Goal: Task Accomplishment & Management: Complete application form

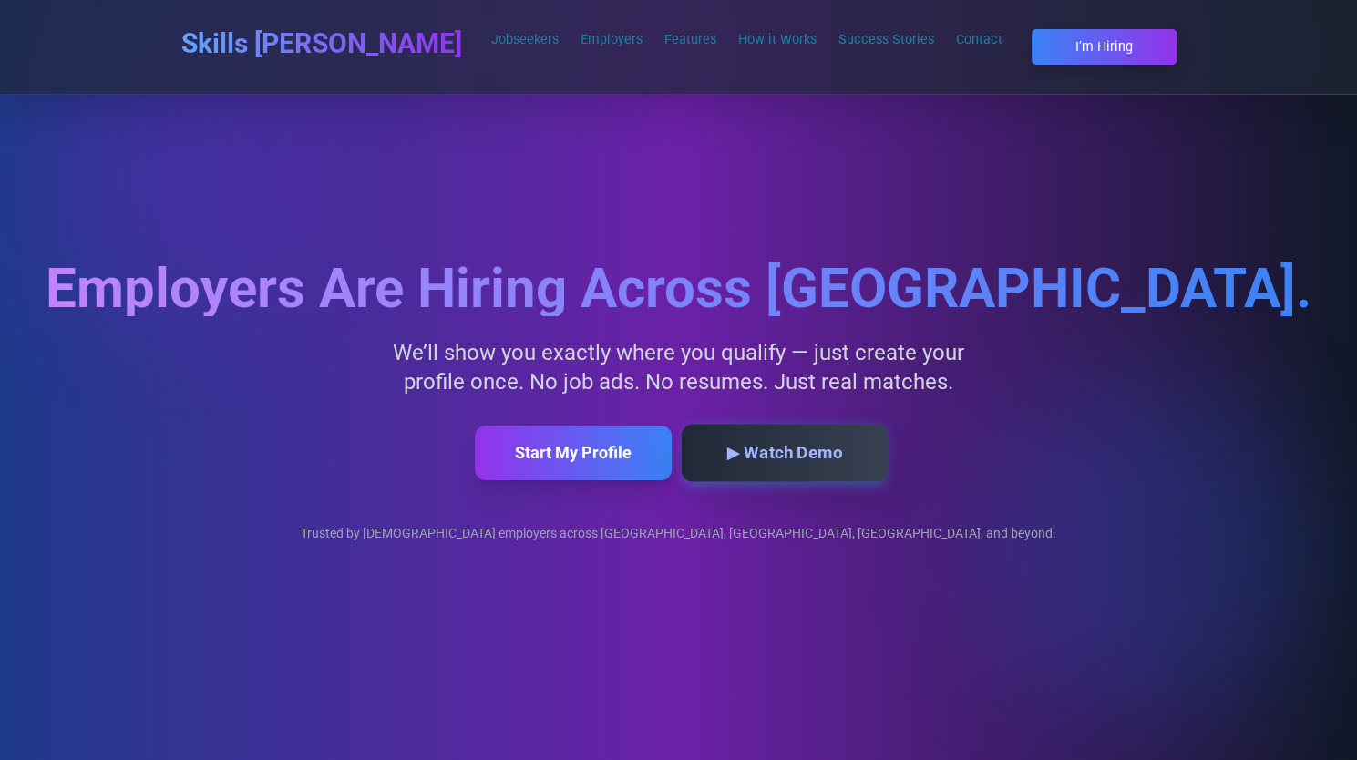
click at [753, 462] on button "▶ Watch Demo" at bounding box center [784, 453] width 207 height 57
click at [491, 39] on link "Jobseekers" at bounding box center [524, 39] width 67 height 15
click at [579, 441] on button "Start My Profile" at bounding box center [572, 453] width 207 height 57
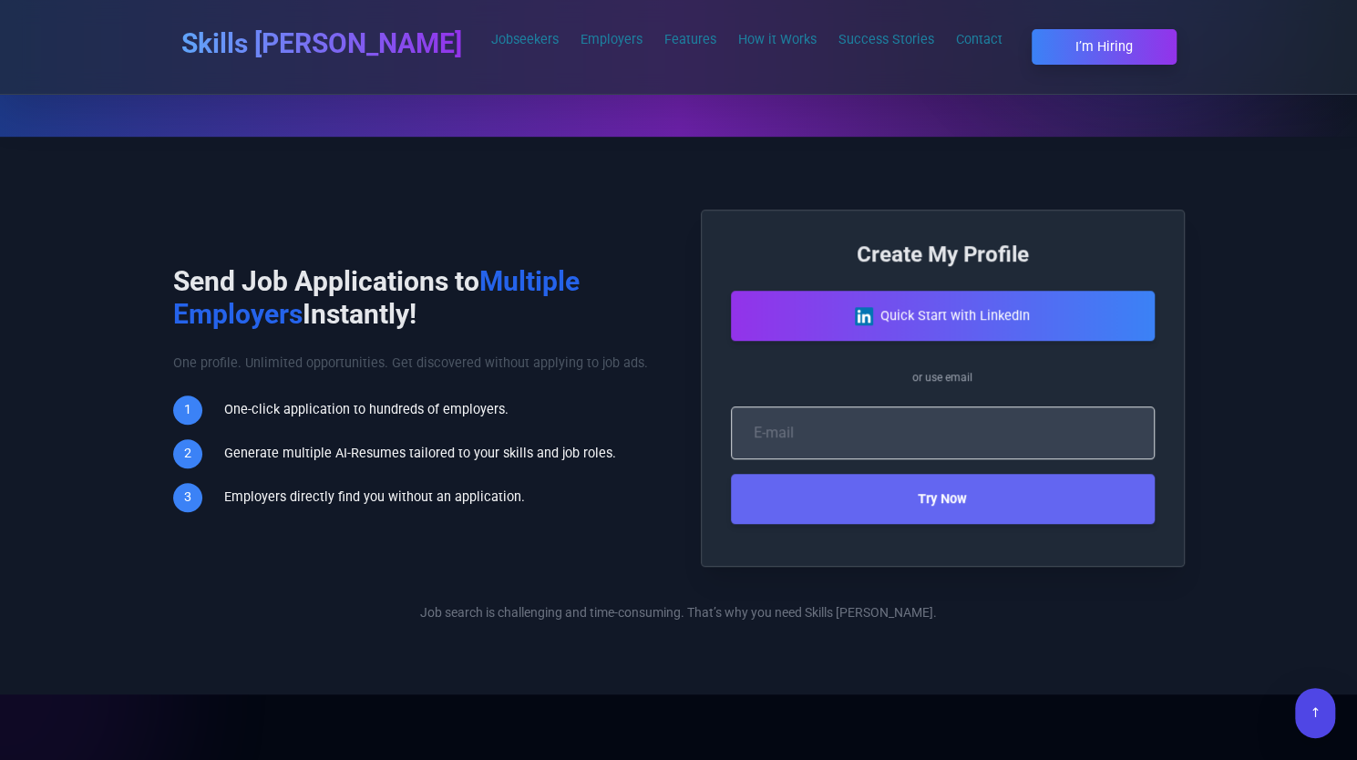
scroll to position [760, 0]
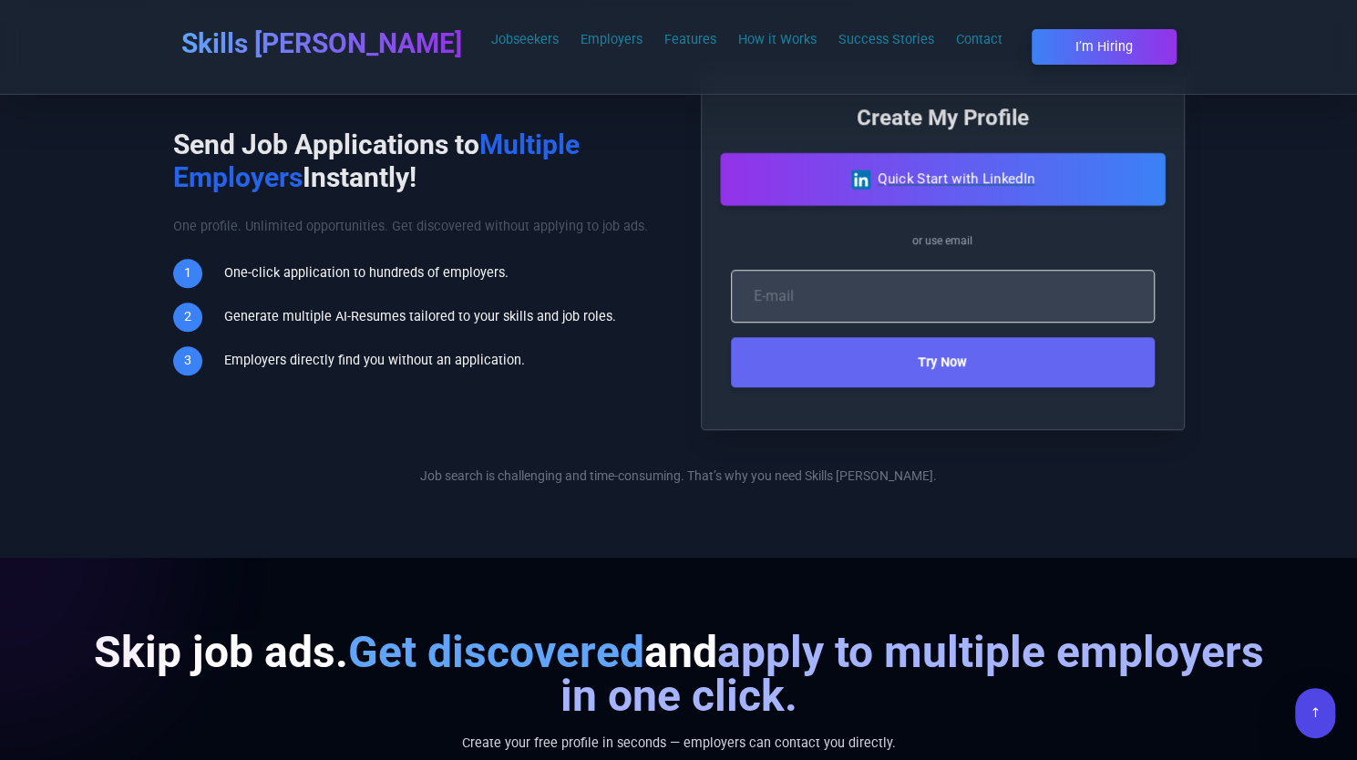
click at [938, 170] on button "Quick Start with LinkedIn" at bounding box center [942, 179] width 445 height 53
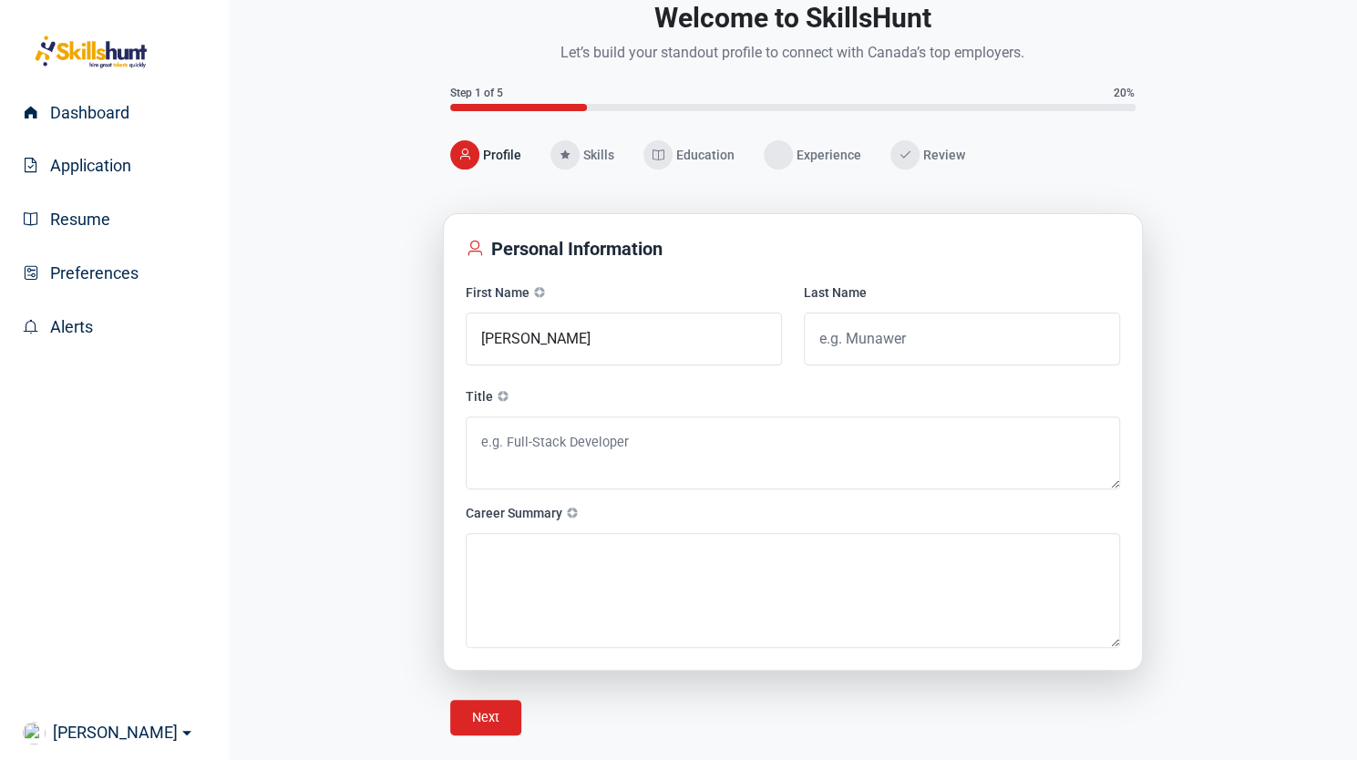
scroll to position [119, 0]
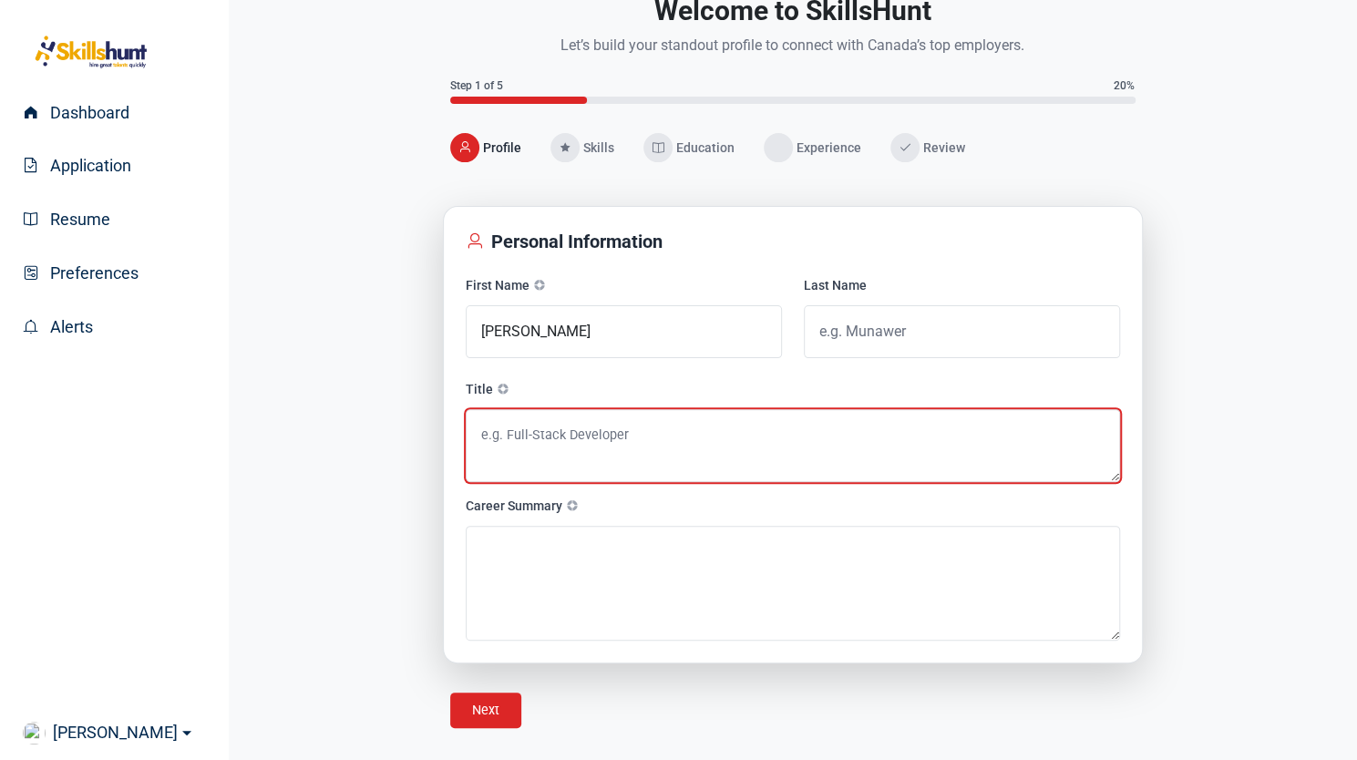
click at [560, 438] on textarea at bounding box center [793, 445] width 654 height 73
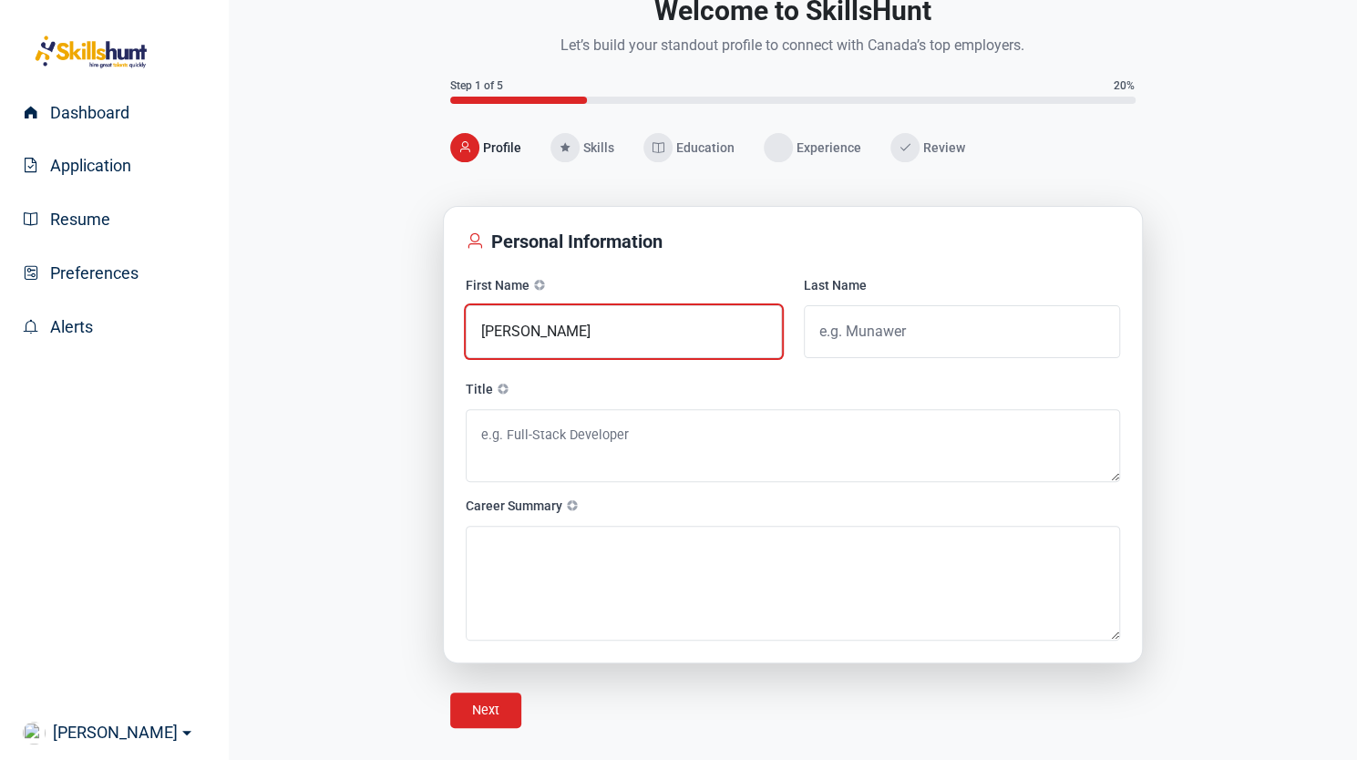
drag, startPoint x: 530, startPoint y: 327, endPoint x: 709, endPoint y: 321, distance: 178.7
click at [709, 321] on input "[PERSON_NAME]" at bounding box center [624, 331] width 316 height 53
type input "[PERSON_NAME]"
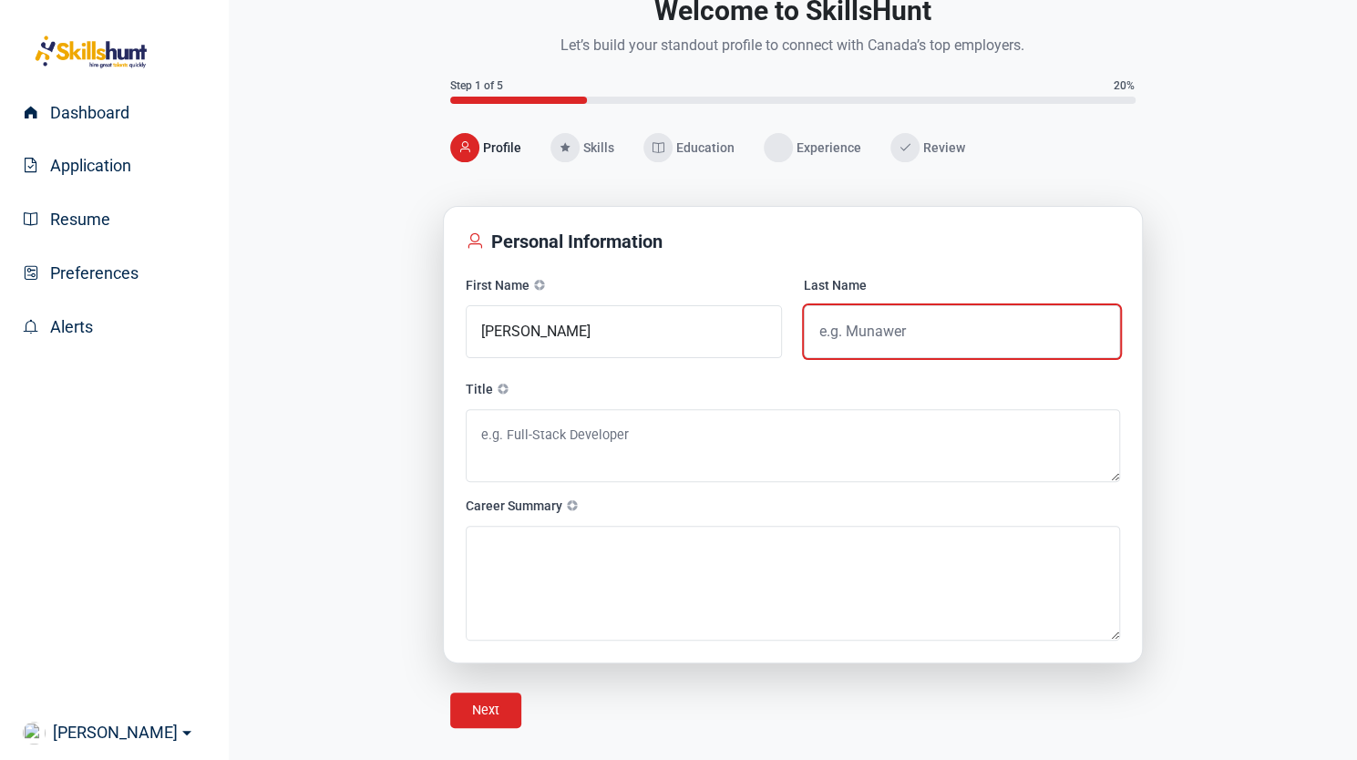
click at [814, 335] on input "text" at bounding box center [962, 331] width 316 height 53
paste input "MAHMOUDZADEHNIKNAM"
type input "MAHMOUDZADEHNIKNAM"
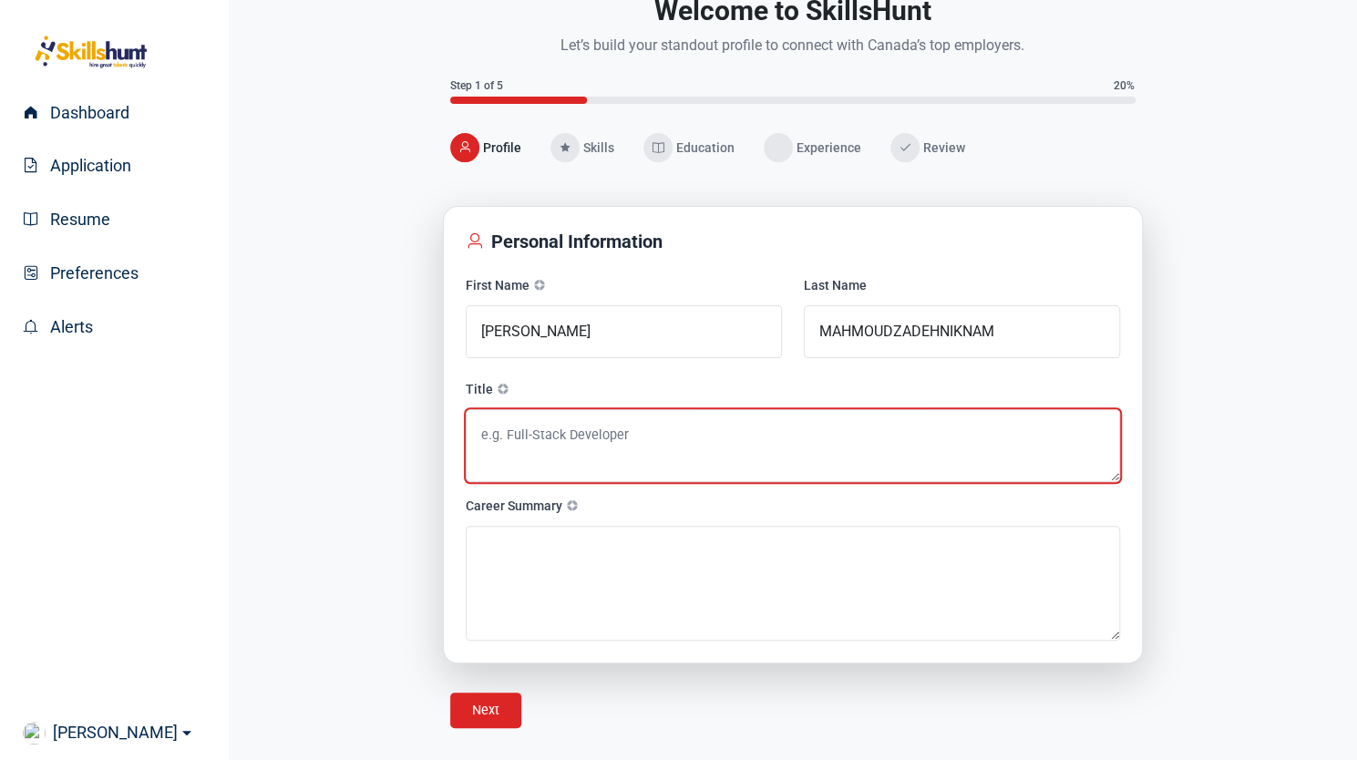
click at [555, 435] on textarea at bounding box center [793, 445] width 654 height 73
paste textarea "• Medical Laboratory Technologist"
click at [489, 435] on textarea "• Medical Laboratory Technologist" at bounding box center [793, 445] width 654 height 73
type textarea "Medical Laboratory Technologist"
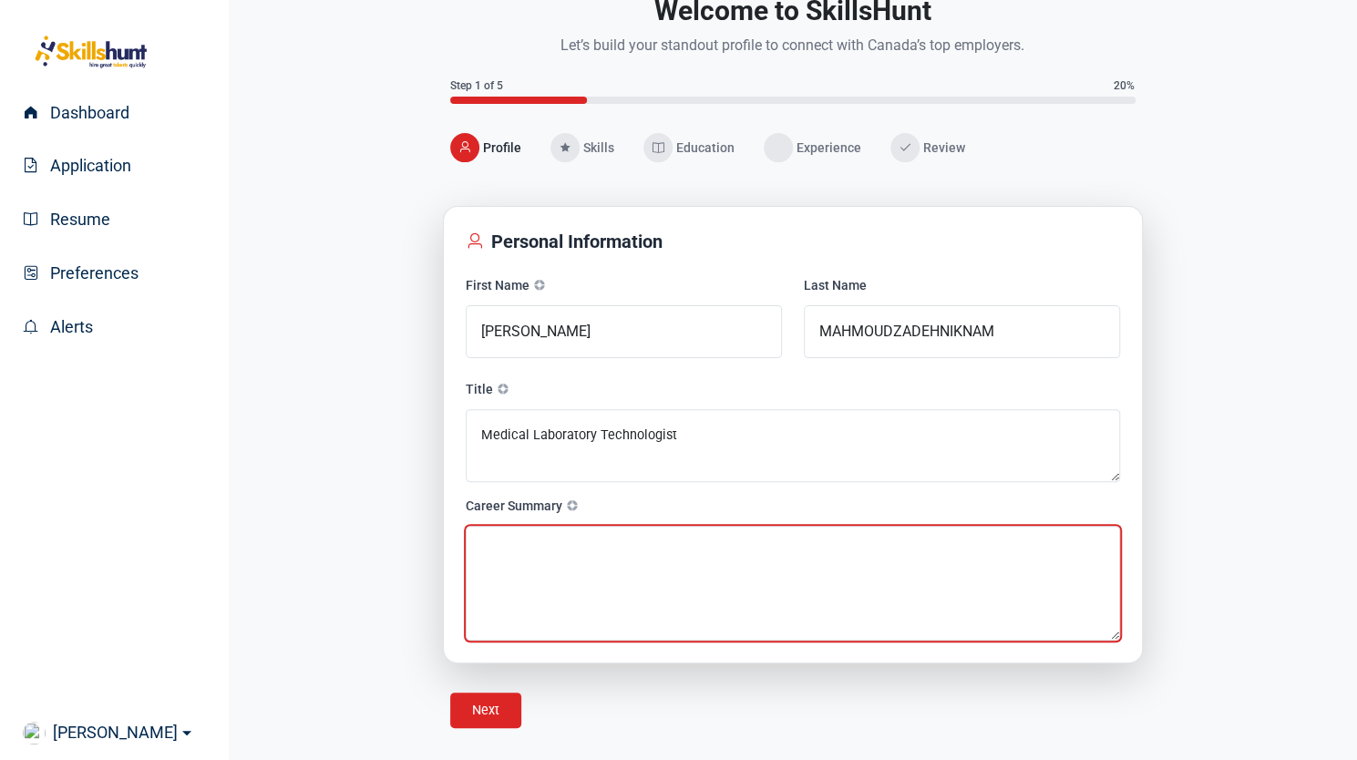
click at [524, 549] on textarea at bounding box center [793, 583] width 654 height 115
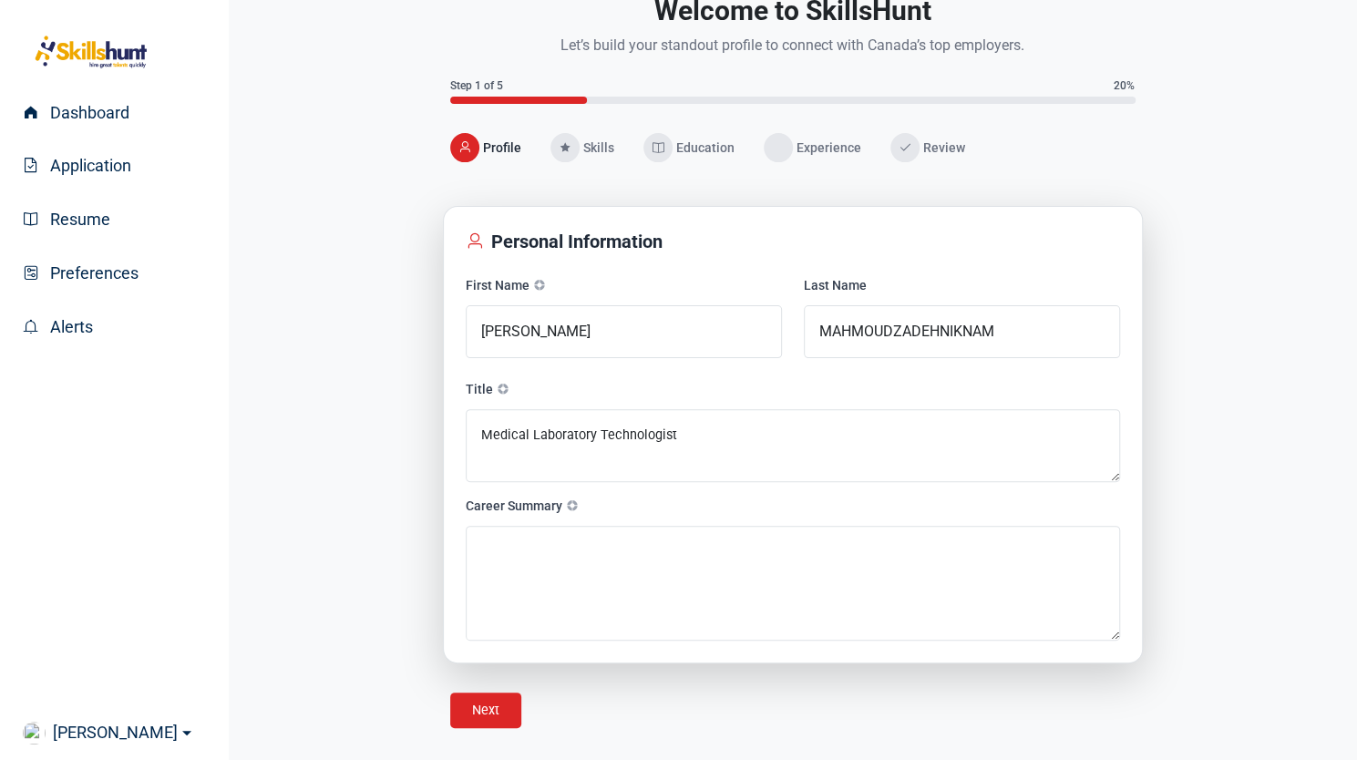
drag, startPoint x: 492, startPoint y: 541, endPoint x: 375, endPoint y: 431, distance: 160.5
click at [375, 431] on div "Welcome to SkillsHunt Let’s build your standout profile to connect with Canada’…" at bounding box center [792, 357] width 1047 height 741
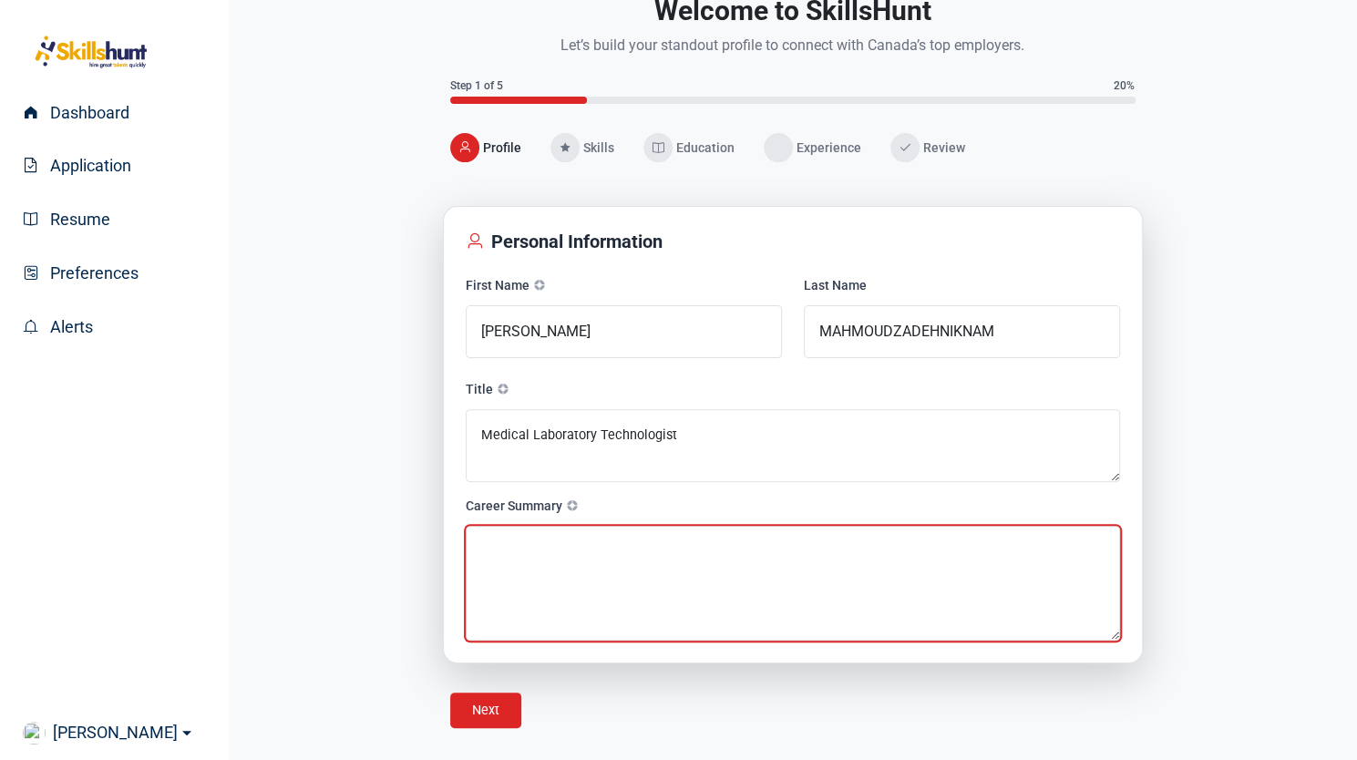
click at [502, 537] on textarea at bounding box center [793, 583] width 654 height 115
paste textarea "• Medical Laboratory Technologist registered for CSMLS licensing exam (October …"
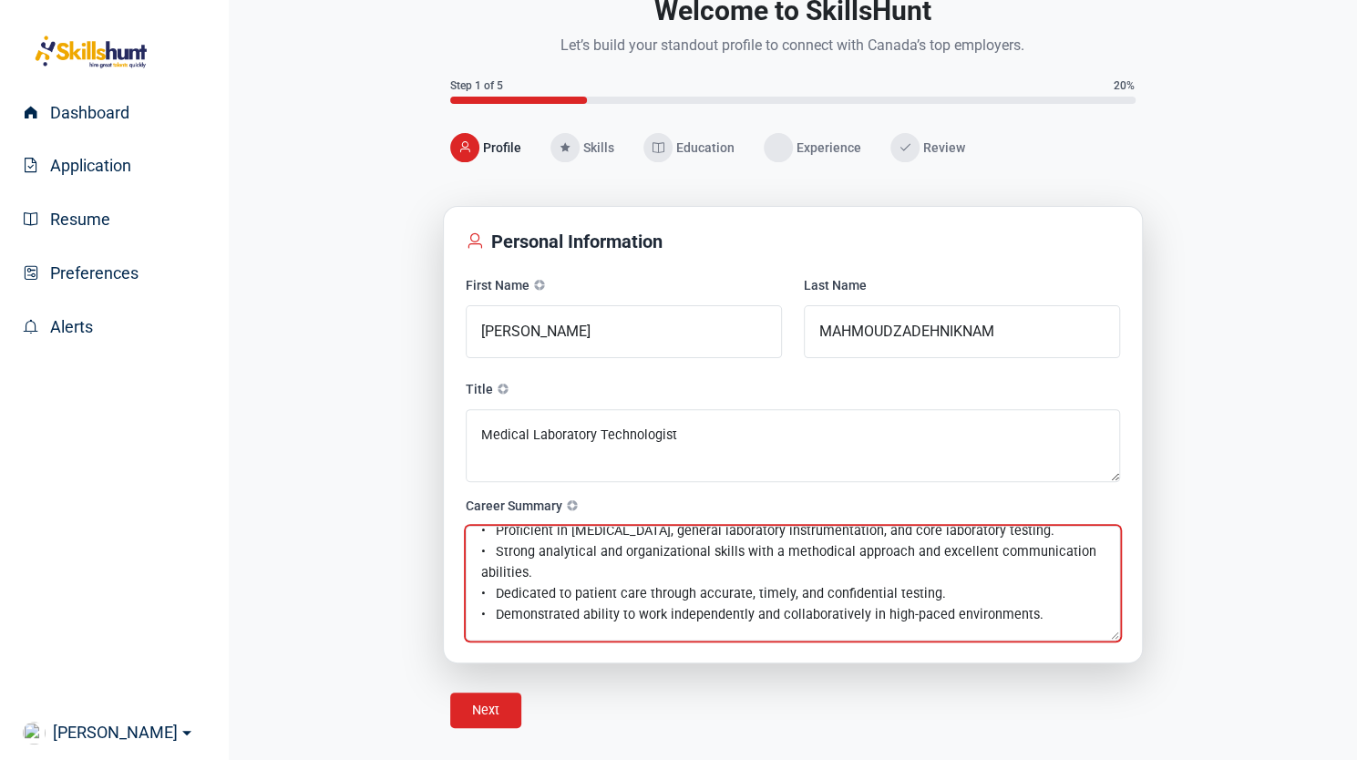
scroll to position [0, 0]
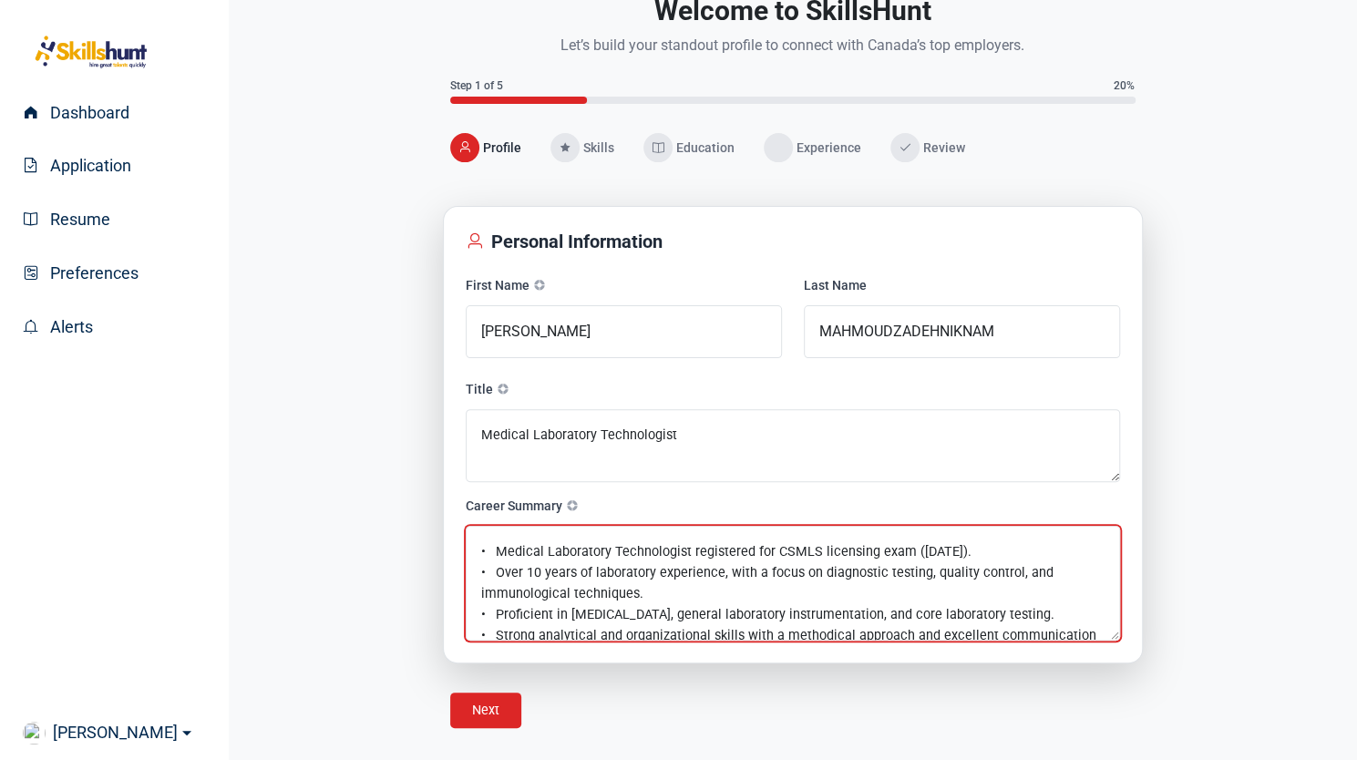
drag, startPoint x: 542, startPoint y: 609, endPoint x: 503, endPoint y: 555, distance: 67.2
click at [503, 555] on textarea "• Medical Laboratory Technologist registered for CSMLS licensing exam (October …" at bounding box center [793, 583] width 654 height 115
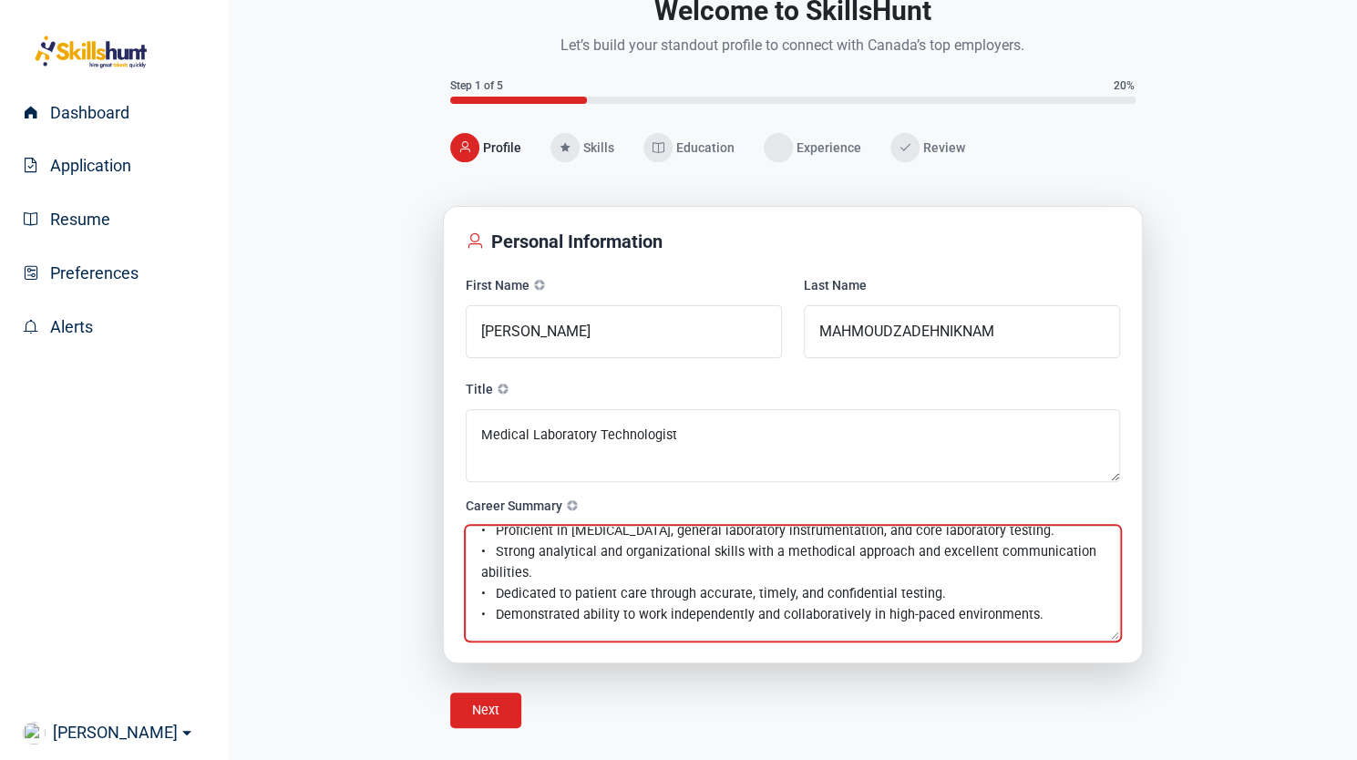
scroll to position [105, 0]
type textarea "• Medical Laboratory Technologist registered for CSMLS licensing exam (October …"
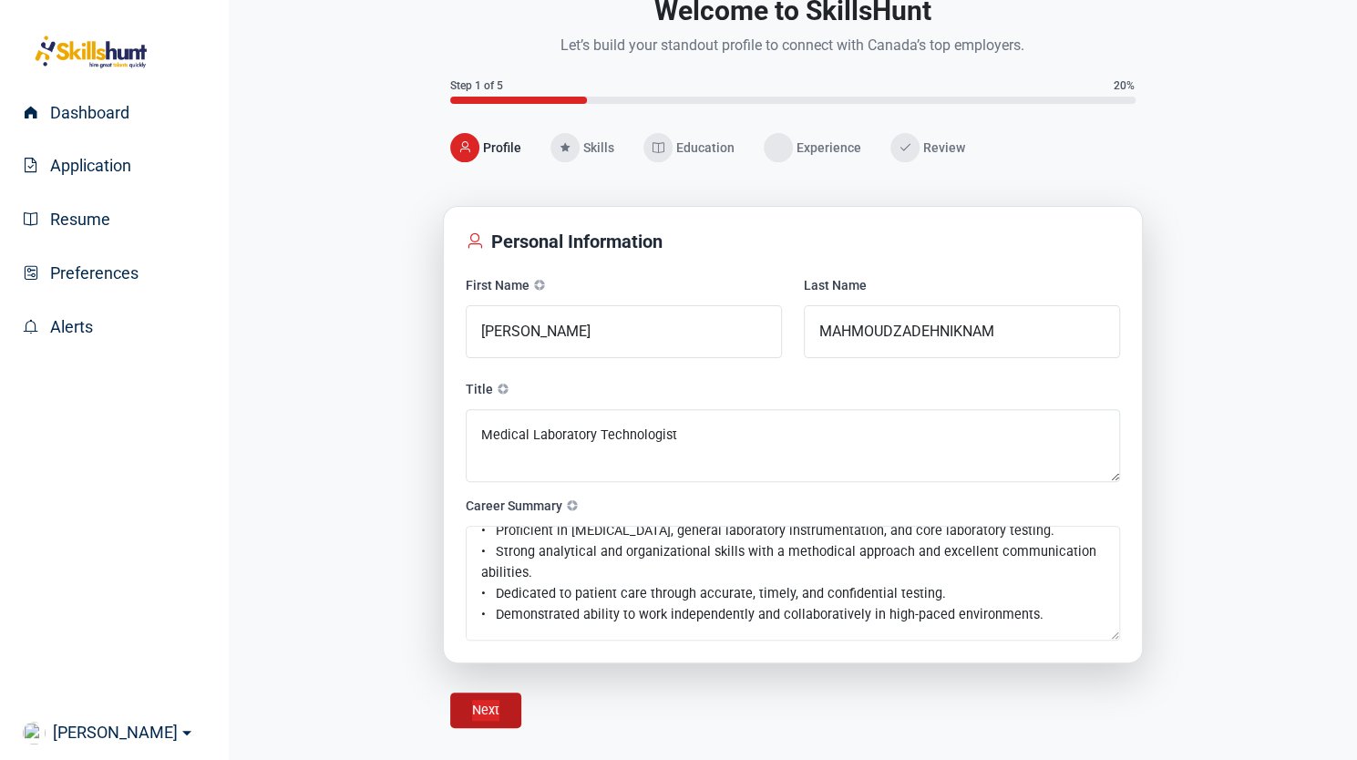
click at [499, 714] on div "Next Next Finish" at bounding box center [485, 710] width 71 height 36
click at [494, 704] on button "Next" at bounding box center [485, 710] width 27 height 21
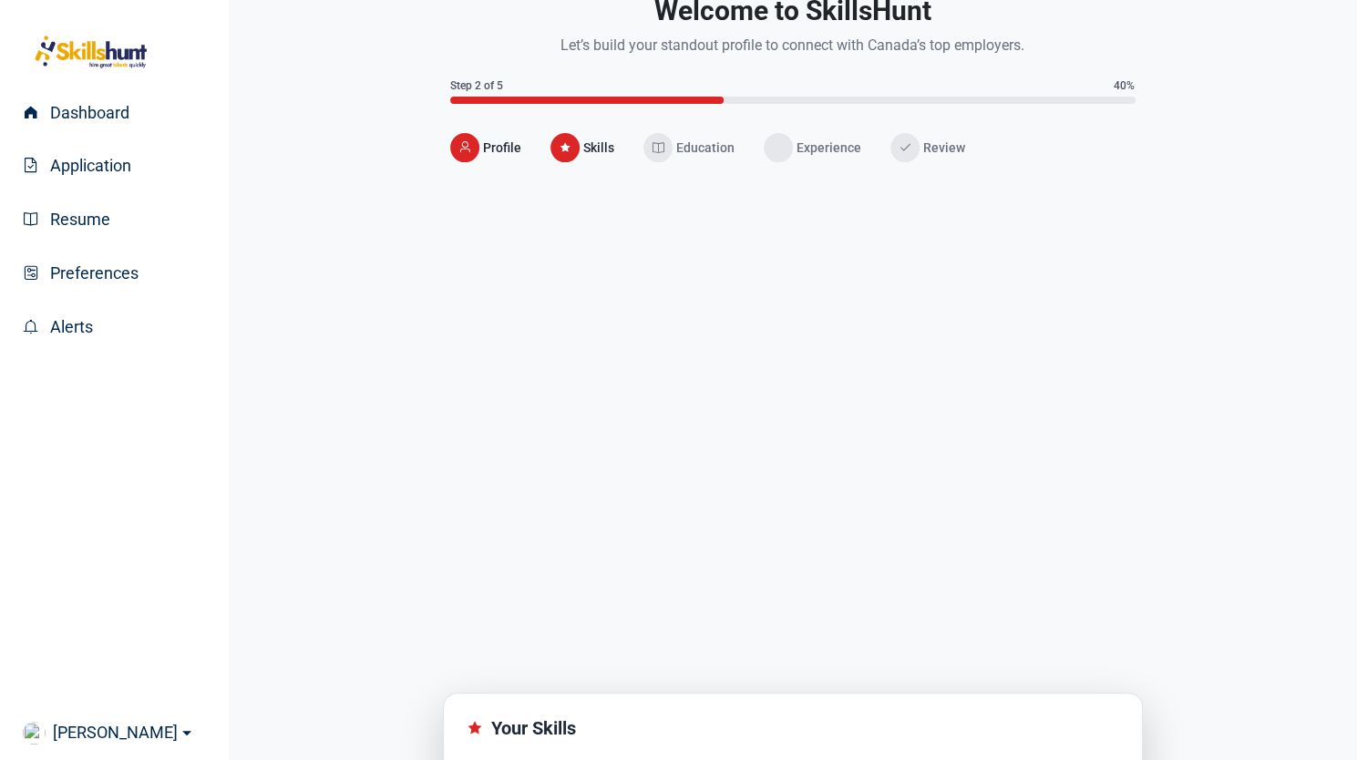
scroll to position [0, 0]
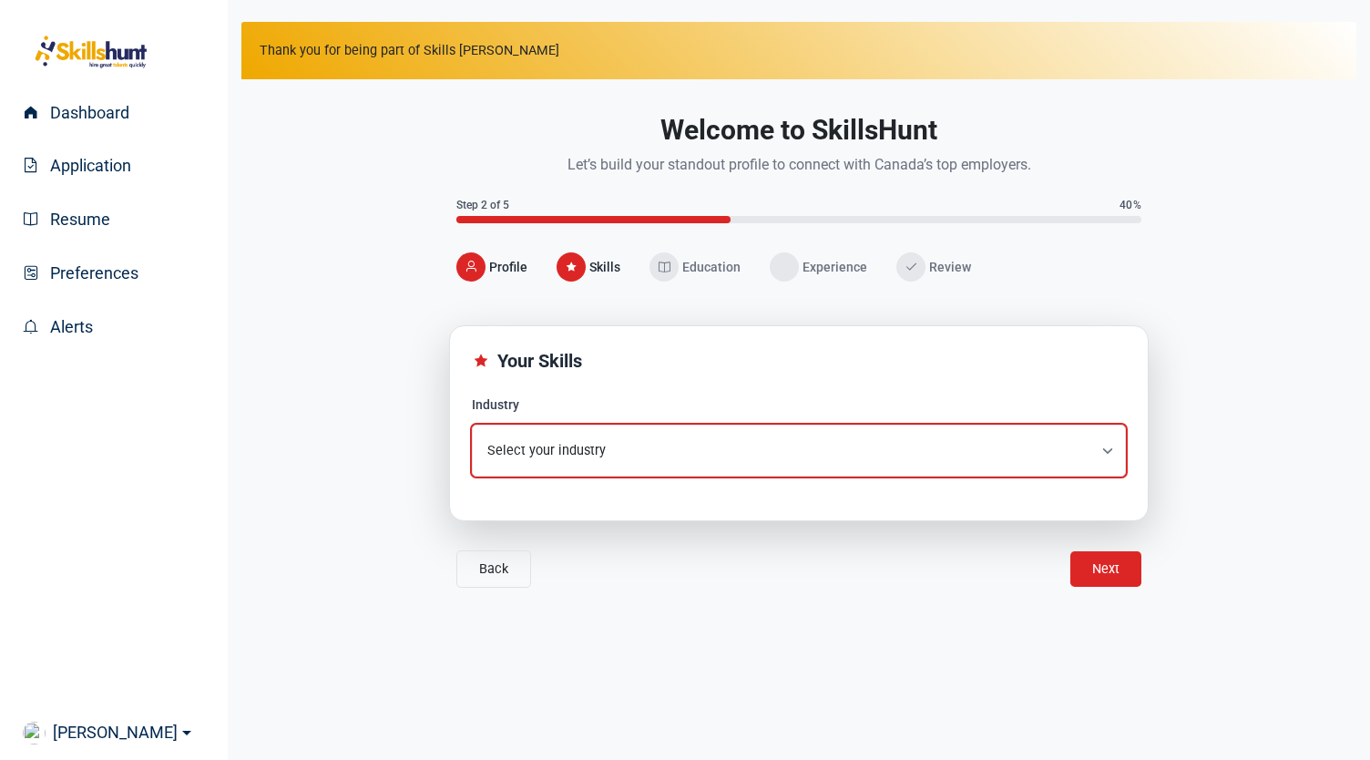
click at [1113, 445] on select "Select your industry Airlines/Aviation Alternative Dispute Resolution Alternati…" at bounding box center [799, 451] width 654 height 52
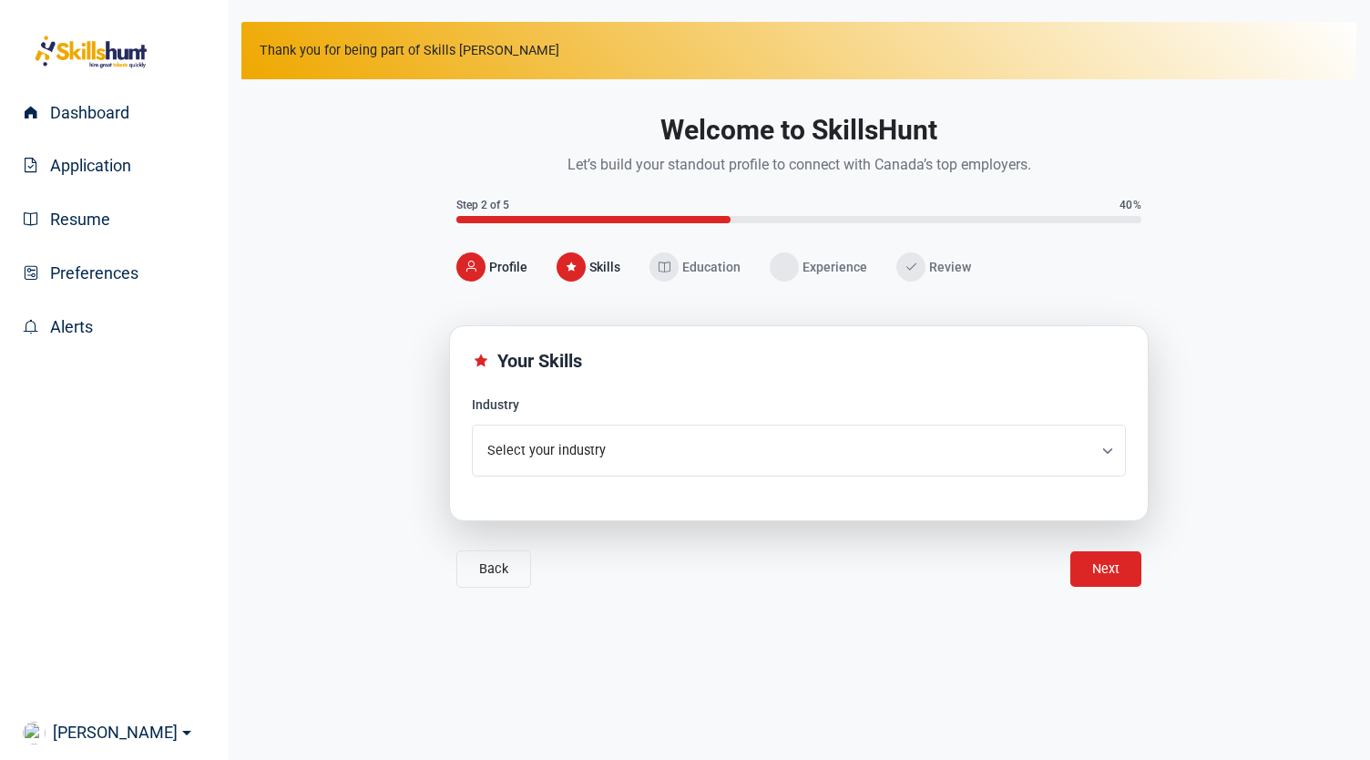
click at [1339, 106] on div "Welcome to SkillsHunt Let’s build your standout profile to connect with Canada’…" at bounding box center [798, 347] width 1115 height 536
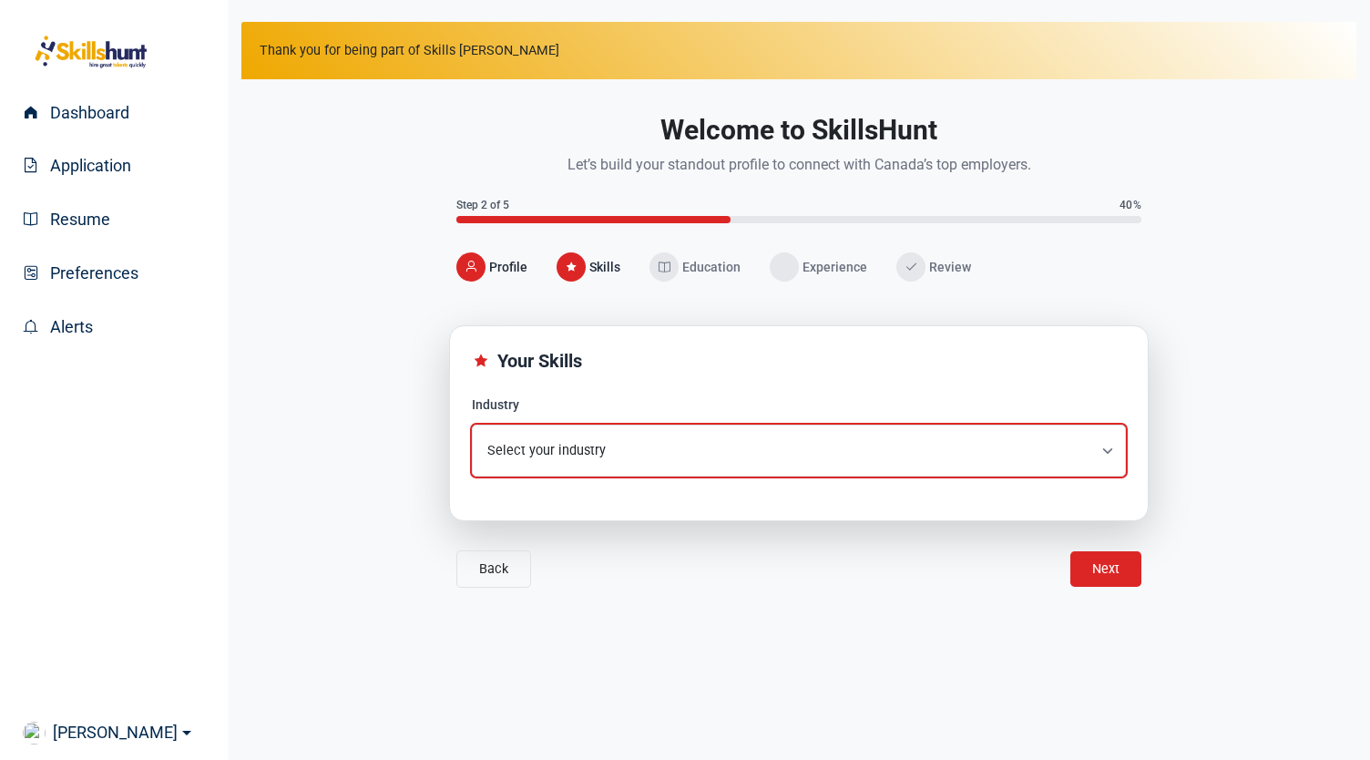
click at [662, 430] on select "Select your industry Airlines/Aviation Alternative Dispute Resolution Alternati…" at bounding box center [799, 451] width 654 height 52
click at [658, 436] on select "Select your industry Airlines/Aviation Alternative Dispute Resolution Alternati…" at bounding box center [799, 451] width 654 height 52
click at [654, 440] on select "Select your industry Airlines/Aviation Alternative Dispute Resolution Alternati…" at bounding box center [799, 451] width 654 height 52
click at [472, 425] on select "Select your industry Airlines/Aviation Alternative Dispute Resolution Alternati…" at bounding box center [799, 451] width 654 height 52
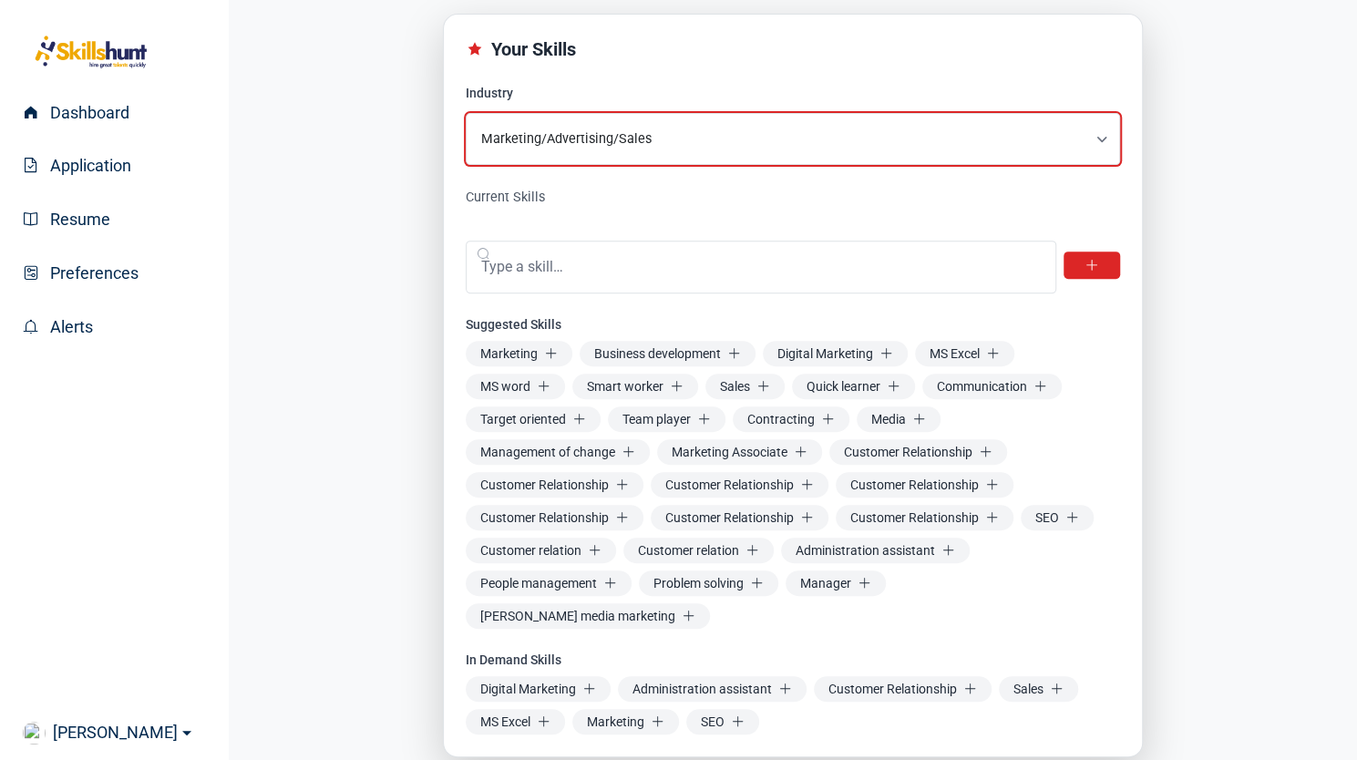
scroll to position [312, 0]
click at [1098, 135] on select "Select your industry Airlines/Aviation Alternative Dispute Resolution Alternati…" at bounding box center [793, 138] width 654 height 52
click at [466, 112] on select "Select your industry Airlines/Aviation Alternative Dispute Resolution Alternati…" at bounding box center [793, 138] width 654 height 52
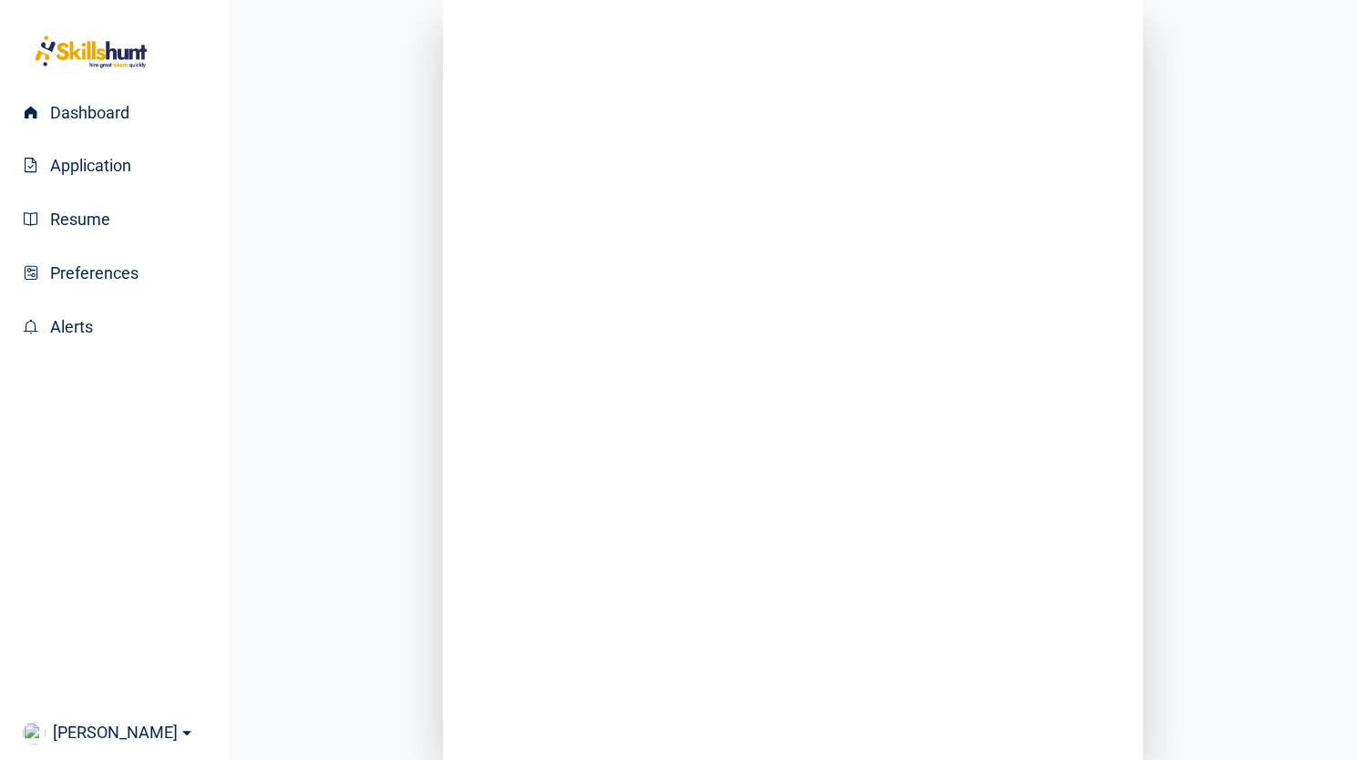
scroll to position [280, 0]
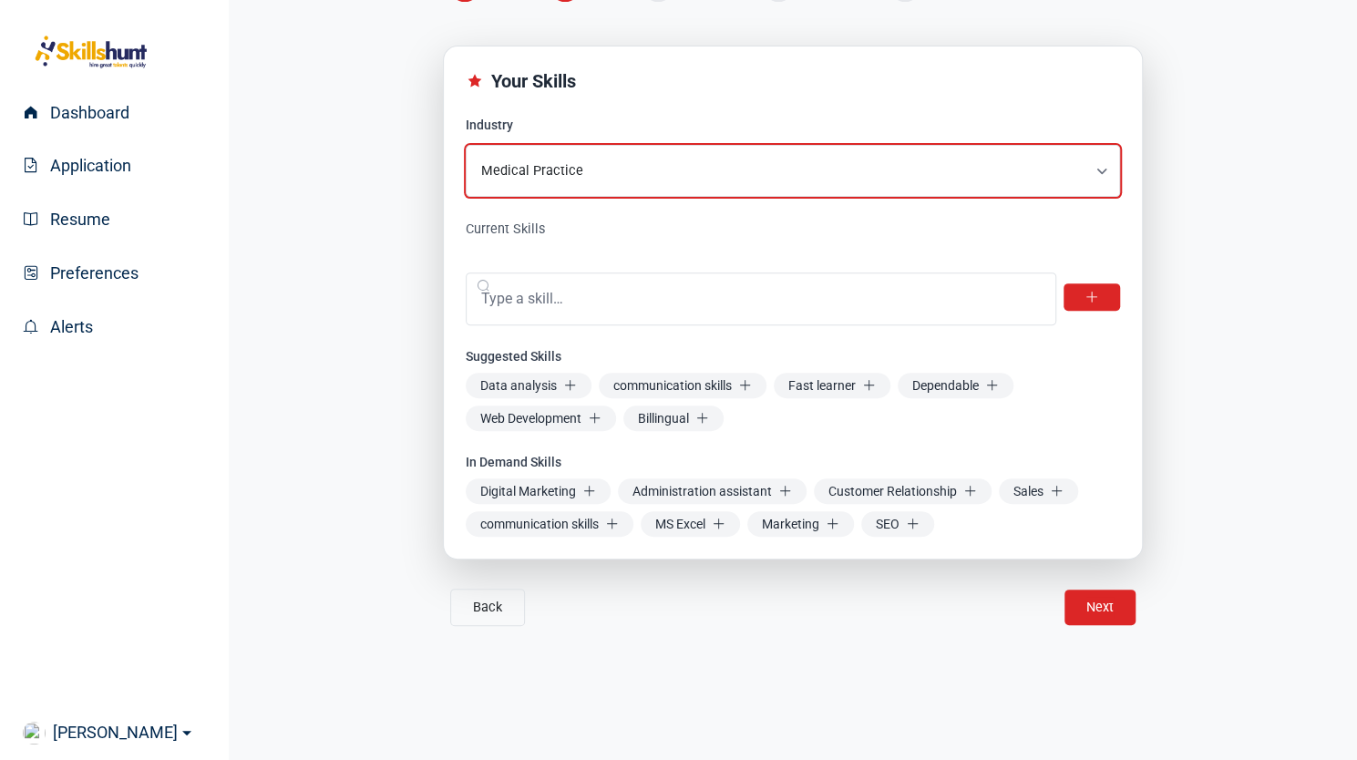
click at [1106, 170] on select "Select your industry Airlines/Aviation Alternative Dispute Resolution Alternati…" at bounding box center [793, 171] width 654 height 52
select select "56"
click at [466, 145] on select "Select your industry Airlines/Aviation Alternative Dispute Resolution Alternati…" at bounding box center [793, 171] width 654 height 52
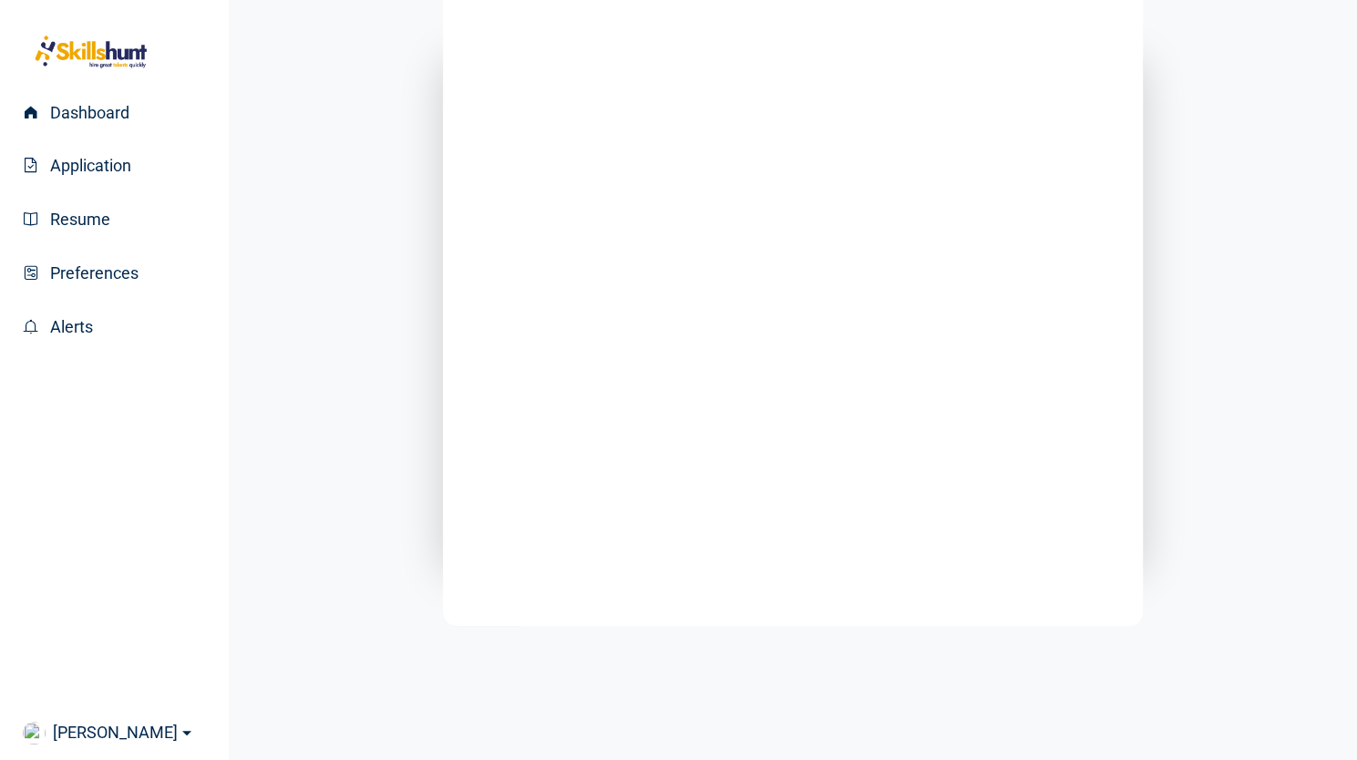
scroll to position [221, 0]
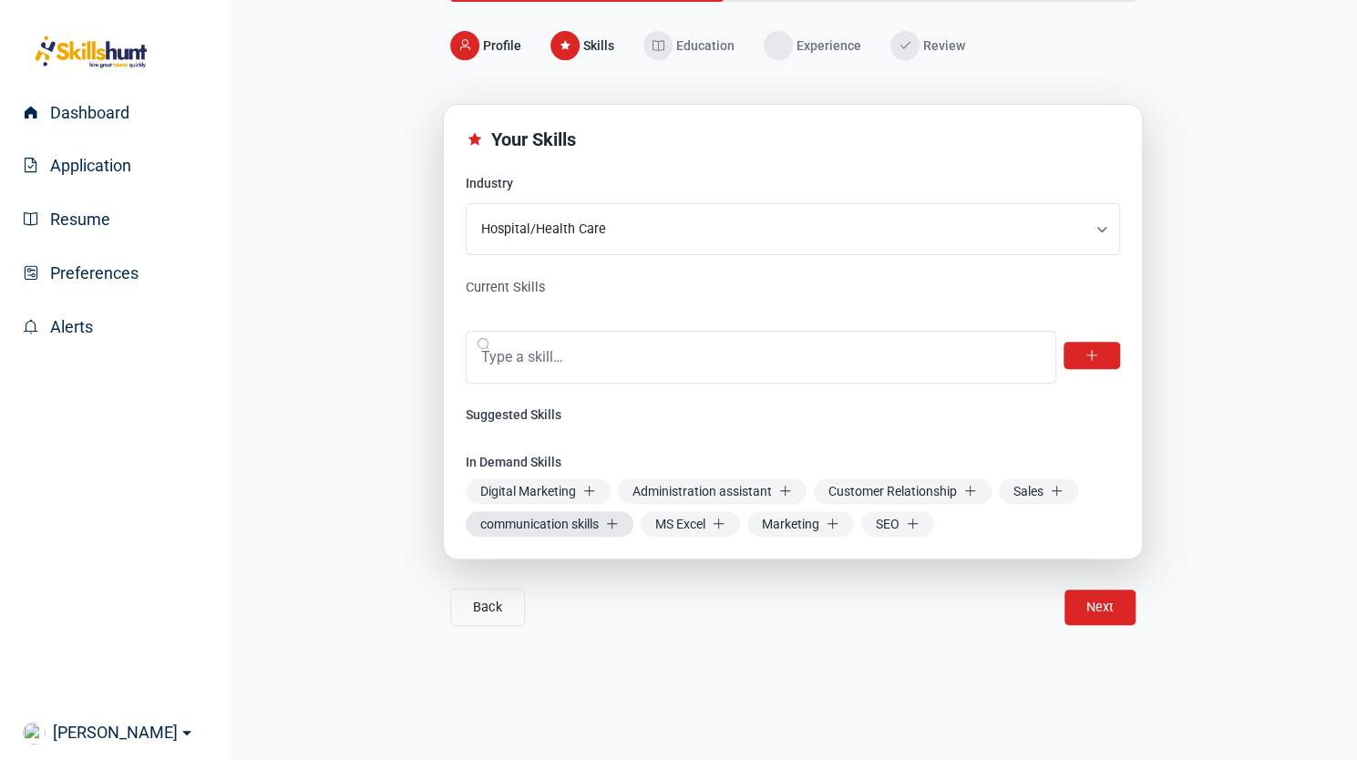
click at [558, 532] on span "communication skills" at bounding box center [550, 524] width 168 height 26
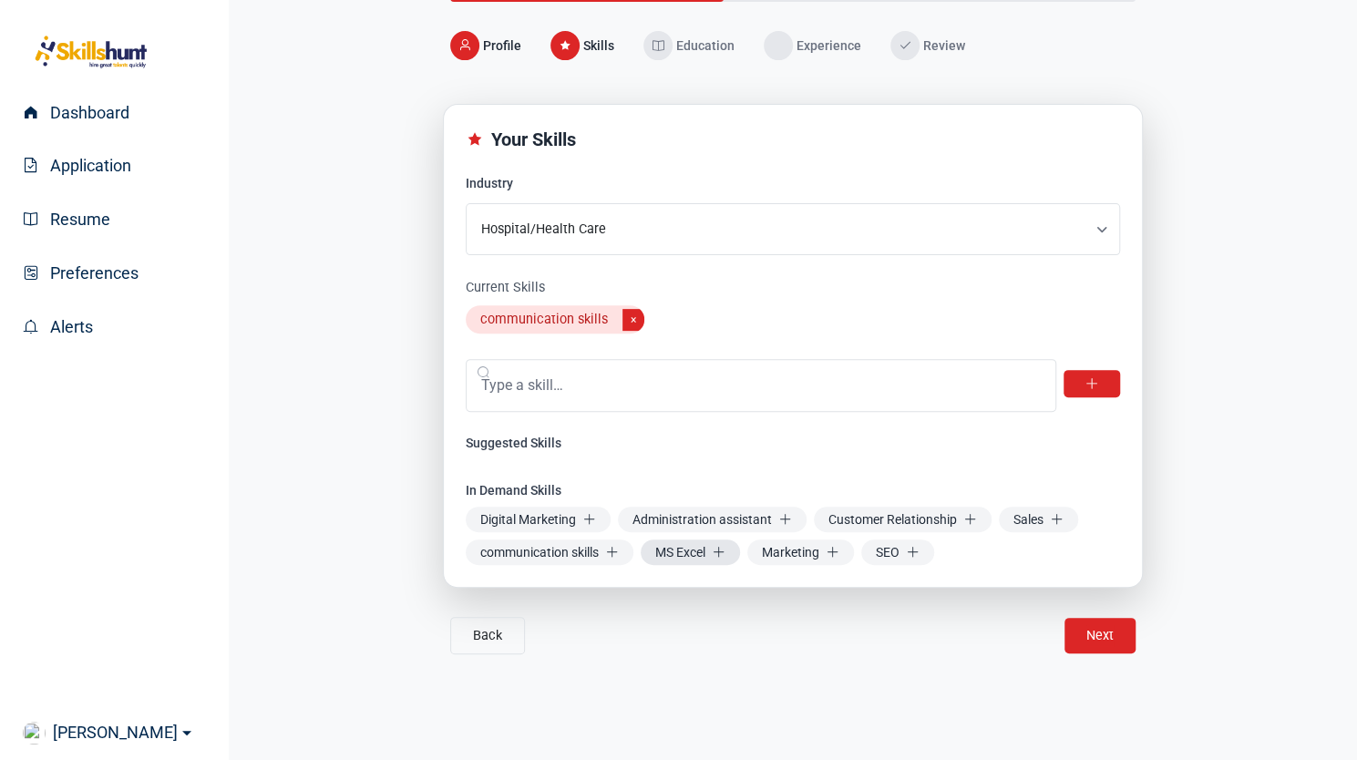
click at [680, 547] on span "MS Excel" at bounding box center [689, 552] width 99 height 26
click at [856, 519] on span "Customer Relationship" at bounding box center [903, 520] width 178 height 26
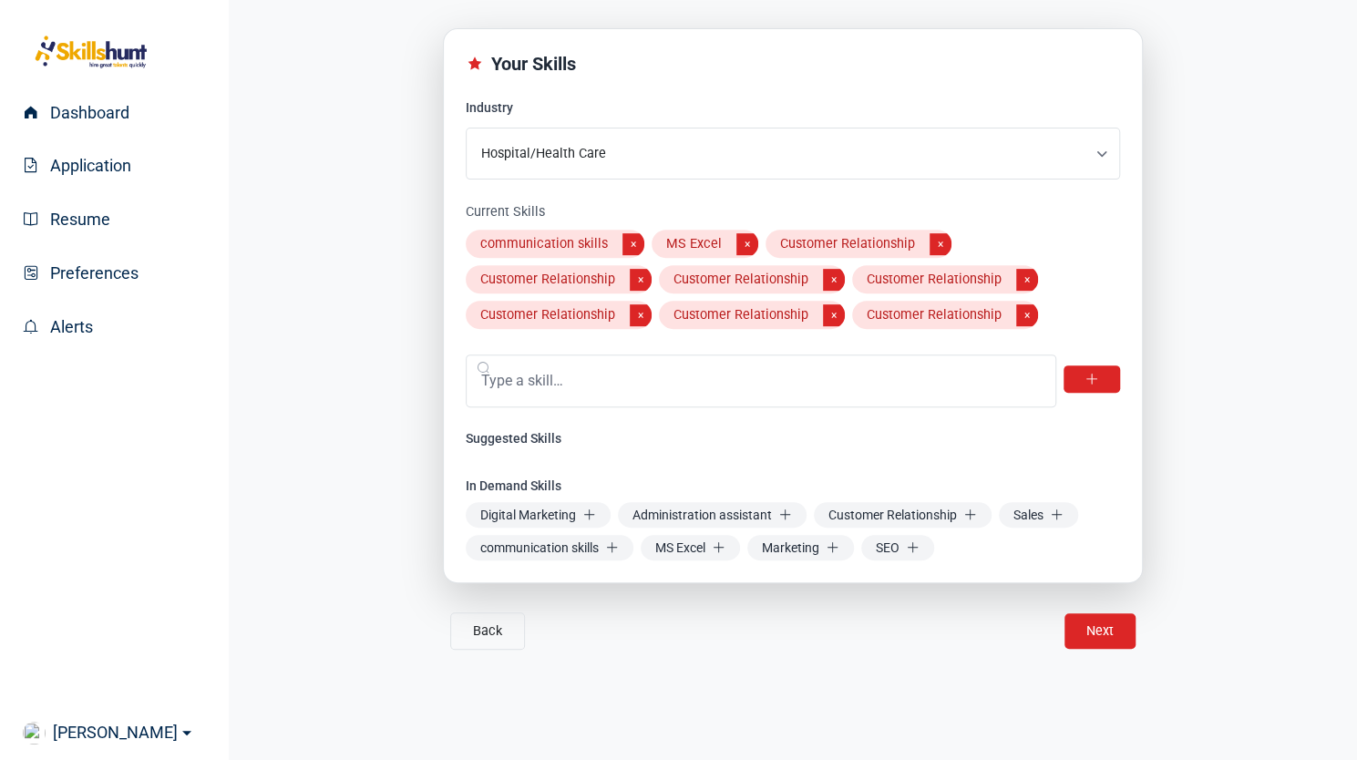
scroll to position [321, 0]
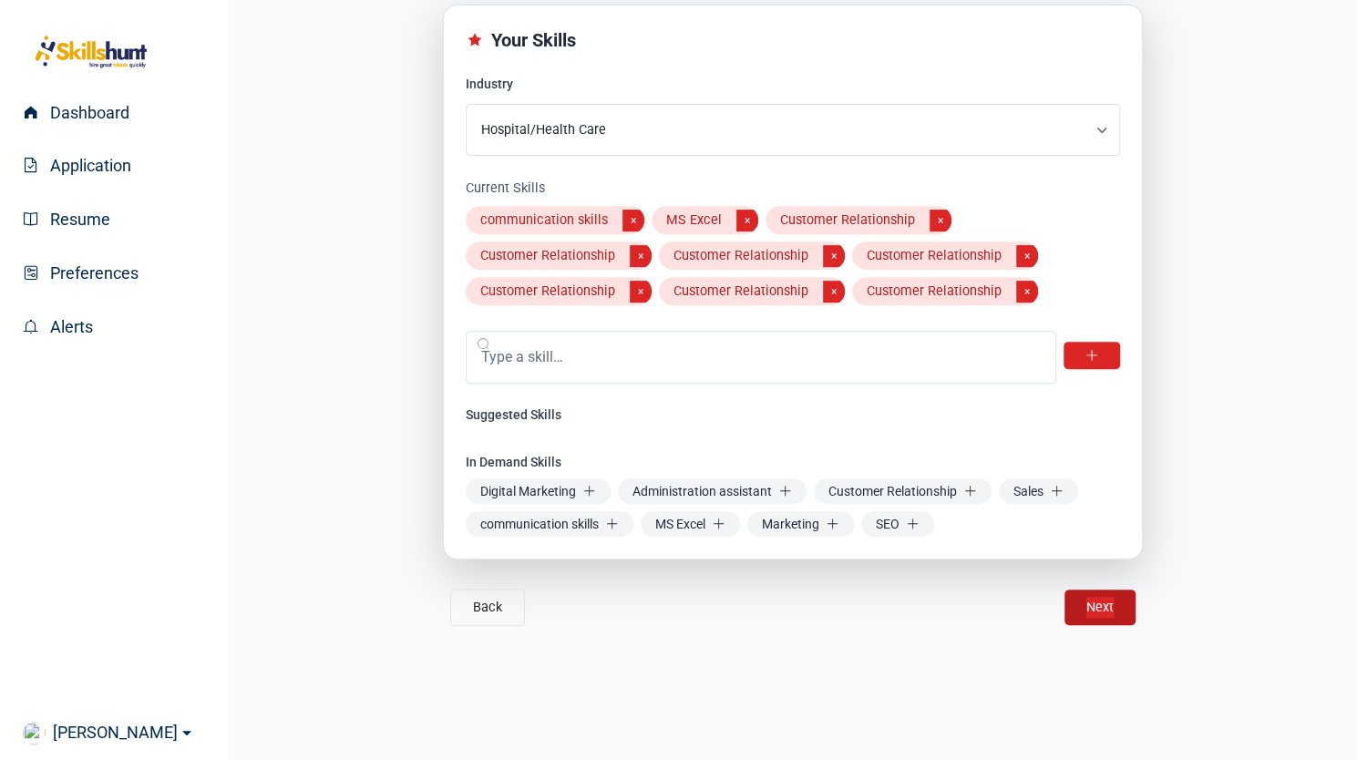
click at [1097, 615] on div "Next Next Finish" at bounding box center [1099, 607] width 71 height 36
click at [667, 600] on div "Back Next Next Finish" at bounding box center [793, 607] width 700 height 37
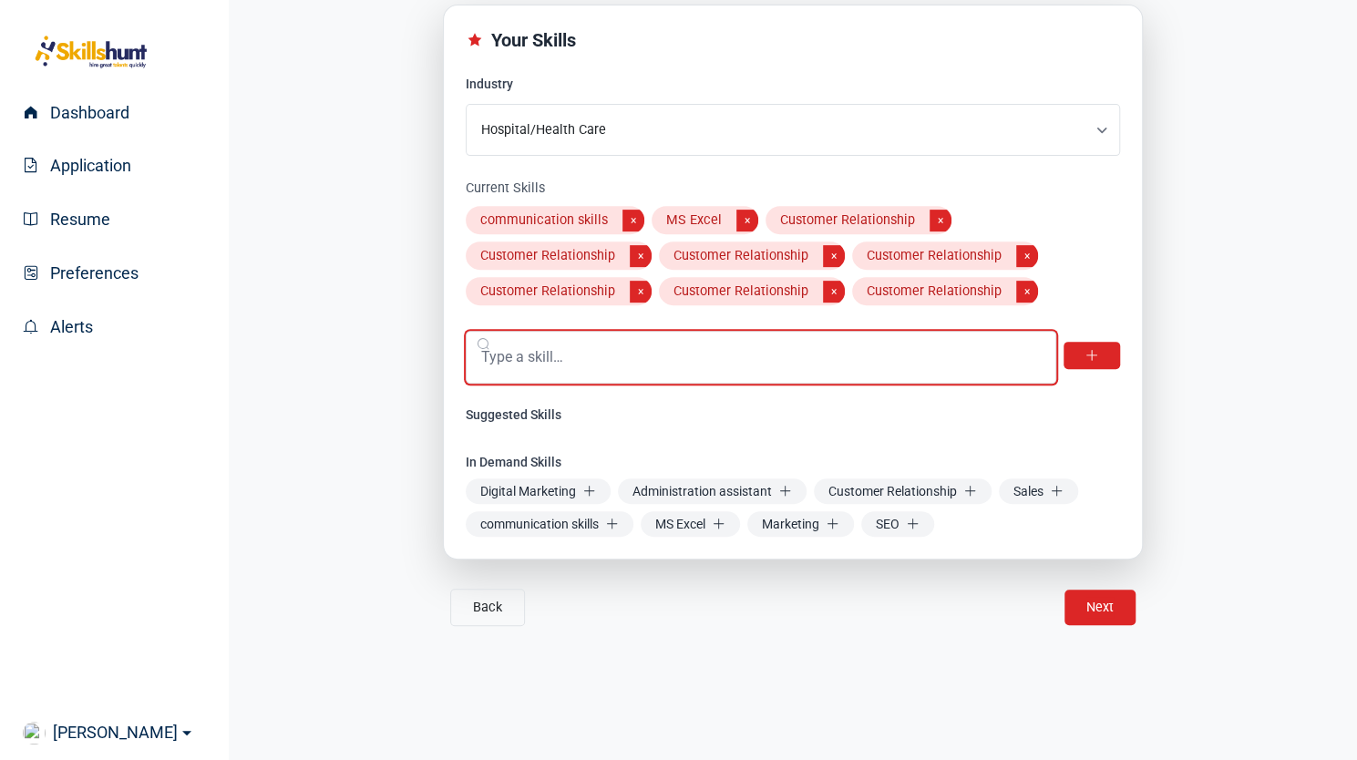
click at [527, 353] on input "text" at bounding box center [761, 357] width 590 height 53
paste input "• Chemistry analyzers • Flow Cytometers"
click at [492, 362] on input "• Chemistry analyzers • Flow Cytometers" at bounding box center [761, 357] width 590 height 53
type input "Chemistry analyzers"
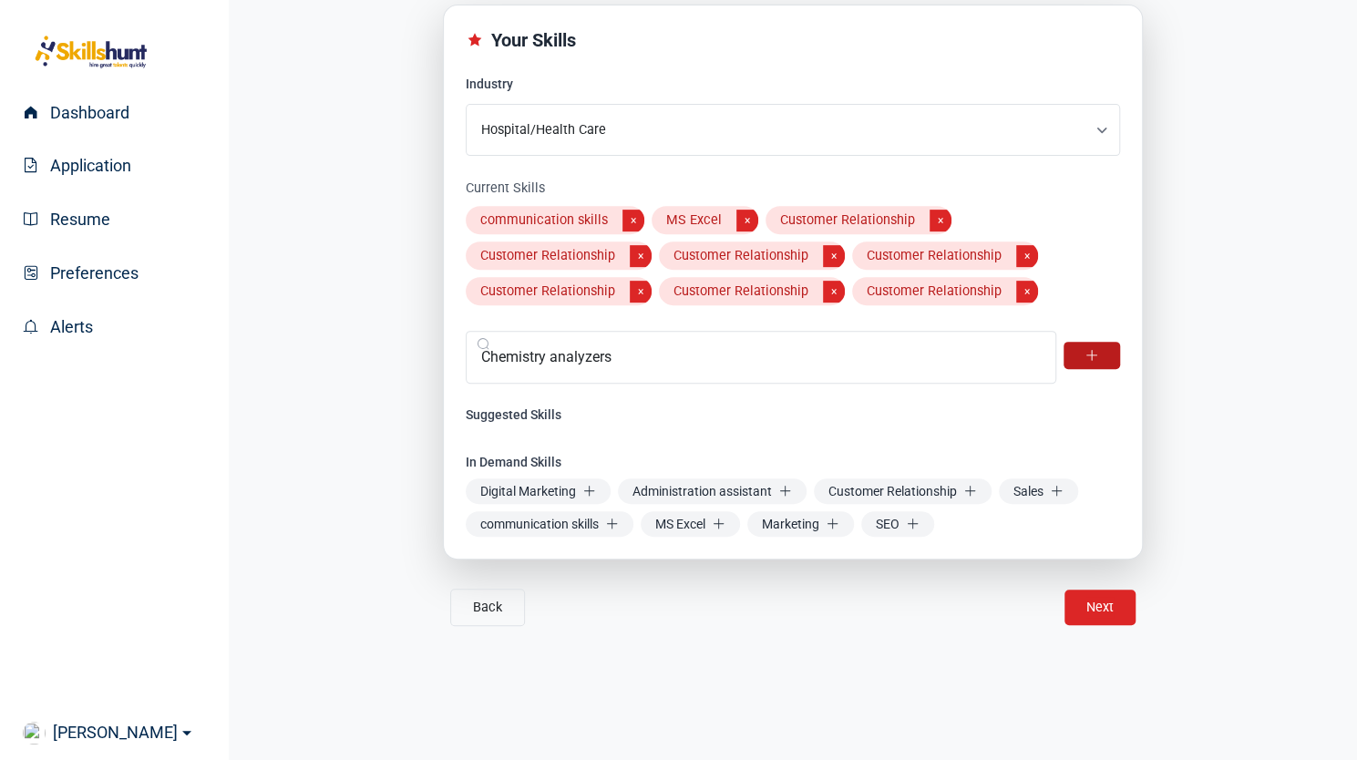
click at [1086, 343] on button at bounding box center [1091, 355] width 56 height 27
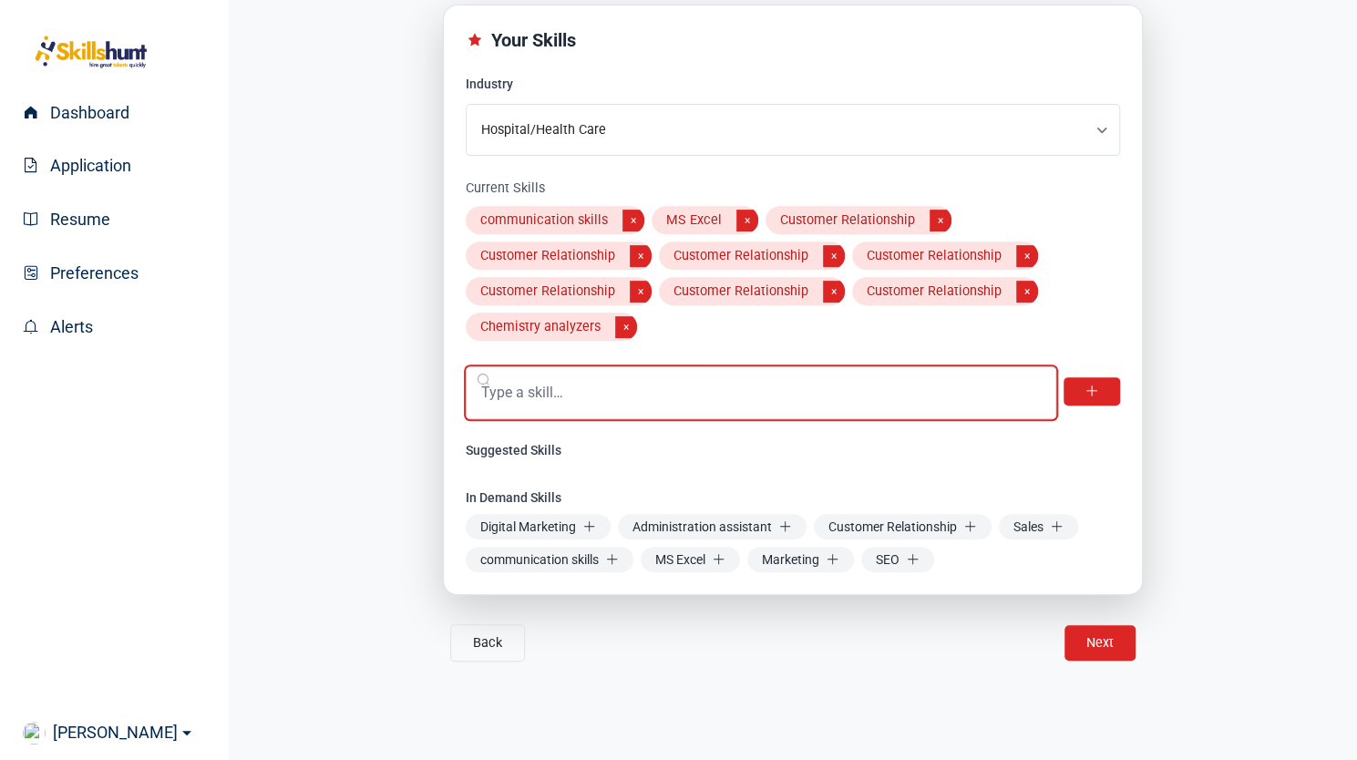
click at [600, 388] on input "text" at bounding box center [761, 392] width 590 height 53
paste input "• Chemistry analyzers • Flow Cytometers"
click at [650, 394] on input "• Chemistry analyzers • Flow Cytometers" at bounding box center [761, 392] width 590 height 53
type input "Flow Cytometers"
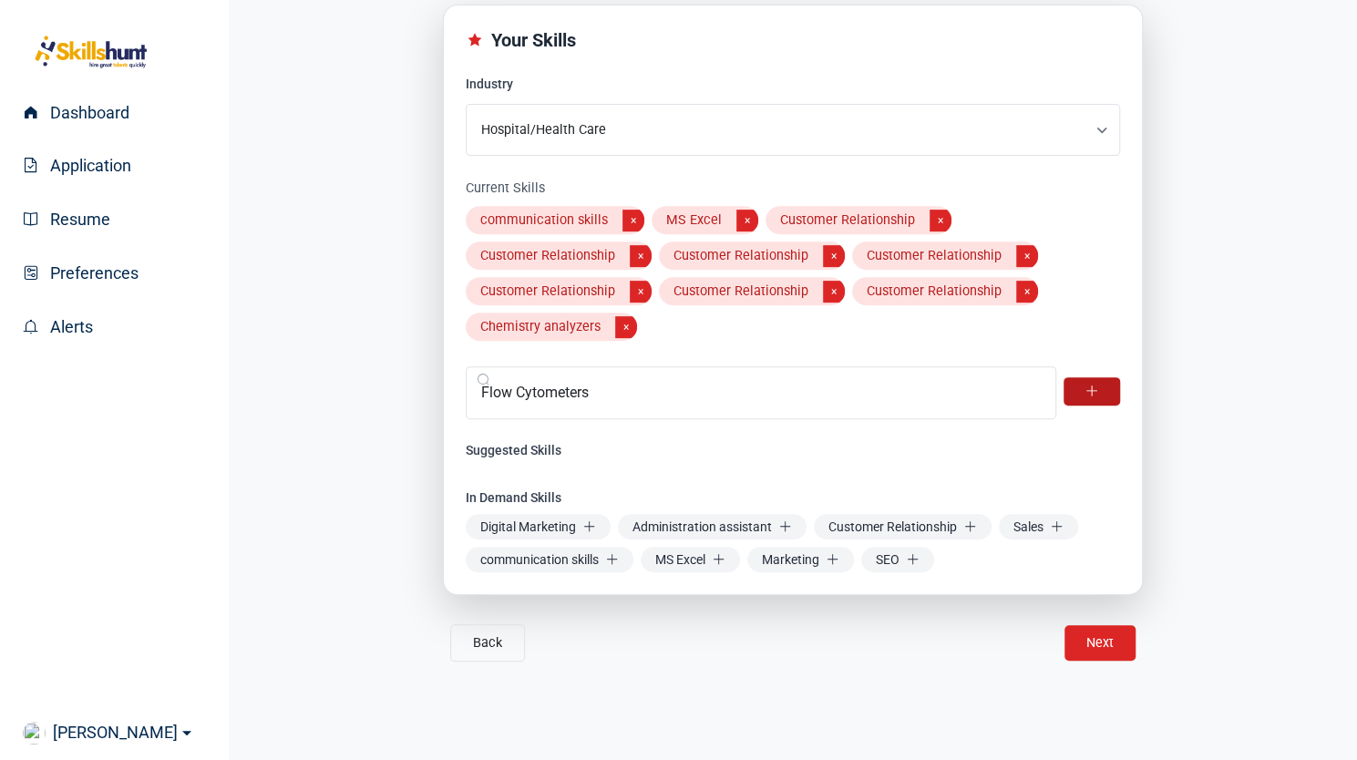
click at [1077, 389] on button at bounding box center [1091, 390] width 56 height 27
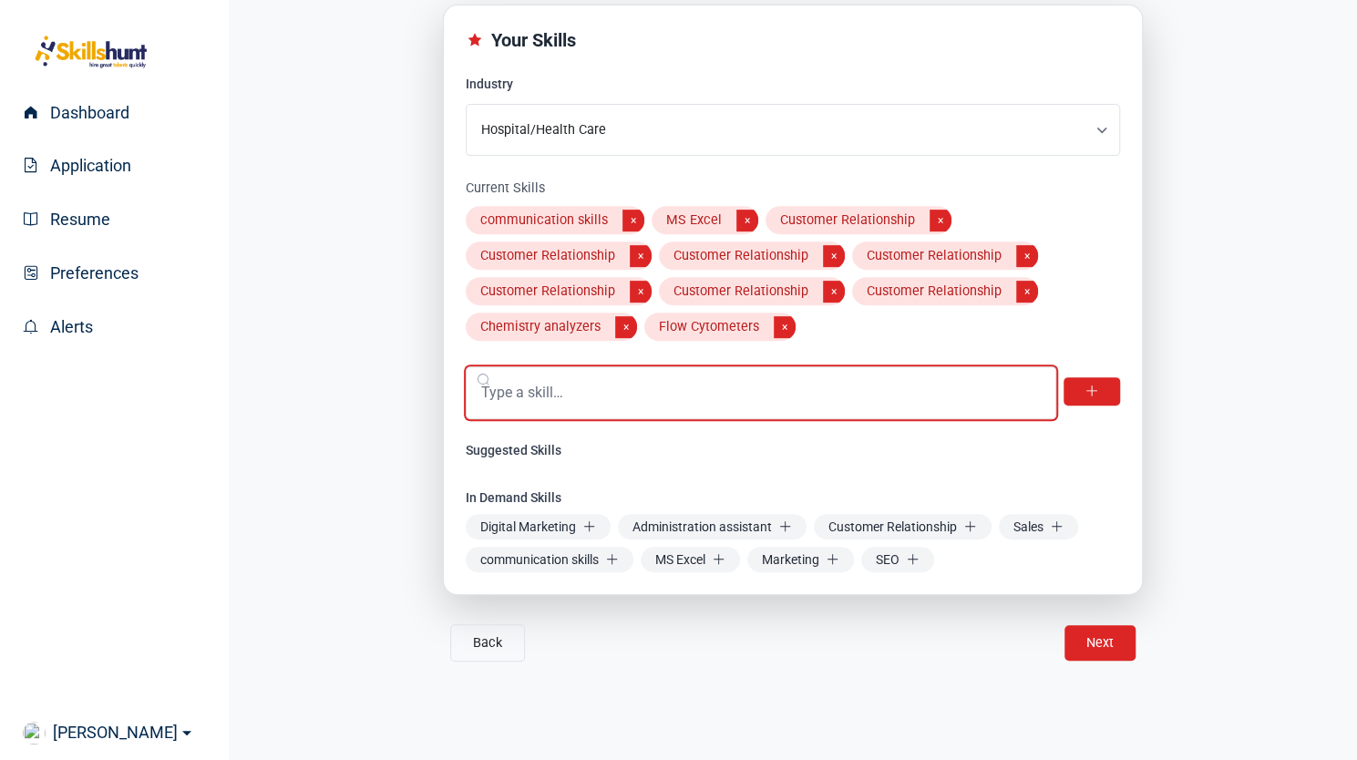
click at [519, 394] on input "text" at bounding box center [761, 392] width 590 height 53
paste input "• Centrifugation, pipetting, sample prep, QC procedures"
click at [494, 392] on input "• Centrifugation, pipetting, sample prep, QC procedures" at bounding box center [761, 392] width 590 height 53
click at [572, 394] on input "Centrifugation, pipetting, sample prep, QC procedures" at bounding box center [761, 392] width 590 height 53
type input "Centrifugation"
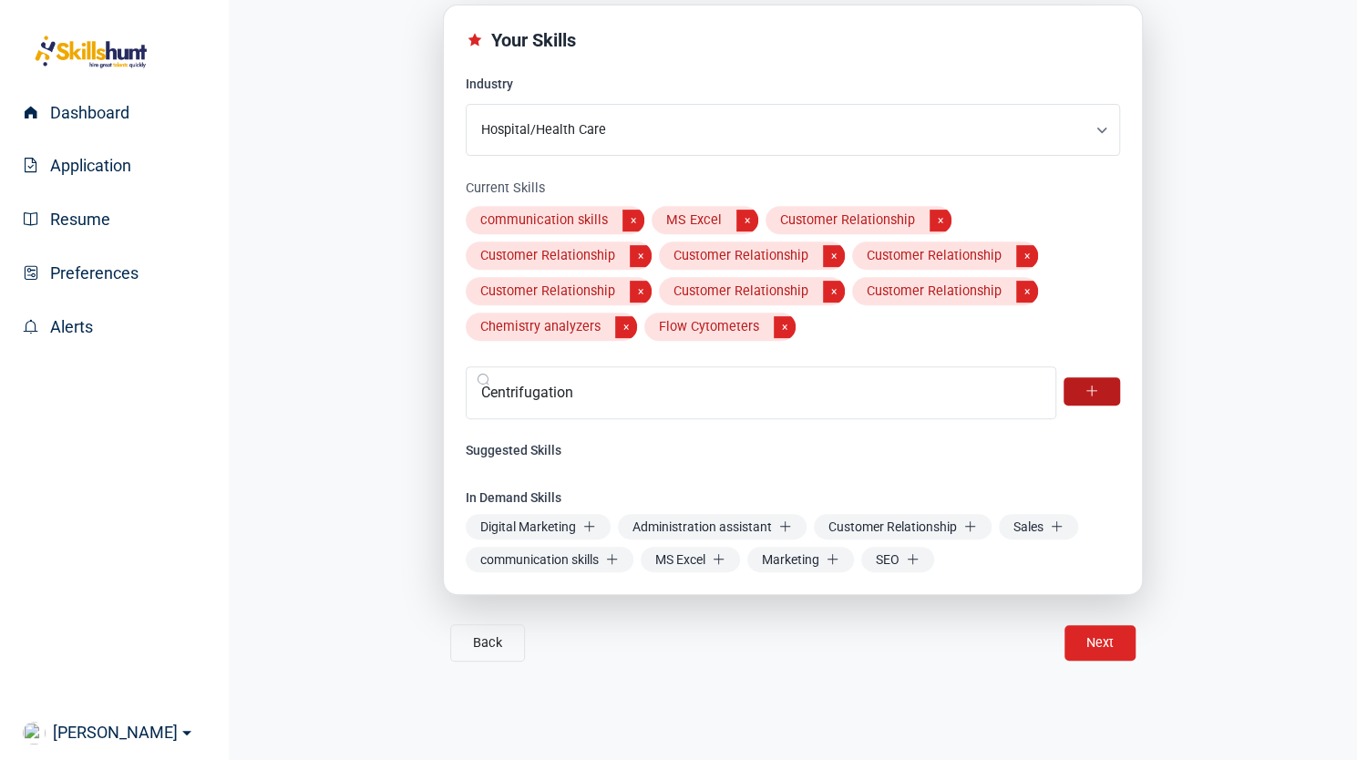
click at [1079, 394] on button at bounding box center [1091, 390] width 56 height 27
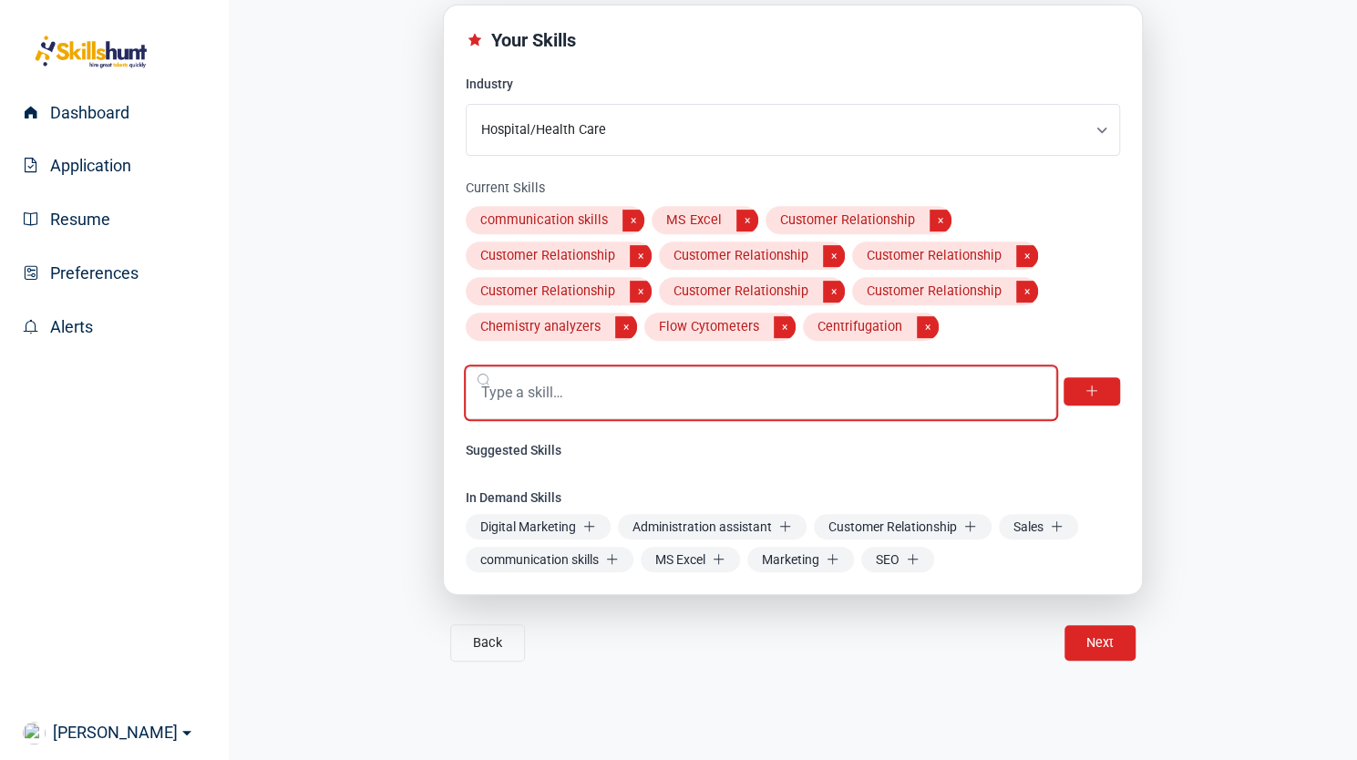
click at [740, 387] on input "text" at bounding box center [761, 392] width 590 height 53
paste input "• Centrifugation, pipetting, sample prep, QC procedures"
click at [593, 401] on input "• Centrifugation, pipetting, sample prep, QC procedures" at bounding box center [761, 392] width 590 height 53
click at [536, 393] on input "pipetting, sample prep, QC procedures" at bounding box center [761, 392] width 590 height 53
type input "pipetting"
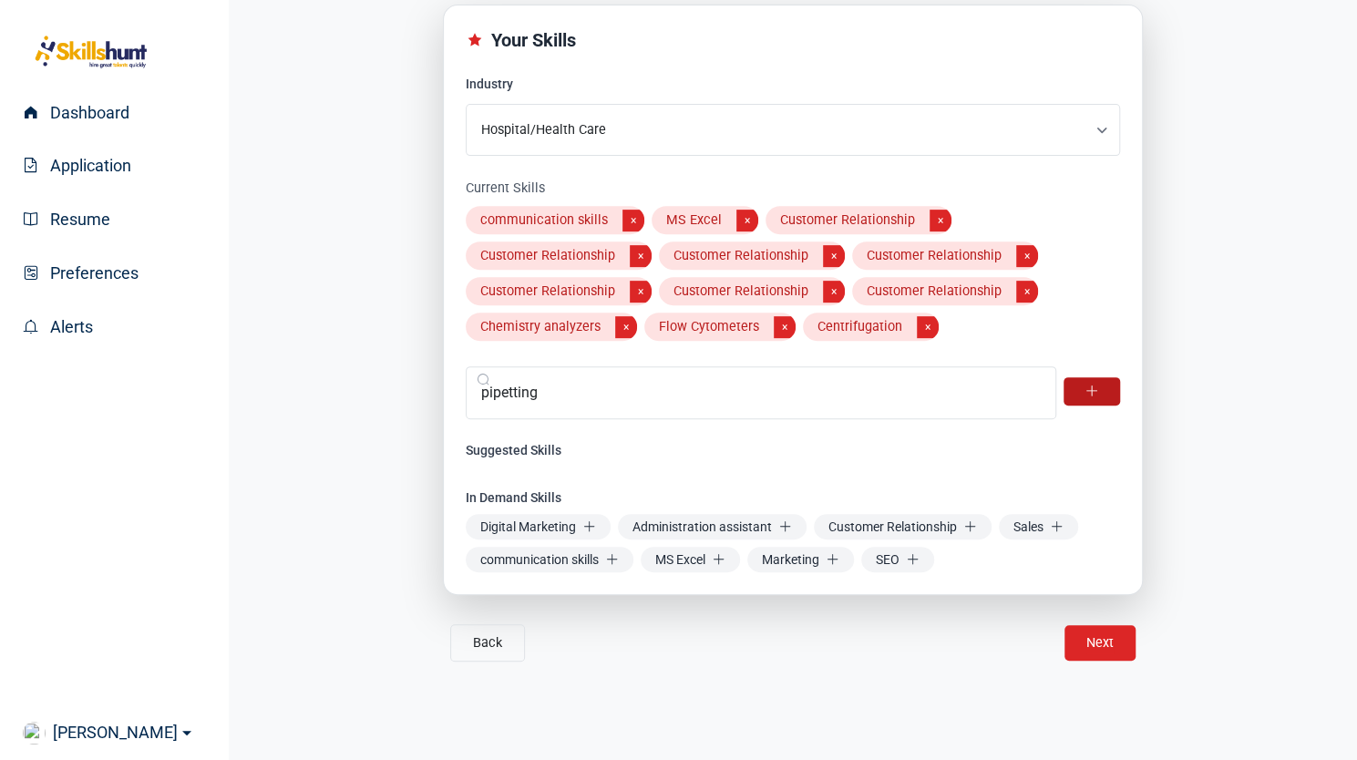
click at [1093, 393] on icon at bounding box center [1091, 390] width 13 height 13
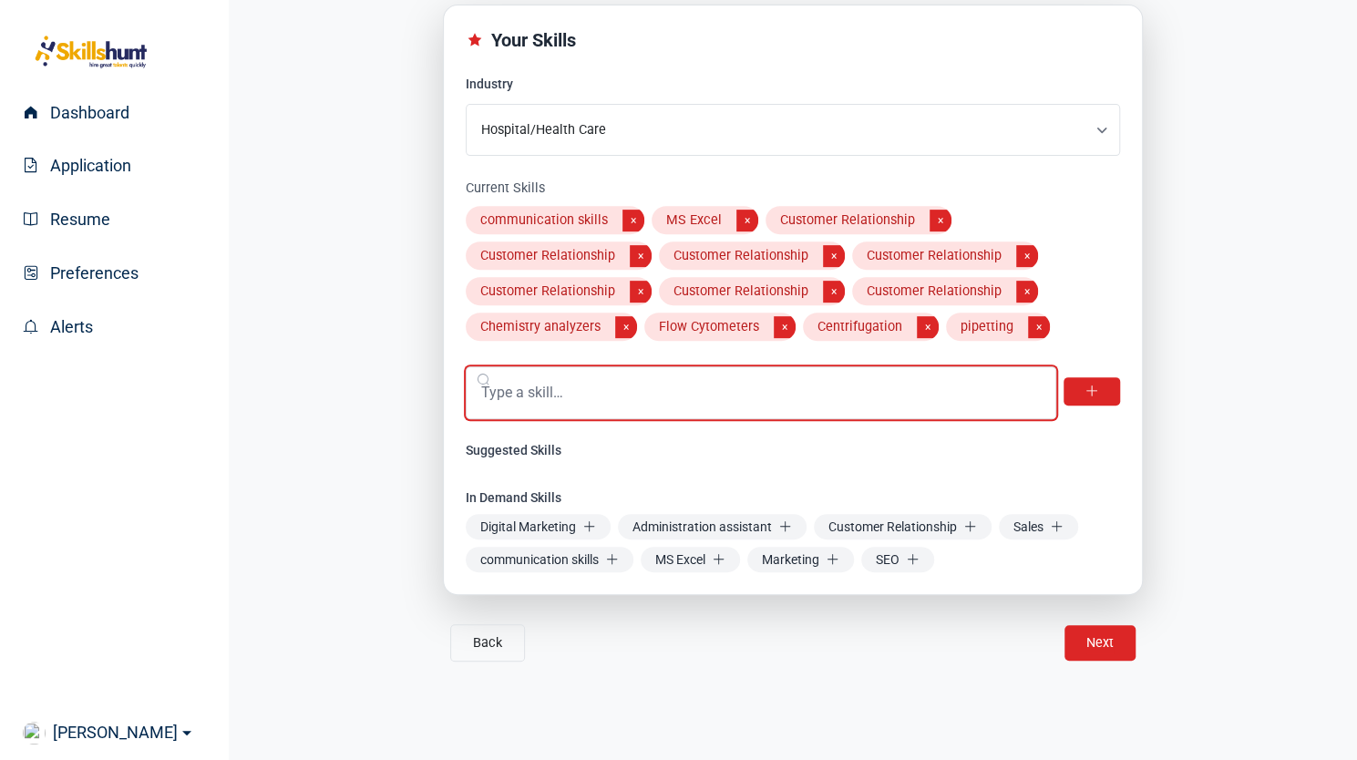
click at [556, 400] on input "text" at bounding box center [761, 392] width 590 height 53
paste input "• Centrifugation, pipetting, sample prep, QC procedures"
click at [654, 393] on input "• Centrifugation, pipetting, sample prep, QC procedures" at bounding box center [761, 392] width 590 height 53
click at [556, 396] on input "sample prep, QC procedures" at bounding box center [761, 392] width 590 height 53
click at [559, 396] on input "sample prep, QC procedures" at bounding box center [761, 392] width 590 height 53
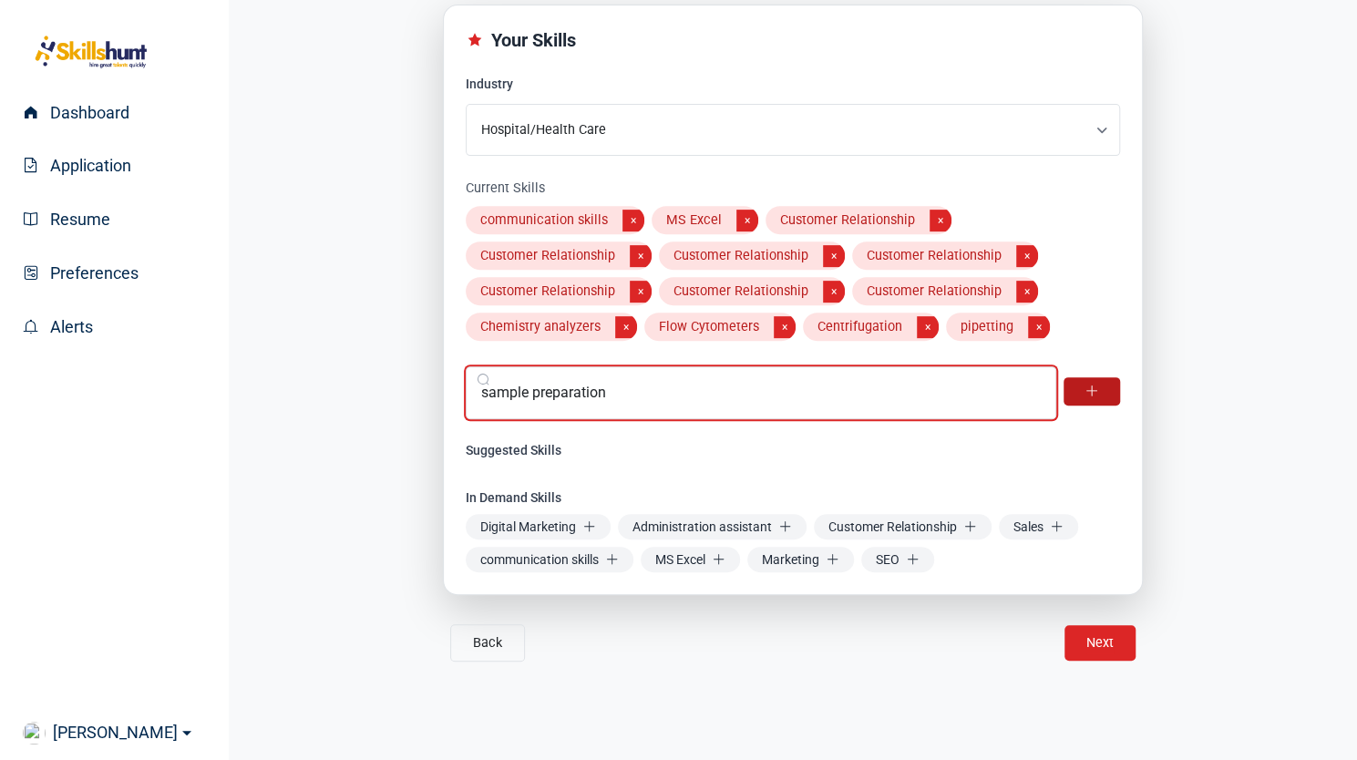
type input "sample preparation"
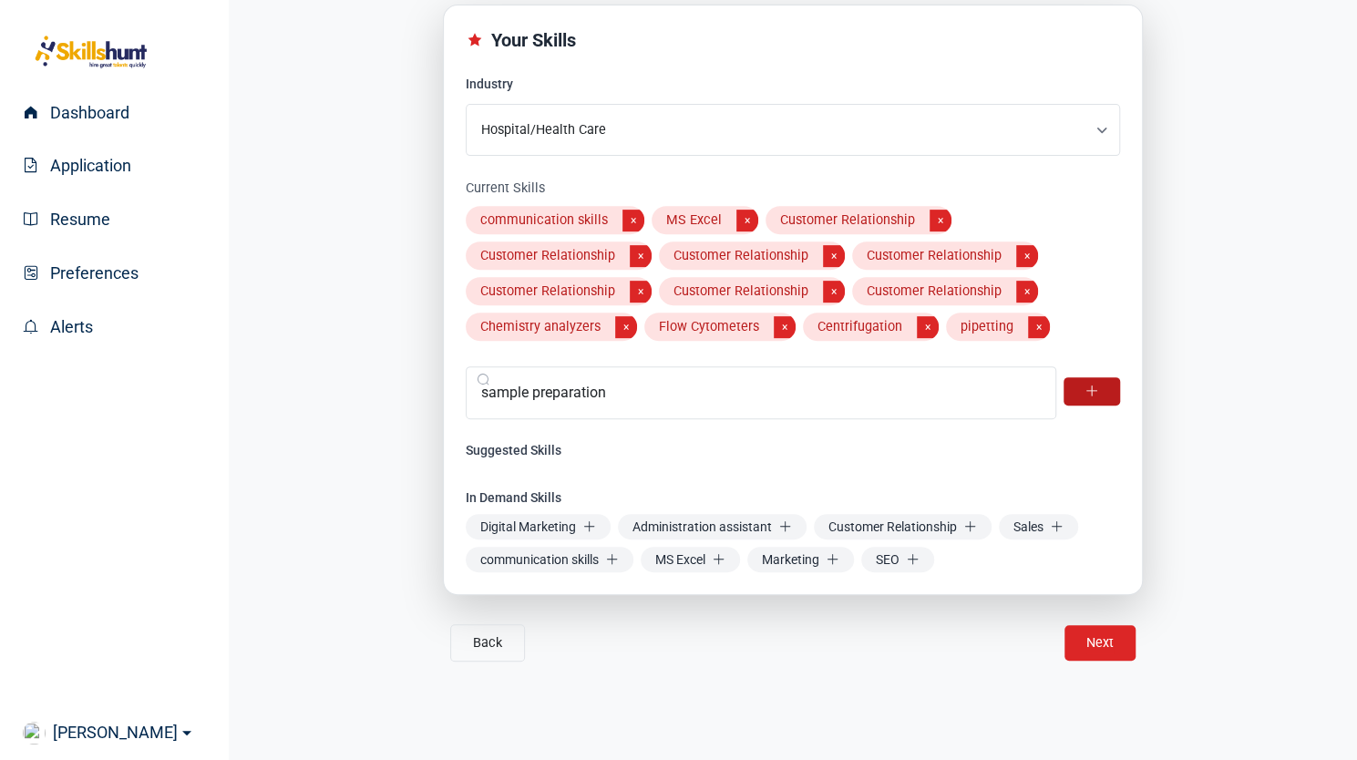
click at [1104, 384] on button at bounding box center [1091, 390] width 56 height 27
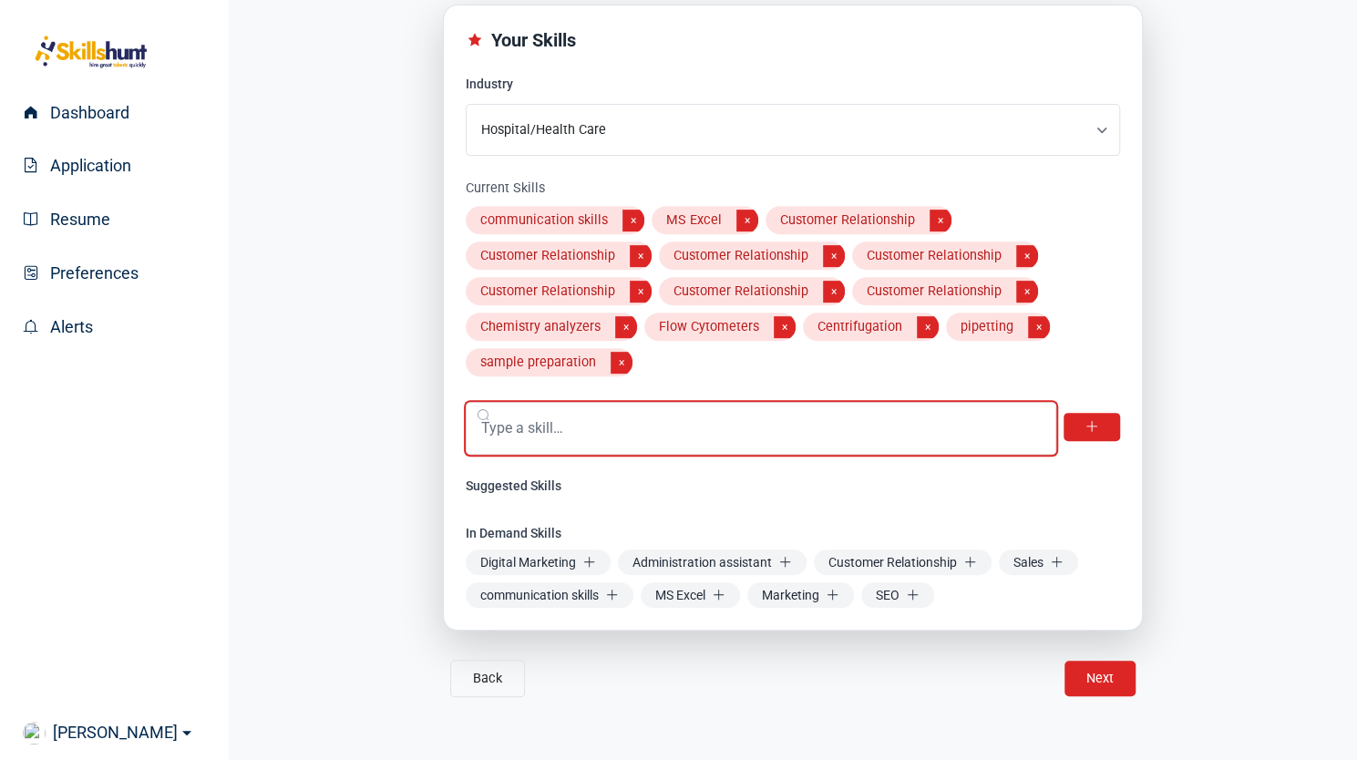
click at [641, 435] on input "text" at bounding box center [761, 428] width 590 height 53
paste input "• Centrifugation, pipetting, sample prep, QC procedures"
click at [744, 430] on input "• Centrifugation, pipetting, sample prep, QC procedures" at bounding box center [761, 428] width 590 height 53
type input "QC procedures"
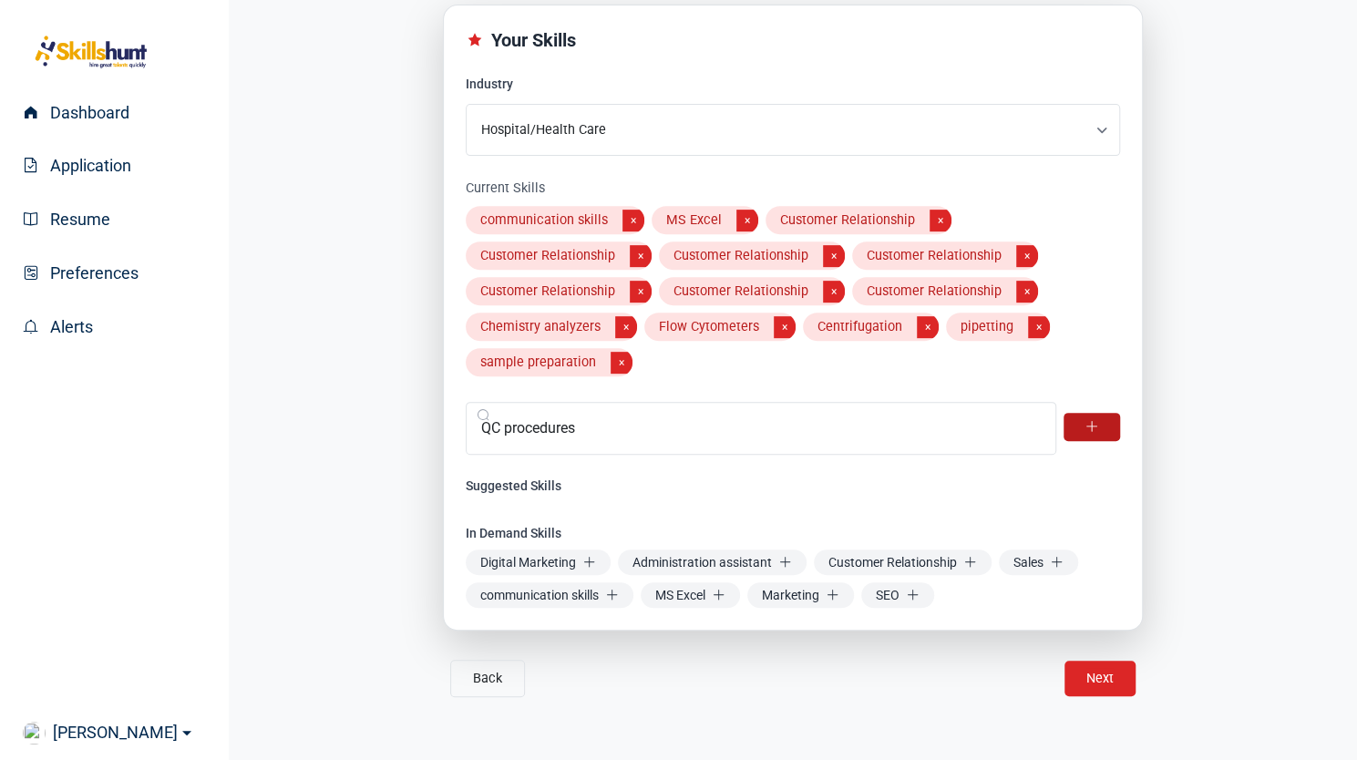
click at [1092, 415] on button at bounding box center [1091, 426] width 56 height 27
click at [633, 255] on button "×" at bounding box center [641, 256] width 22 height 22
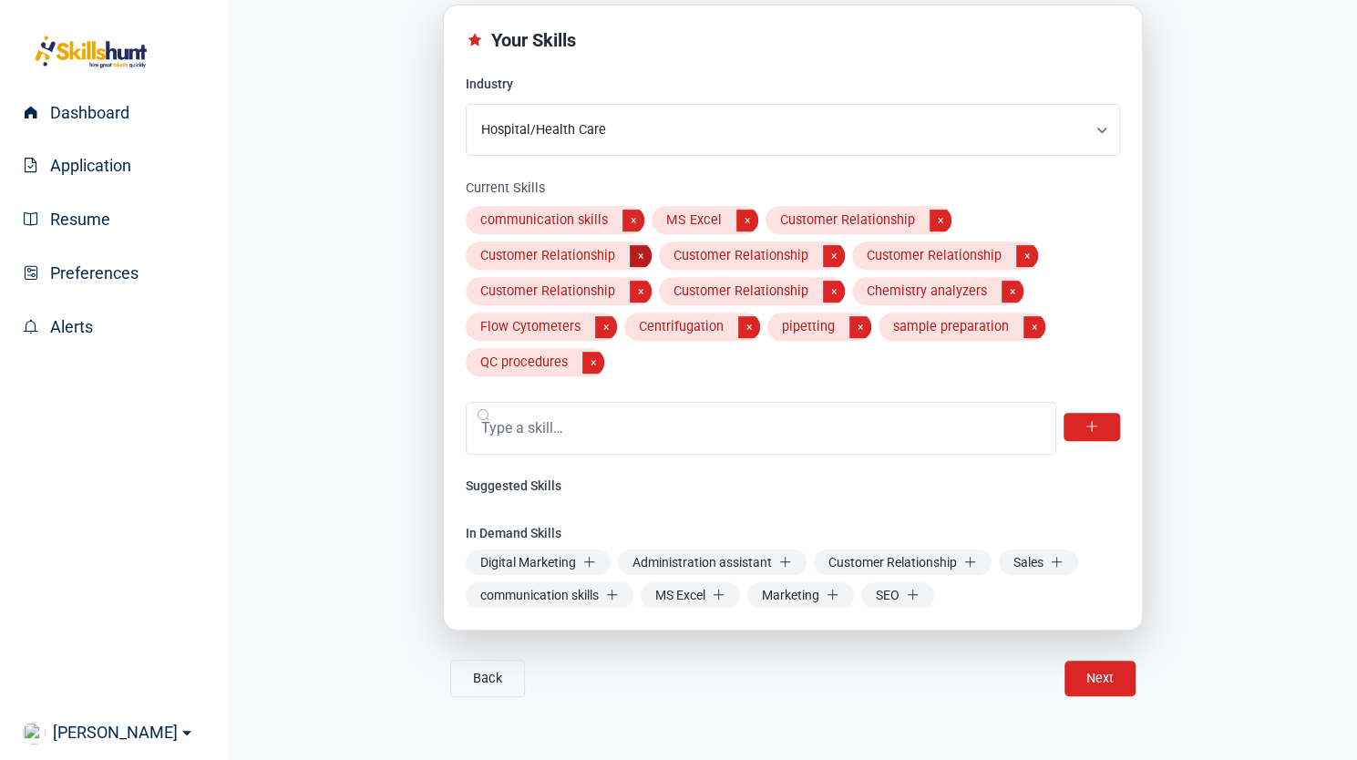
click at [633, 255] on button "×" at bounding box center [641, 256] width 22 height 22
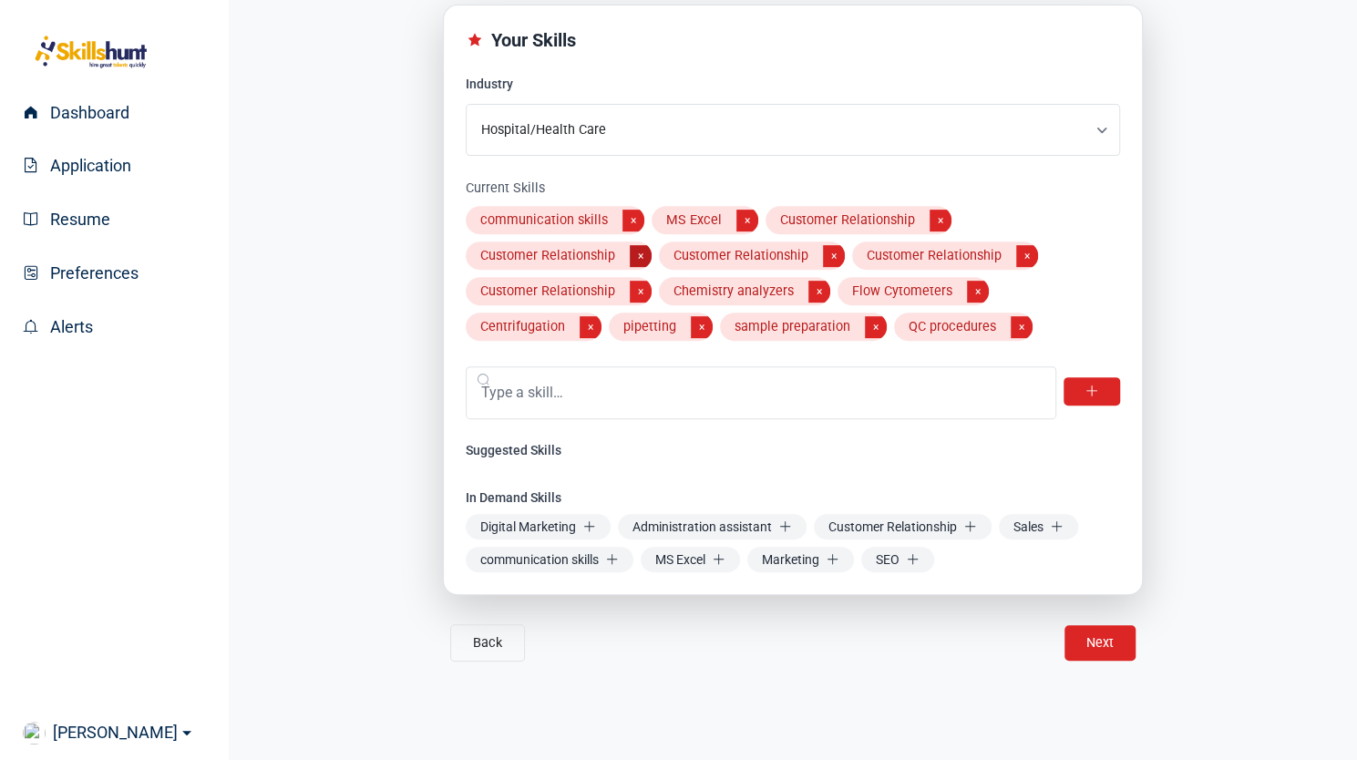
click at [633, 255] on button "×" at bounding box center [641, 256] width 22 height 22
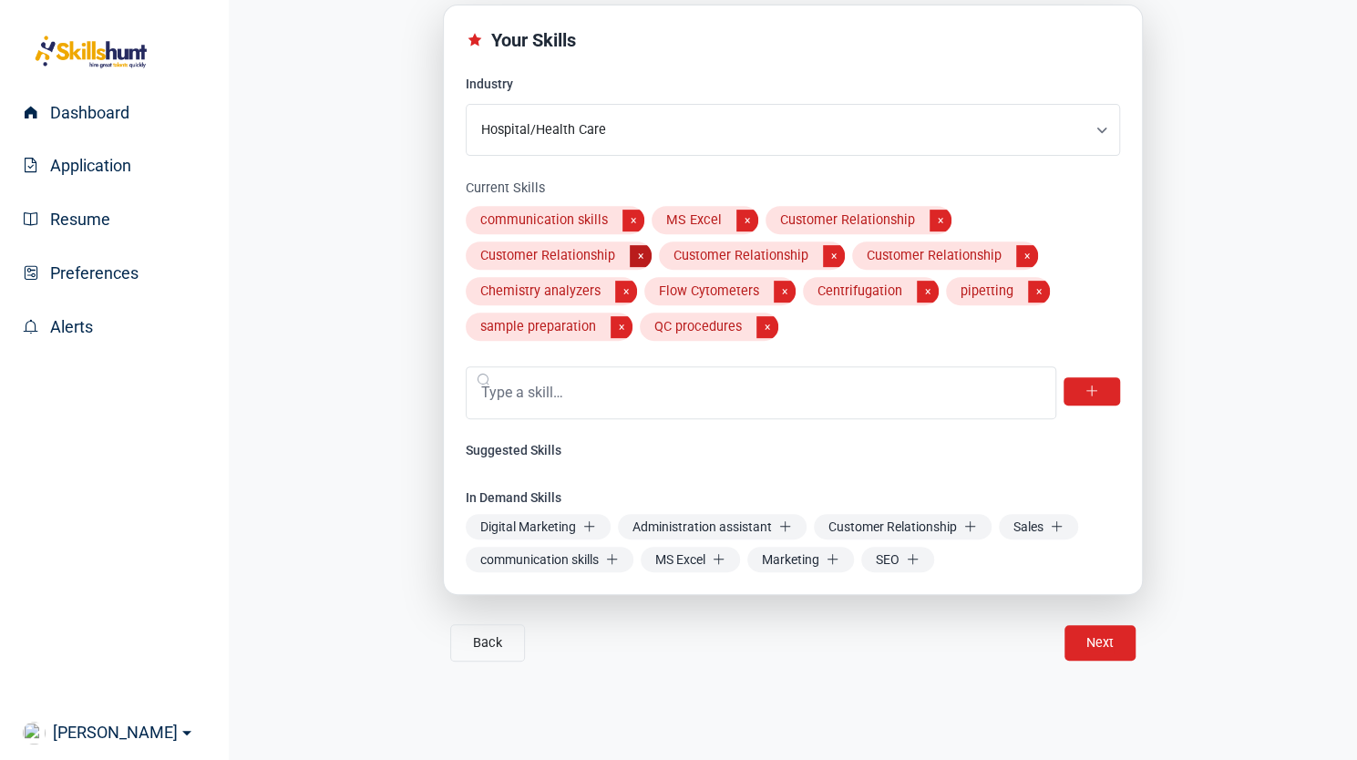
click at [633, 255] on button "×" at bounding box center [641, 256] width 22 height 22
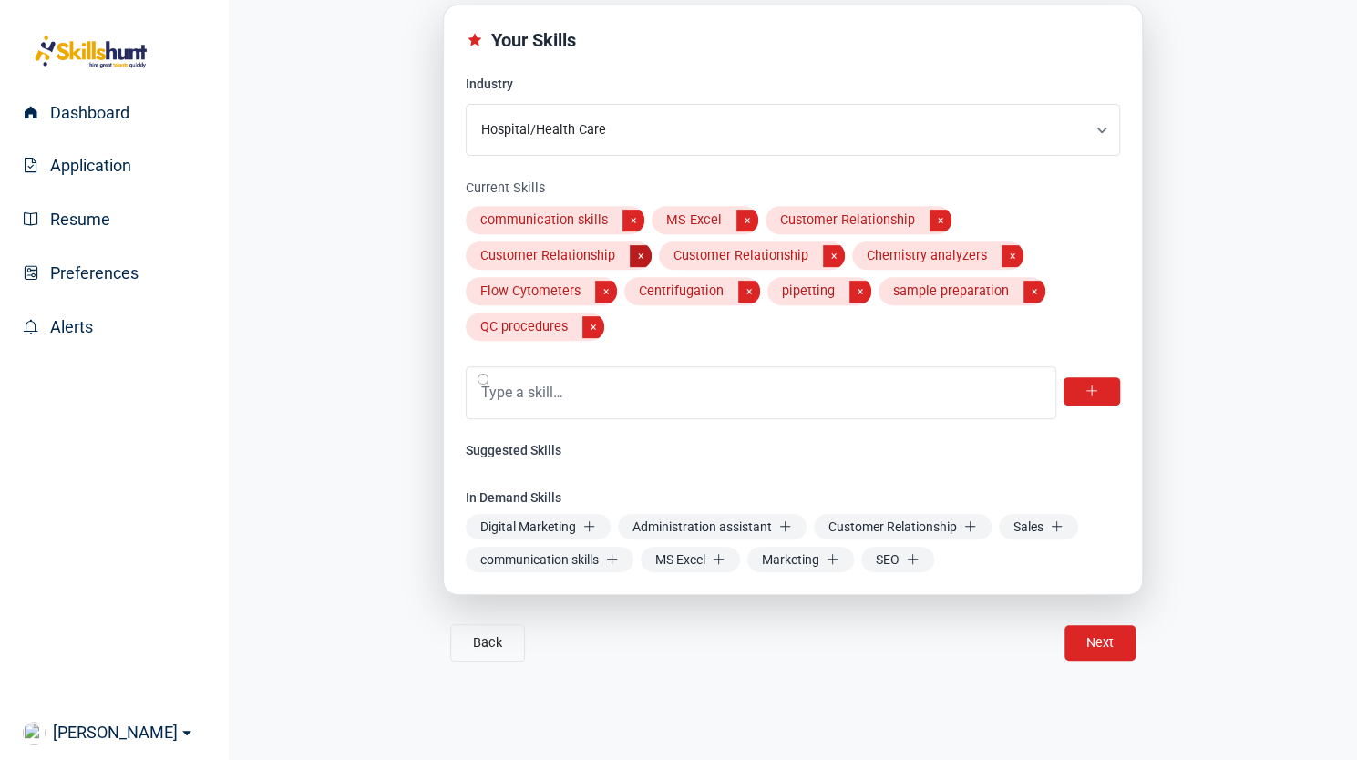
click at [633, 255] on button "×" at bounding box center [641, 256] width 22 height 22
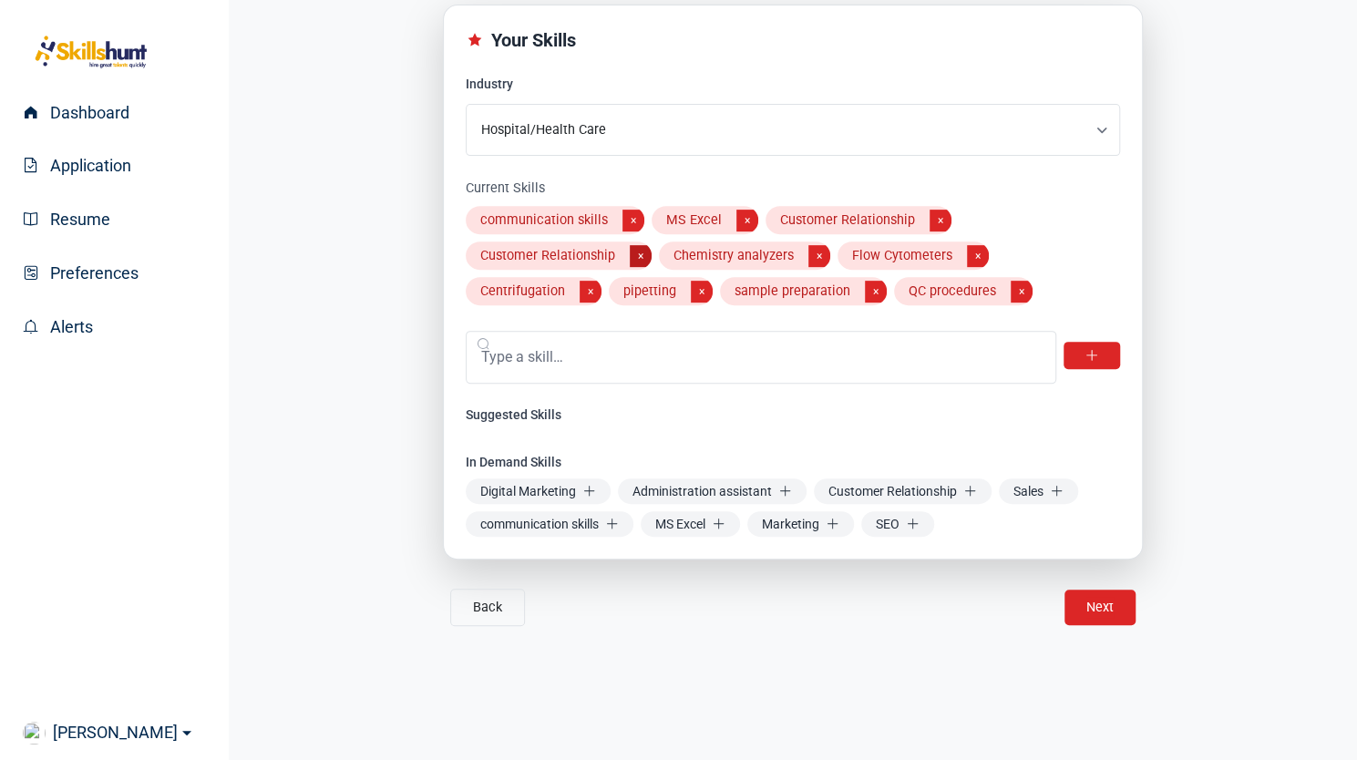
click at [633, 255] on button "×" at bounding box center [641, 256] width 22 height 22
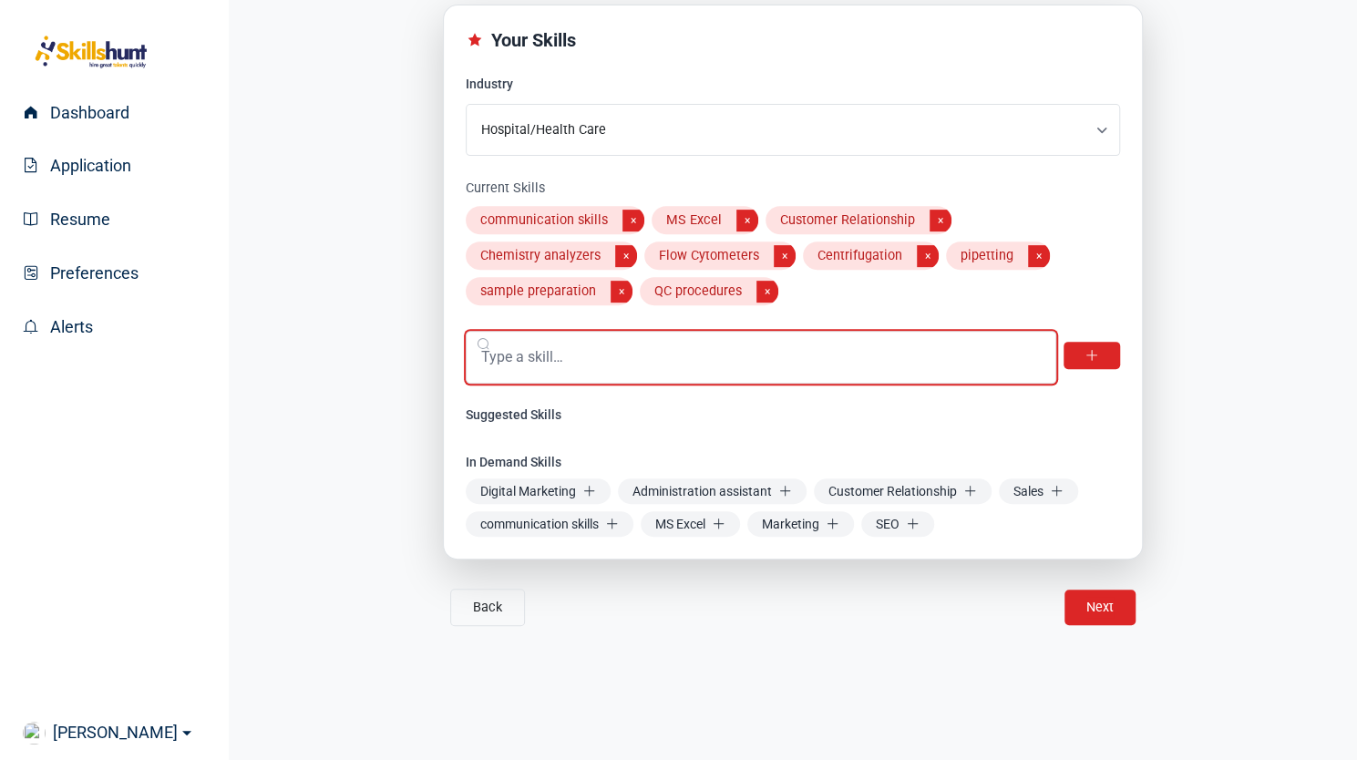
click at [519, 353] on input "text" at bounding box center [761, 357] width 590 height 53
paste input "attention to detail"
type input "attention to detail"
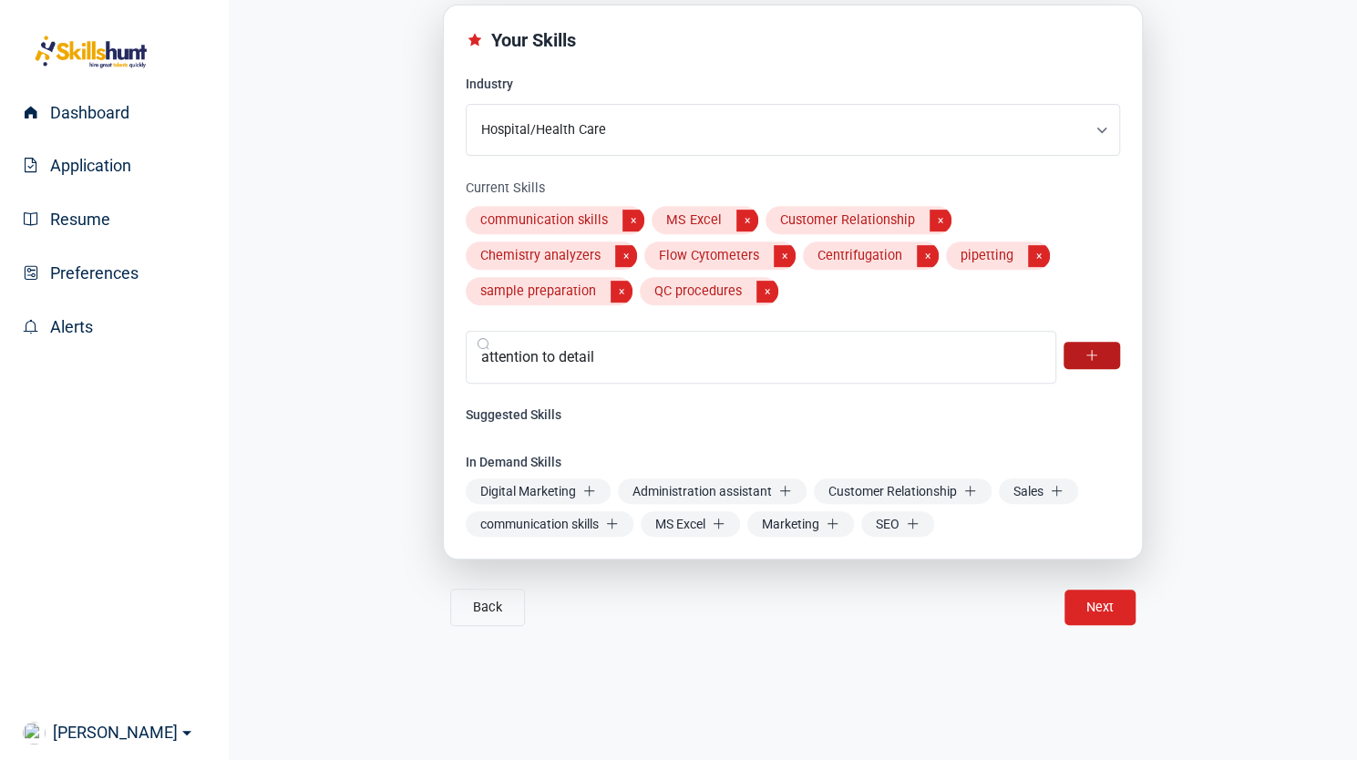
click at [1085, 358] on icon at bounding box center [1091, 355] width 13 height 13
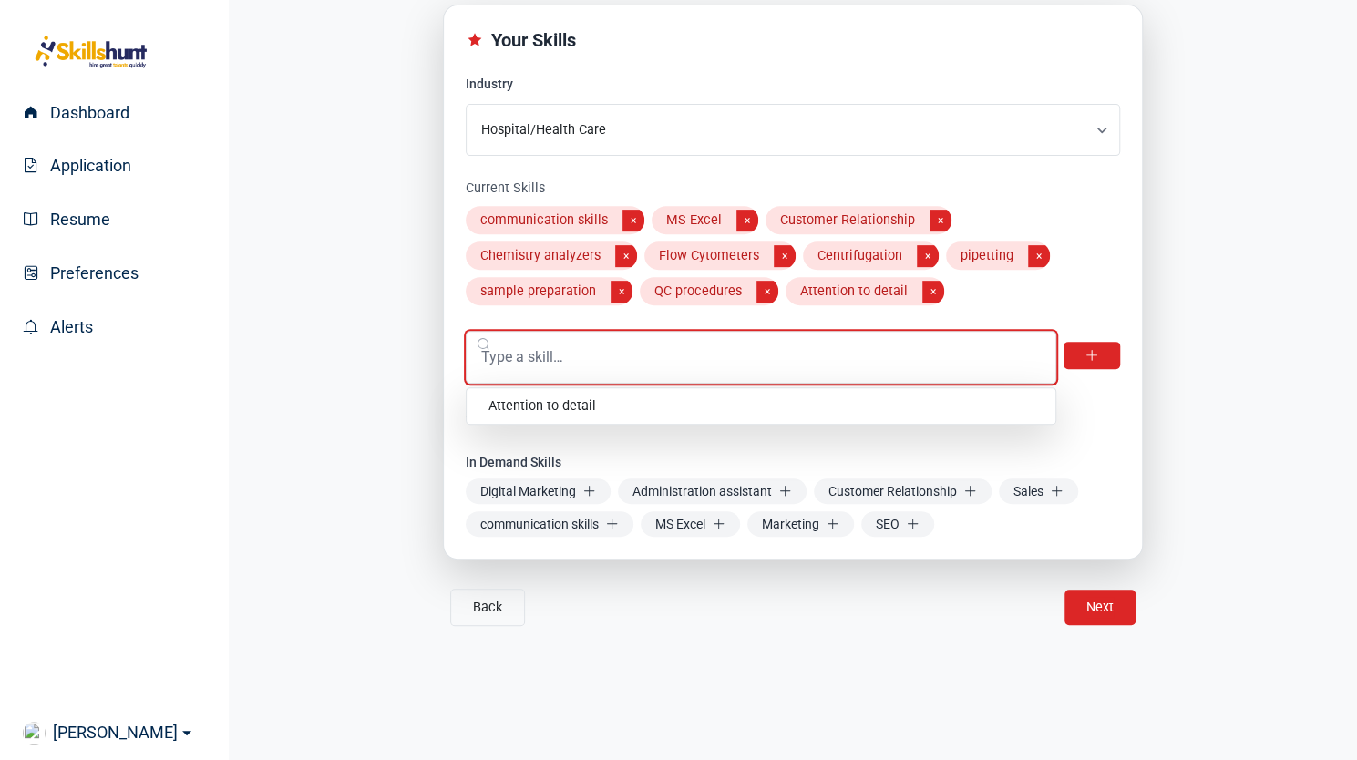
click at [660, 360] on input "text" at bounding box center [761, 357] width 590 height 53
paste input "color differentiation ability"
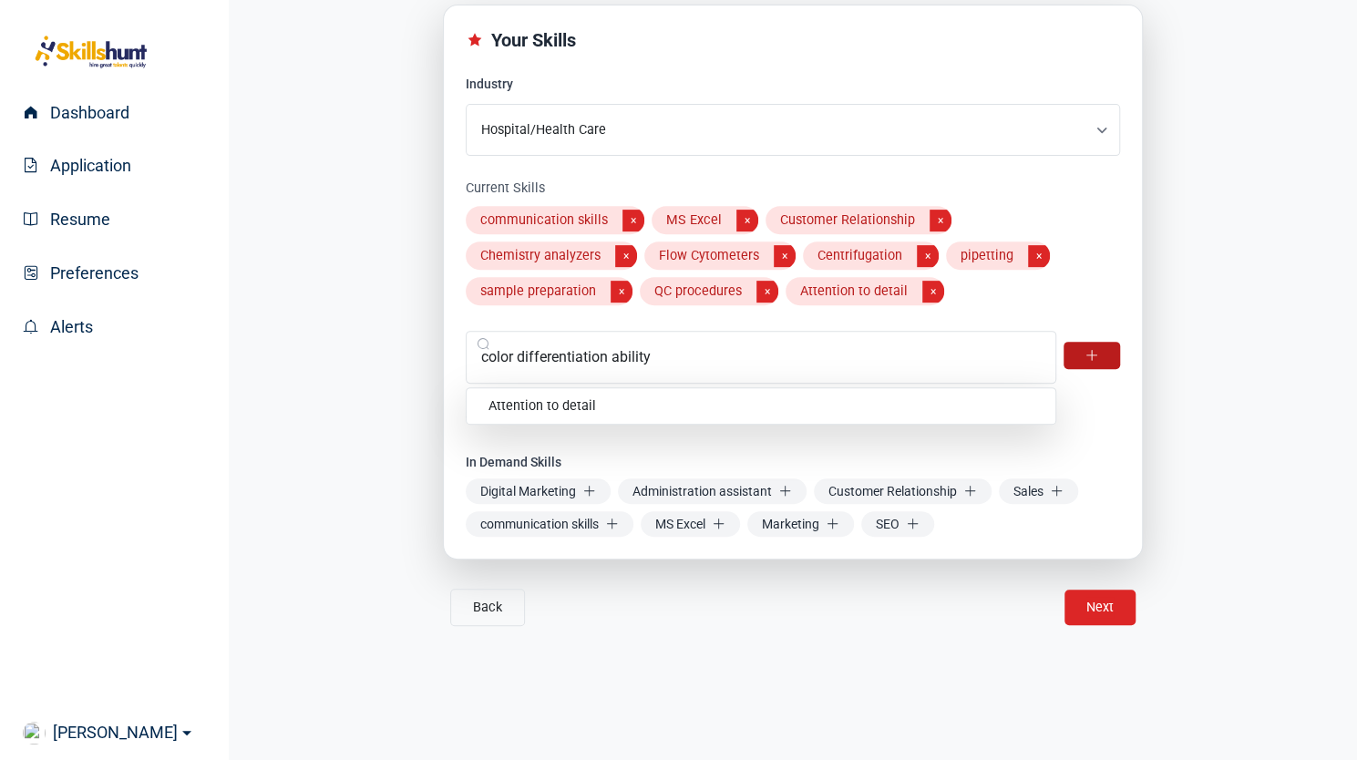
click at [1094, 349] on icon at bounding box center [1091, 355] width 13 height 13
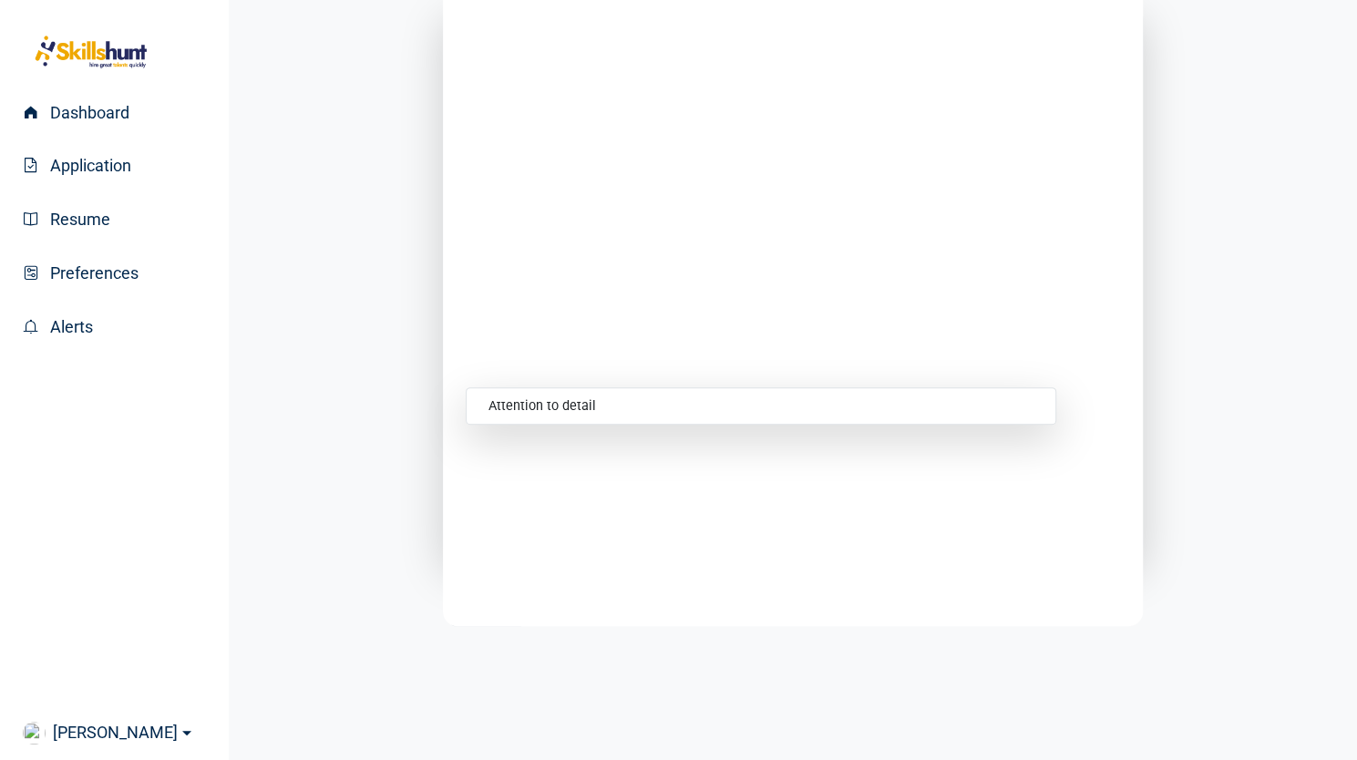
scroll to position [400, 0]
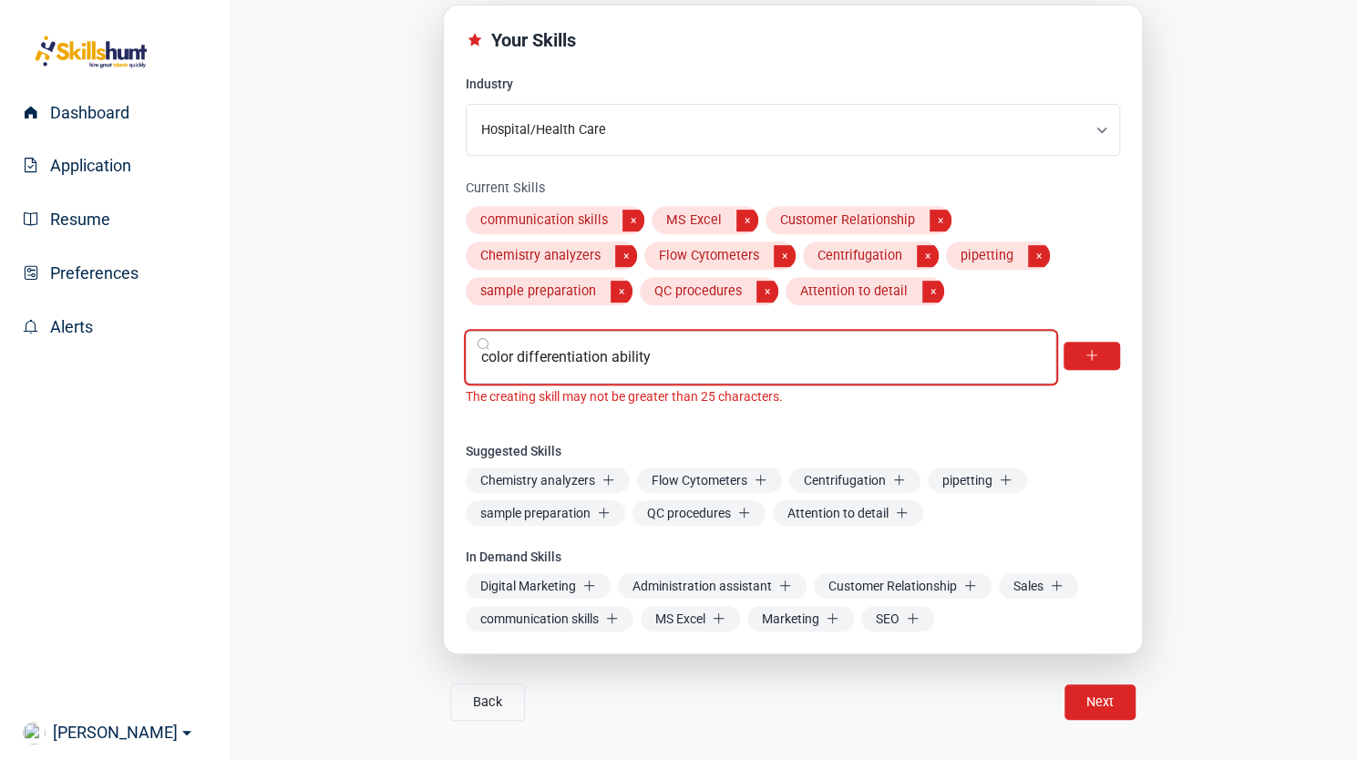
click at [647, 360] on input "color differentiation ability" at bounding box center [761, 357] width 590 height 53
type input "color differentiation"
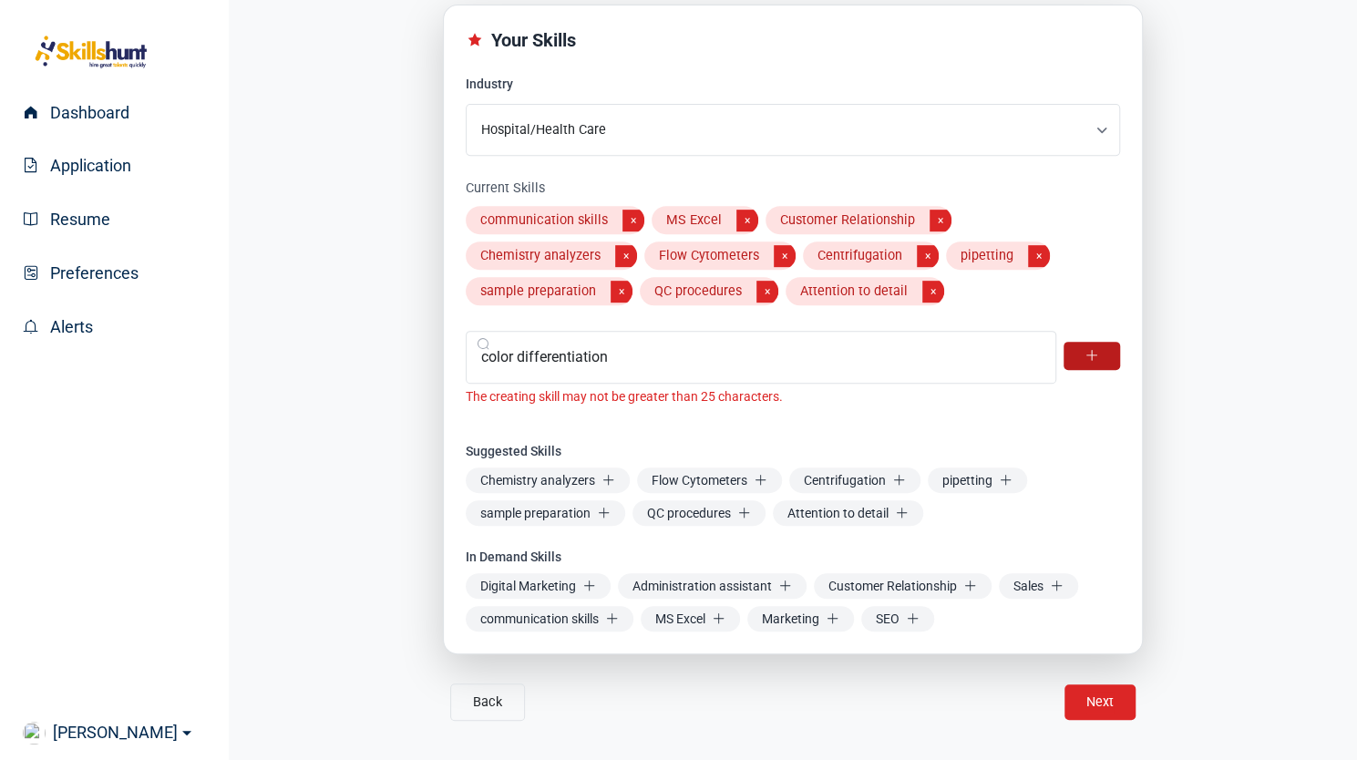
click at [1077, 354] on button at bounding box center [1091, 355] width 56 height 27
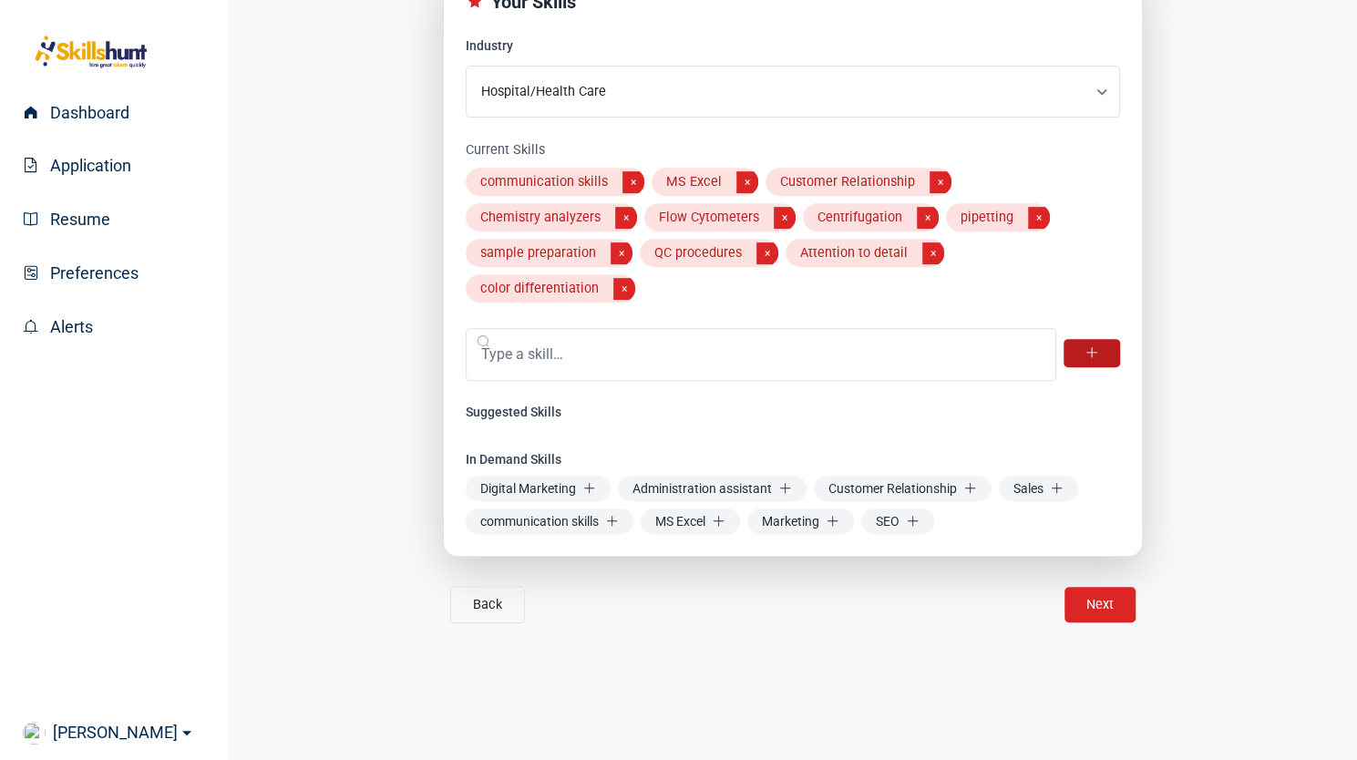
scroll to position [321, 0]
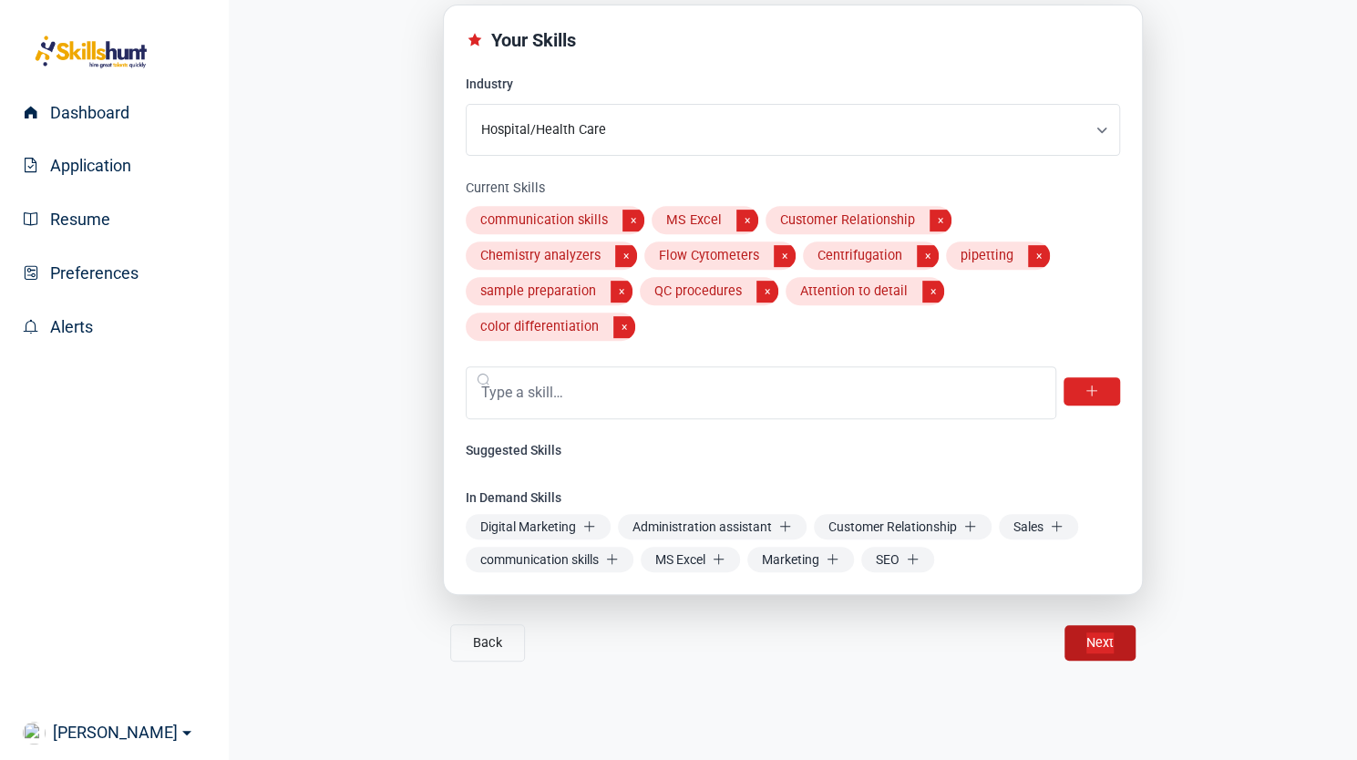
click at [1092, 632] on button "Next" at bounding box center [1099, 642] width 27 height 21
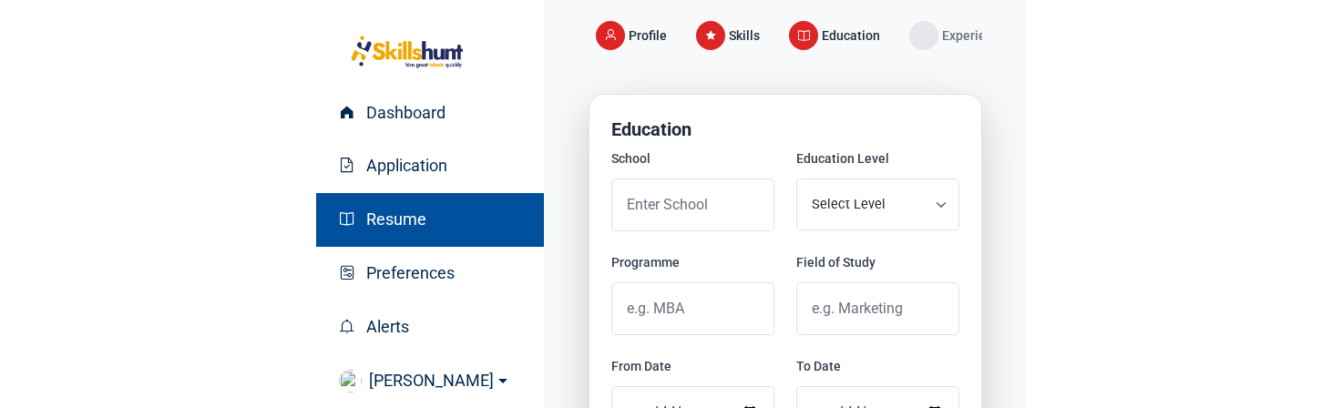
scroll to position [231, 0]
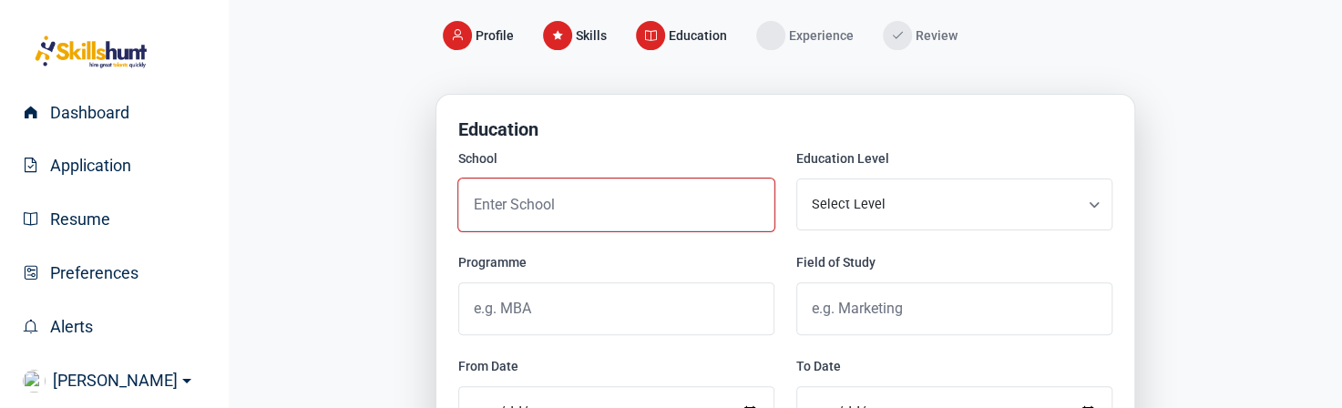
click at [525, 199] on input "School" at bounding box center [616, 205] width 316 height 53
paste input "Anderson College"
type input "Anderson College"
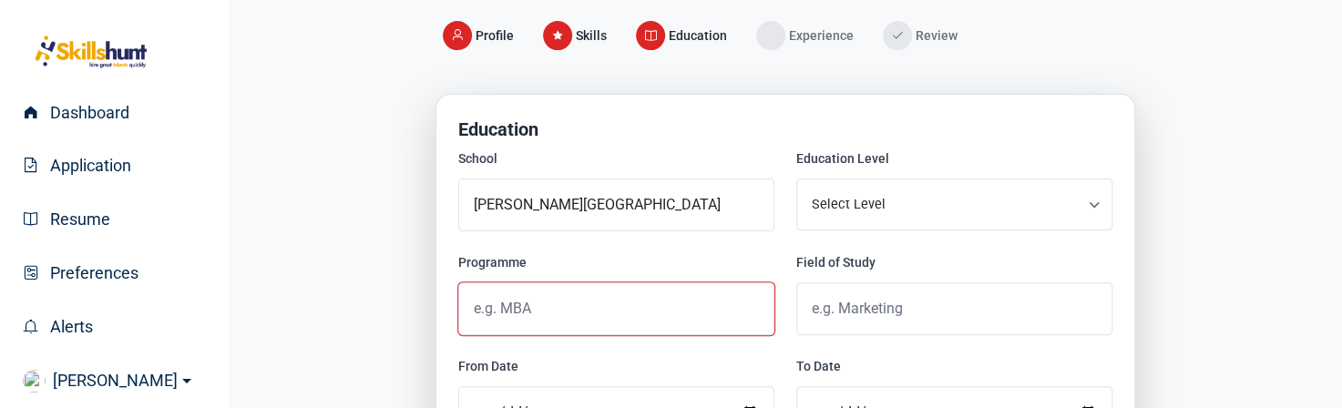
click at [558, 310] on input "Programme" at bounding box center [616, 308] width 316 height 53
click at [493, 311] on input "Programme" at bounding box center [616, 308] width 316 height 53
paste input "Medical Laboratory Technology"
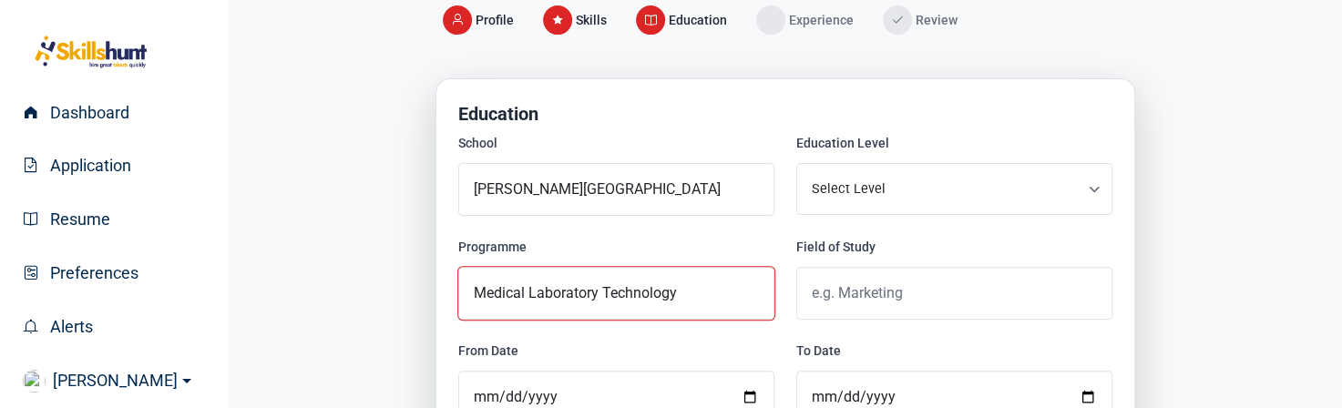
scroll to position [248, 0]
type input "Medical Laboratory Technology"
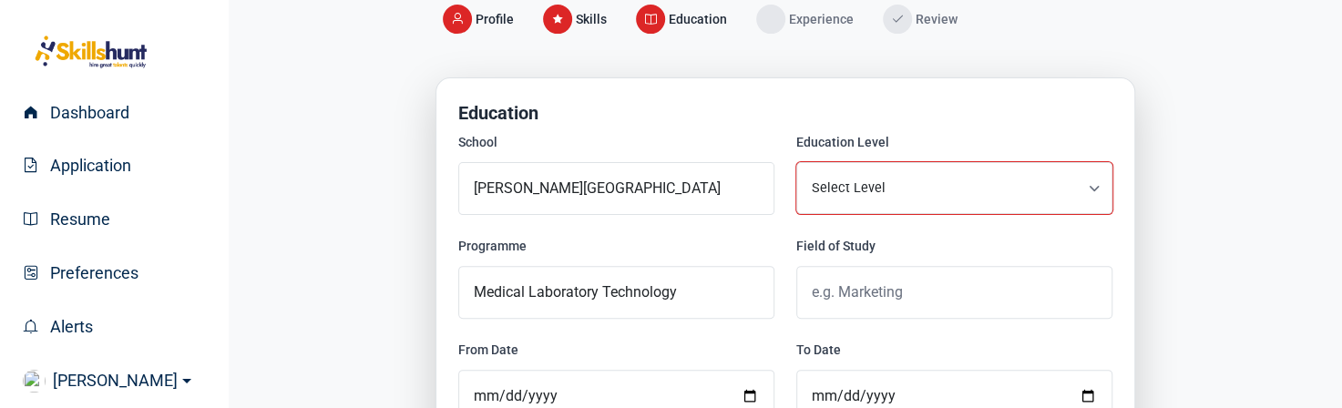
click at [1091, 183] on select "Select Level O/L or Less Private / Other Secondary diploma (high school graduat…" at bounding box center [954, 188] width 316 height 52
select select "5"
click at [796, 162] on select "Select Level O/L or Less Private / Other Secondary diploma (high school graduat…" at bounding box center [954, 188] width 316 height 52
click at [1095, 180] on select "Select Level O/L or Less Private / Other Secondary diploma (high school graduat…" at bounding box center [954, 188] width 316 height 52
click at [796, 162] on select "Select Level O/L or Less Private / Other Secondary diploma (high school graduat…" at bounding box center [954, 188] width 316 height 52
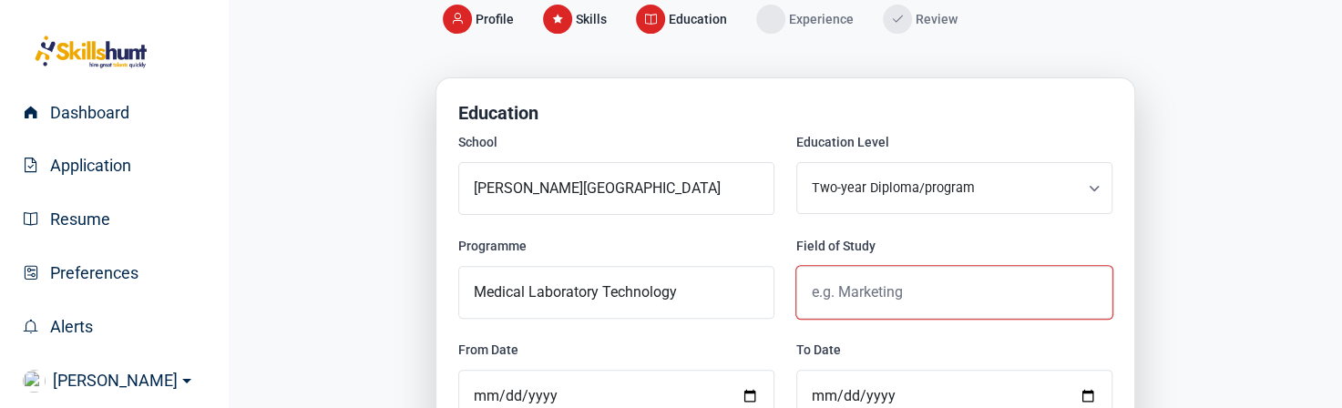
click at [863, 278] on input "Field of Study" at bounding box center [954, 292] width 316 height 53
click at [862, 286] on input "Field of Study" at bounding box center [954, 292] width 316 height 53
click at [985, 298] on input "Medical Laboratory Technogy" at bounding box center [954, 292] width 316 height 53
type input "Medical Laboratory Technology"
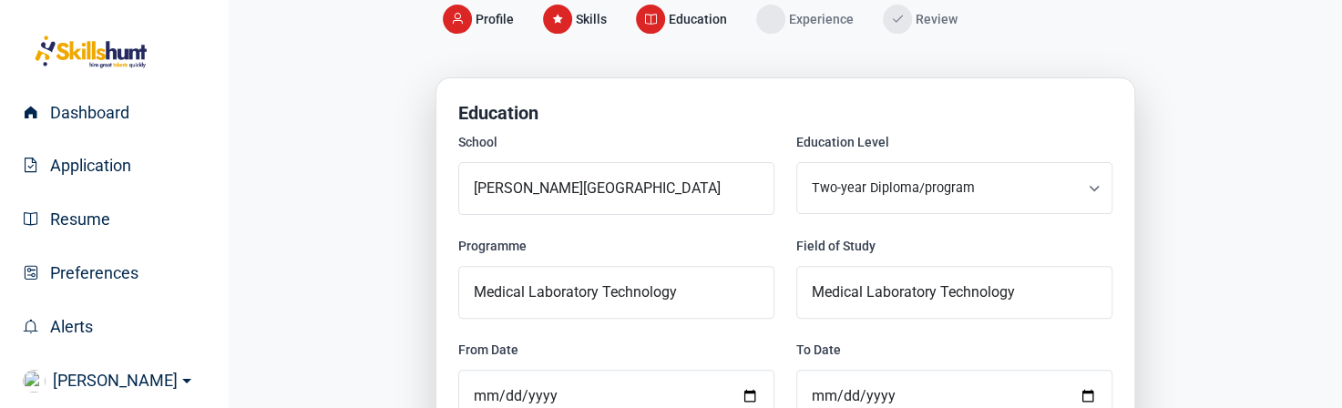
click at [1167, 303] on div "Welcome to SkillsHunt Let’s build your standout profile to connect with Canada’…" at bounding box center [785, 234] width 1032 height 751
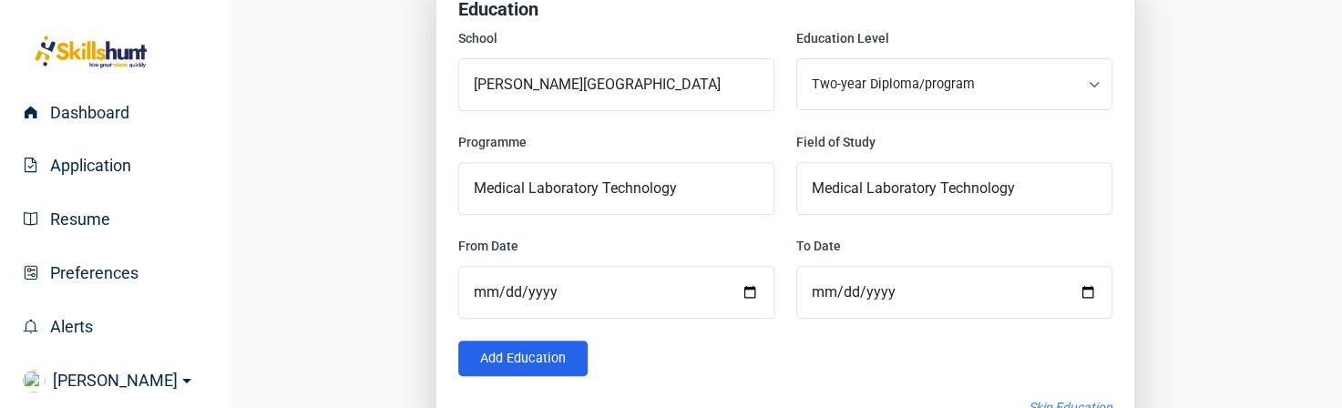
scroll to position [369, 0]
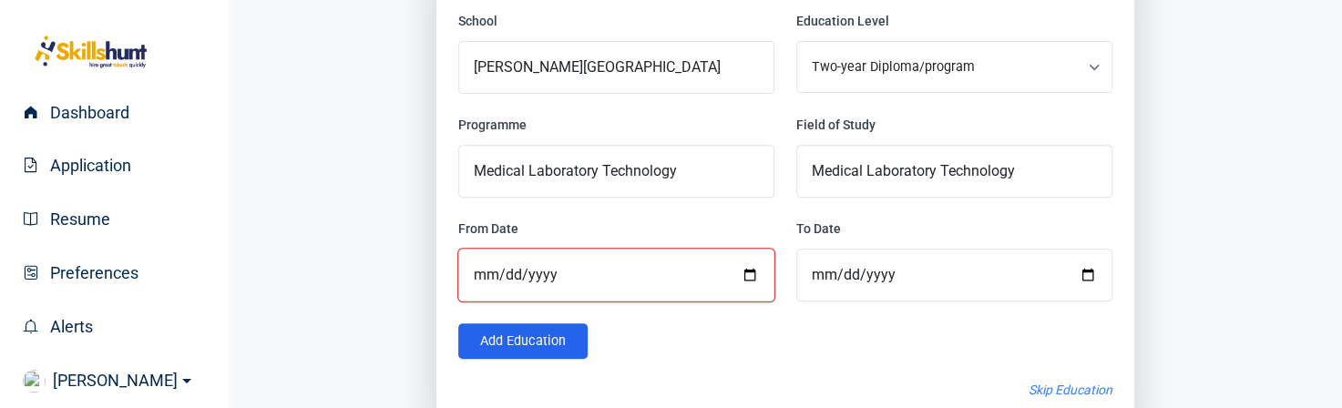
click at [748, 271] on input "From Date" at bounding box center [616, 275] width 316 height 53
type input "2023-09-15"
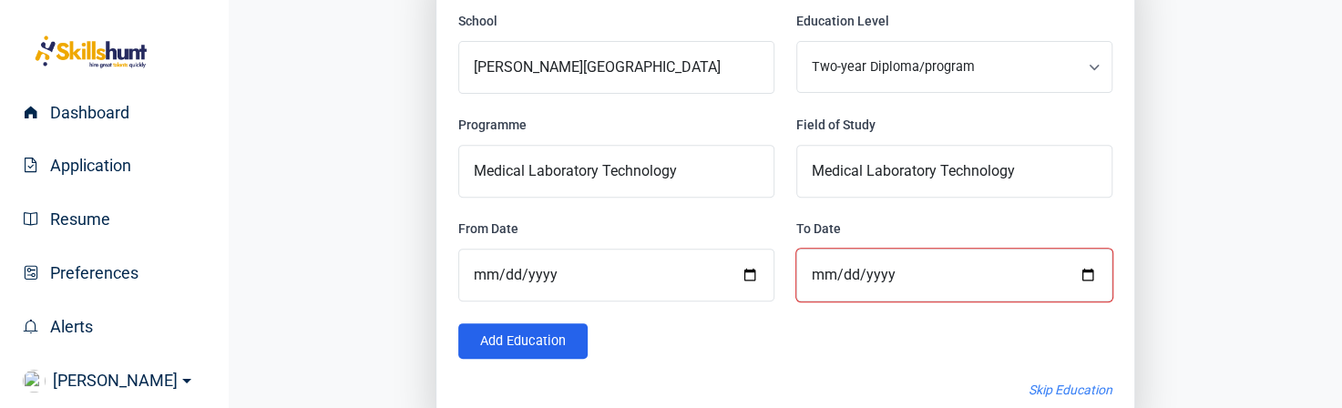
click at [1082, 273] on input "To Date" at bounding box center [954, 275] width 316 height 53
type input "2025-07-25"
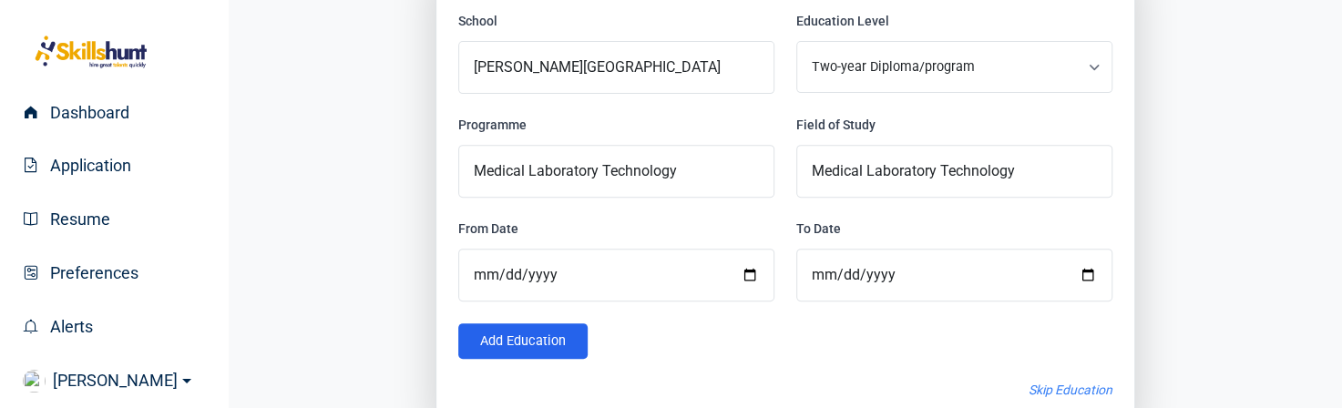
click at [1033, 319] on div "Add Education" at bounding box center [785, 330] width 654 height 57
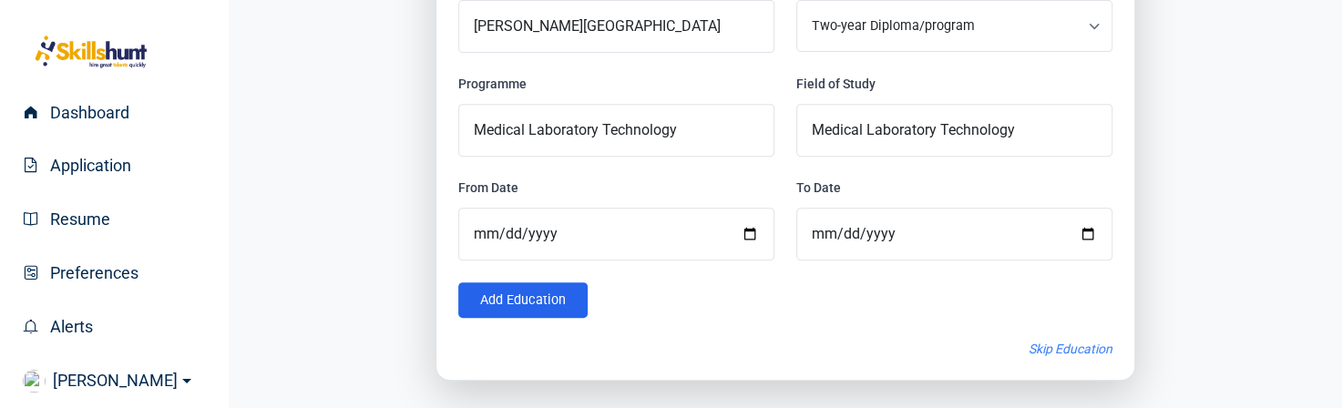
scroll to position [411, 0]
click at [534, 296] on button "Add Education" at bounding box center [522, 300] width 129 height 36
select select
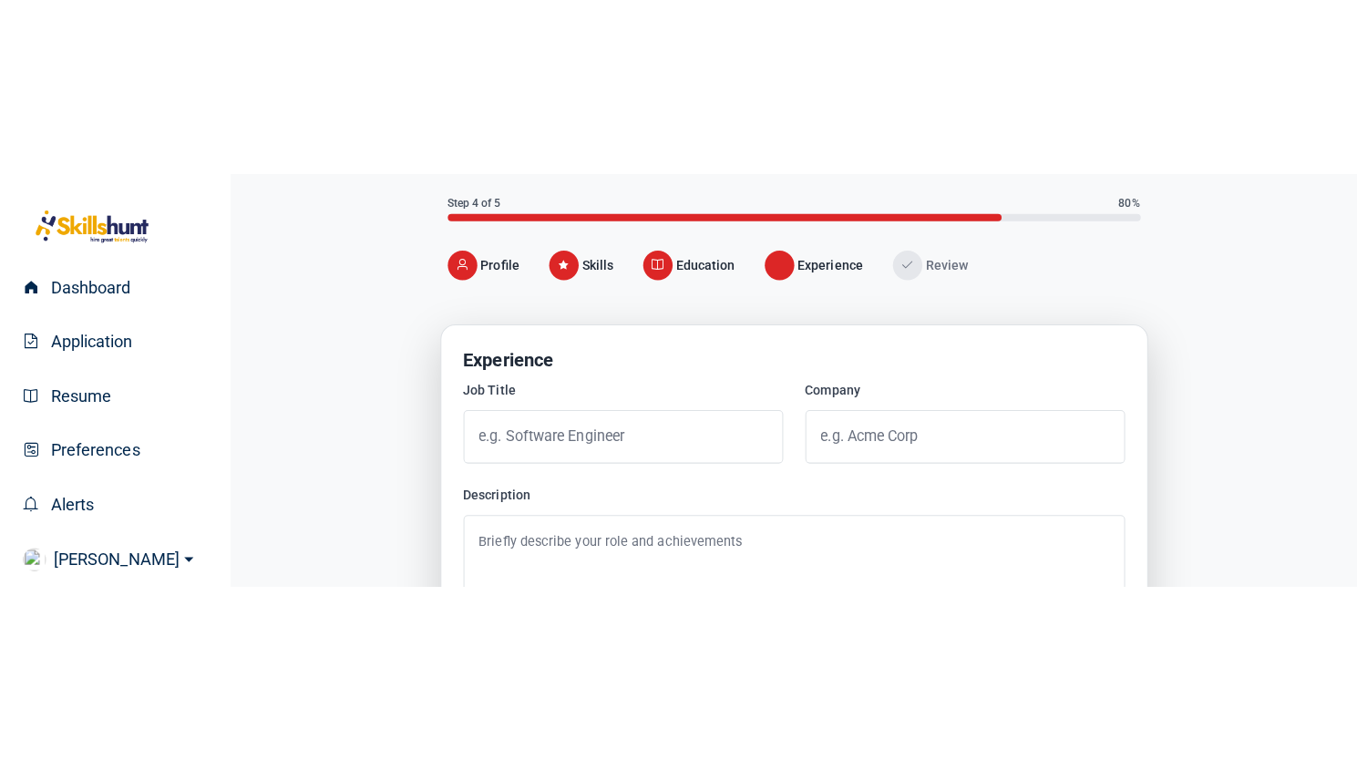
scroll to position [182, 0]
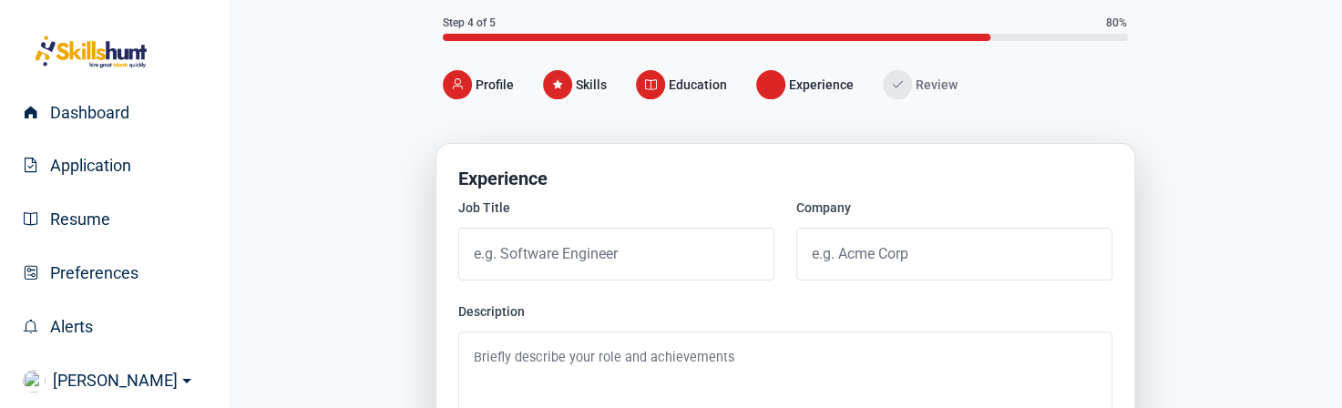
click at [651, 85] on icon "Progress" at bounding box center [650, 84] width 13 height 13
click at [687, 83] on span "Education" at bounding box center [698, 85] width 58 height 18
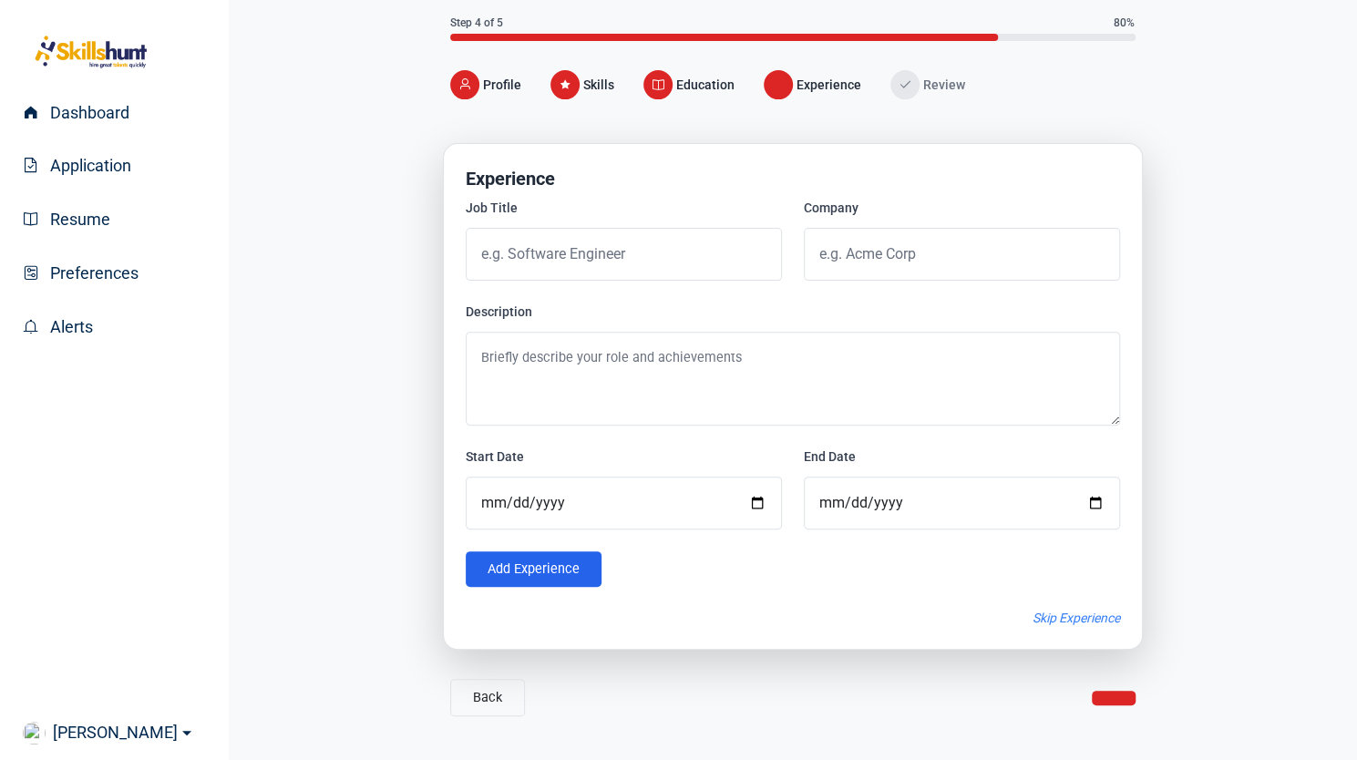
scroll to position [0, 0]
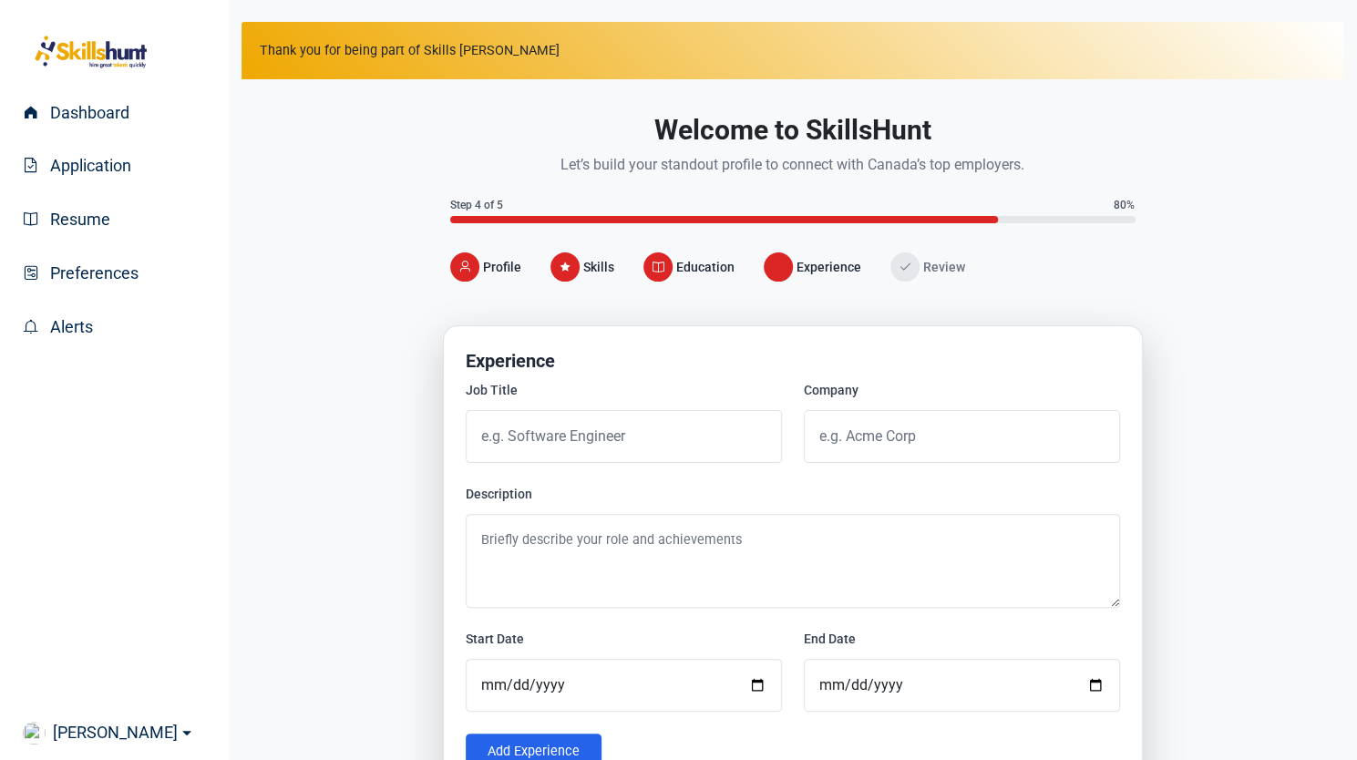
drag, startPoint x: 656, startPoint y: 163, endPoint x: 1079, endPoint y: 319, distance: 450.5
click at [1079, 319] on div "Welcome to SkillsHunt Let’s build your standout profile to connect with Canada’…" at bounding box center [793, 503] width 700 height 792
click at [774, 274] on div "Progress" at bounding box center [777, 266] width 29 height 29
click at [664, 278] on div "Progress" at bounding box center [657, 266] width 29 height 29
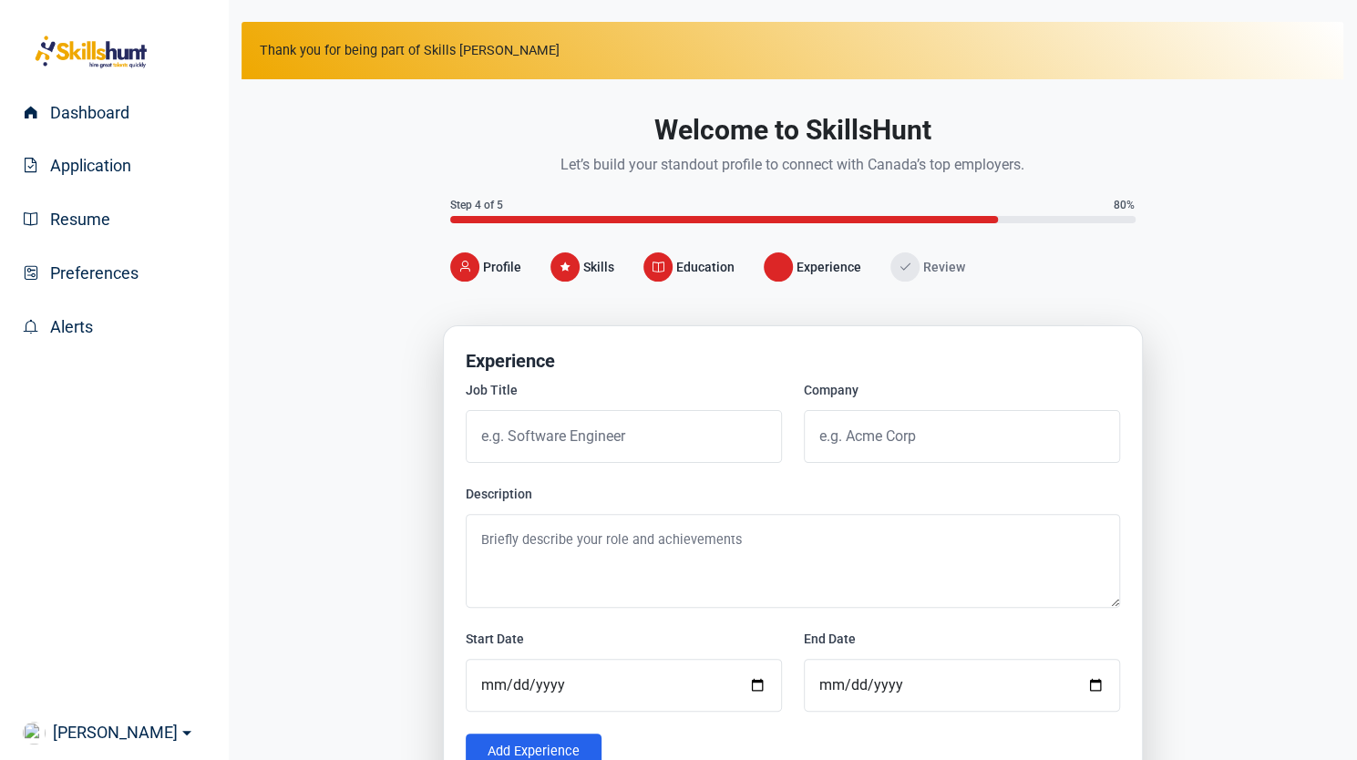
click at [664, 278] on div "Progress" at bounding box center [657, 266] width 29 height 29
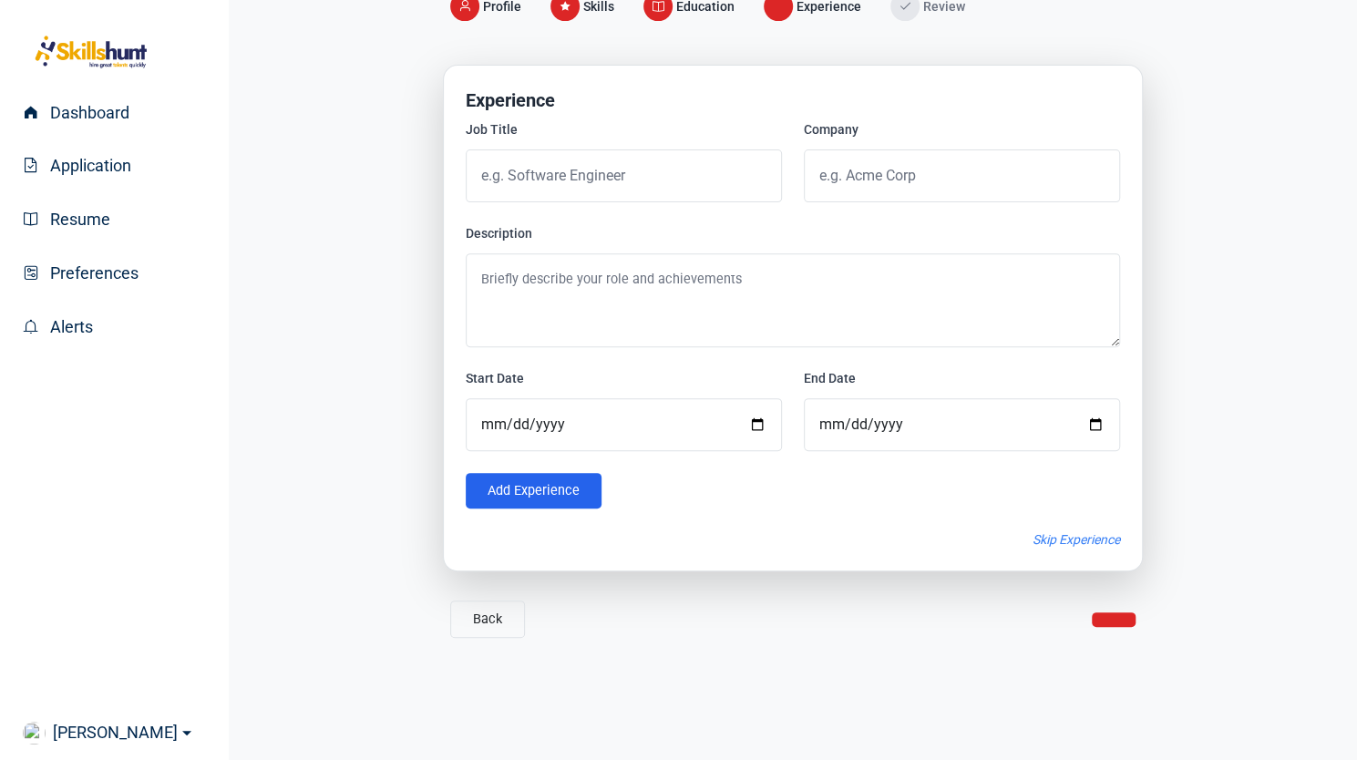
scroll to position [261, 0]
click at [489, 599] on button "Back" at bounding box center [487, 617] width 75 height 37
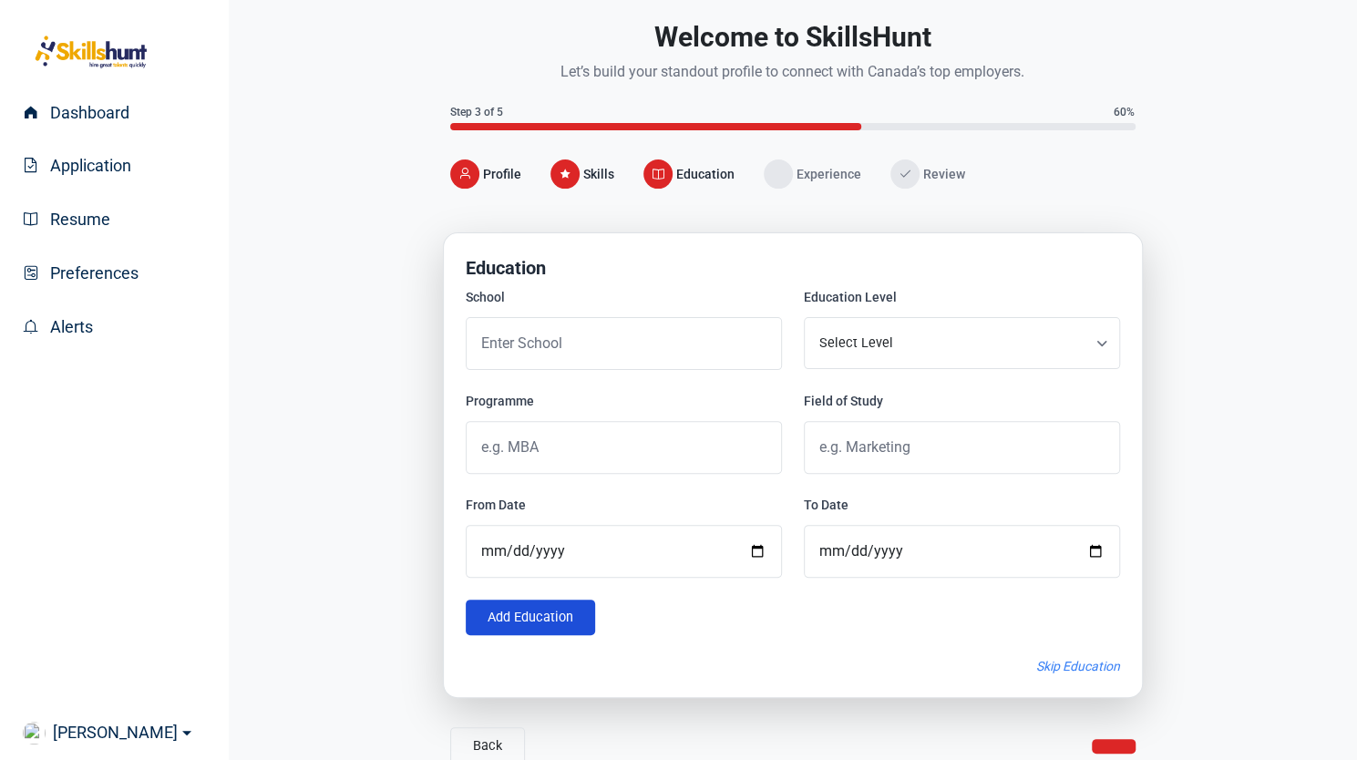
scroll to position [95, 0]
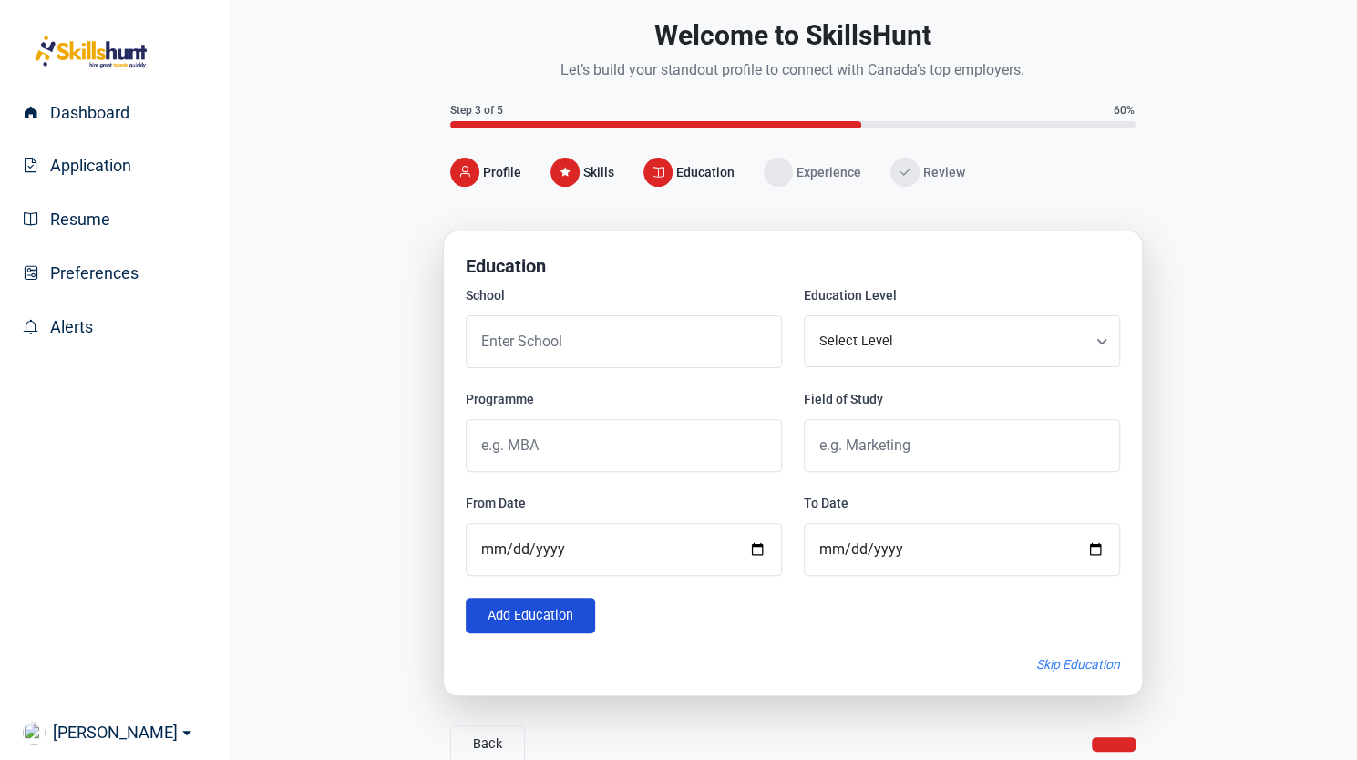
click at [518, 609] on button "Add Education" at bounding box center [530, 616] width 129 height 36
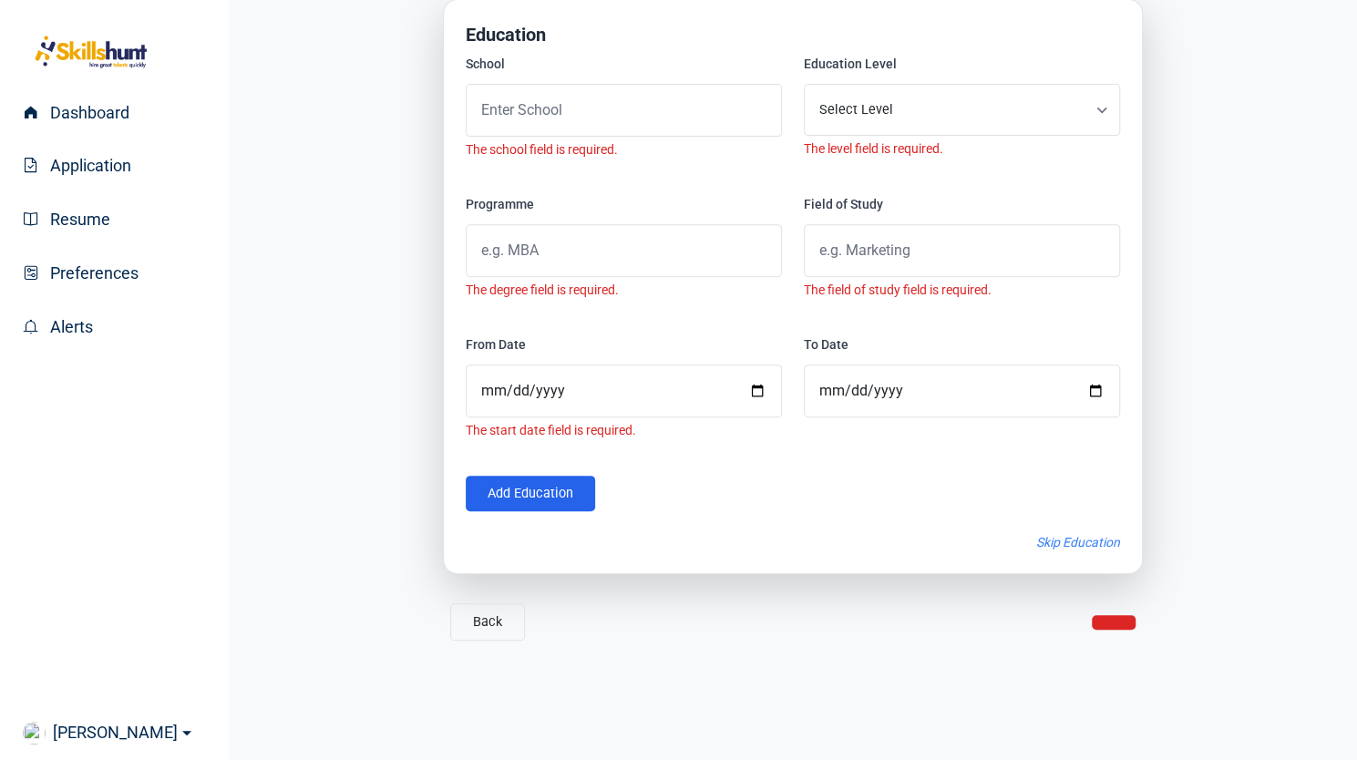
scroll to position [338, 0]
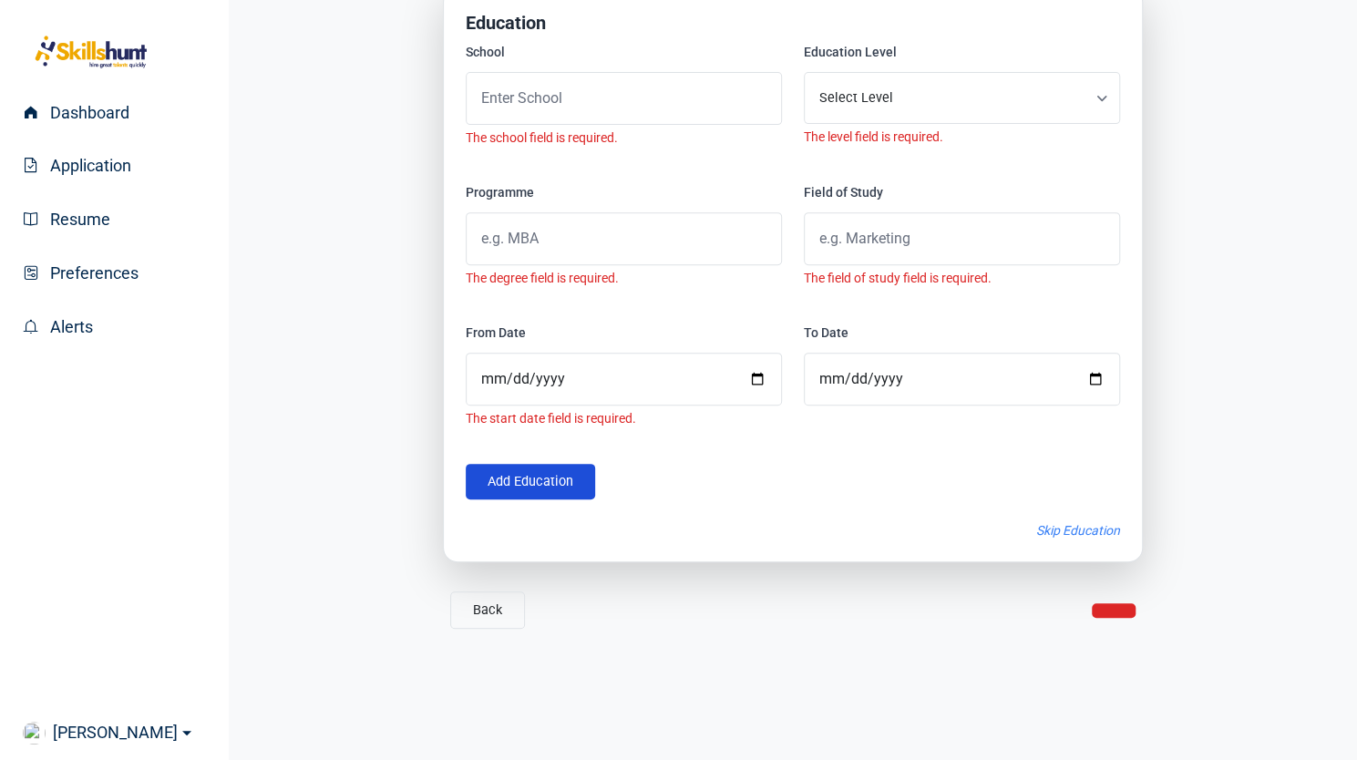
click at [519, 476] on button "Add Education" at bounding box center [530, 482] width 129 height 36
click at [488, 606] on button "Back" at bounding box center [487, 609] width 75 height 37
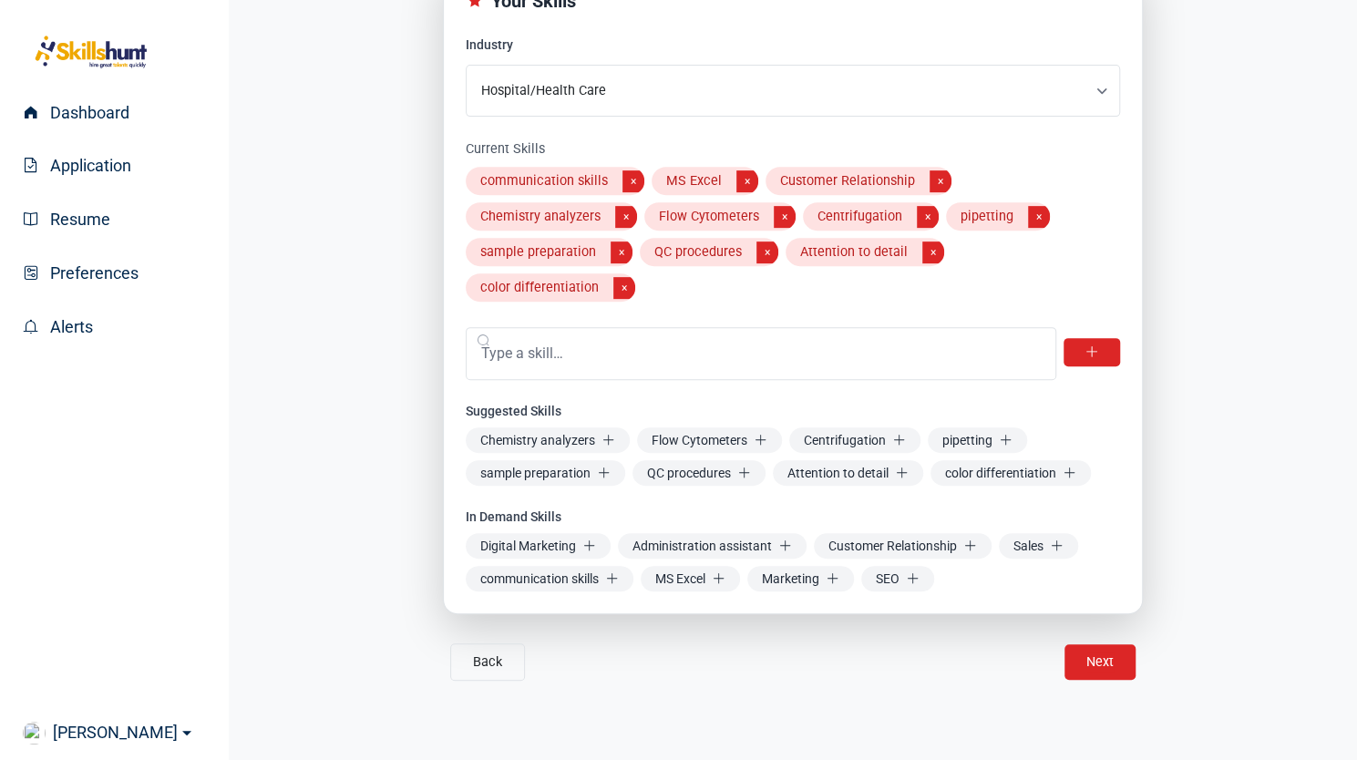
scroll to position [361, 0]
click at [1100, 650] on button "Next" at bounding box center [1099, 660] width 27 height 21
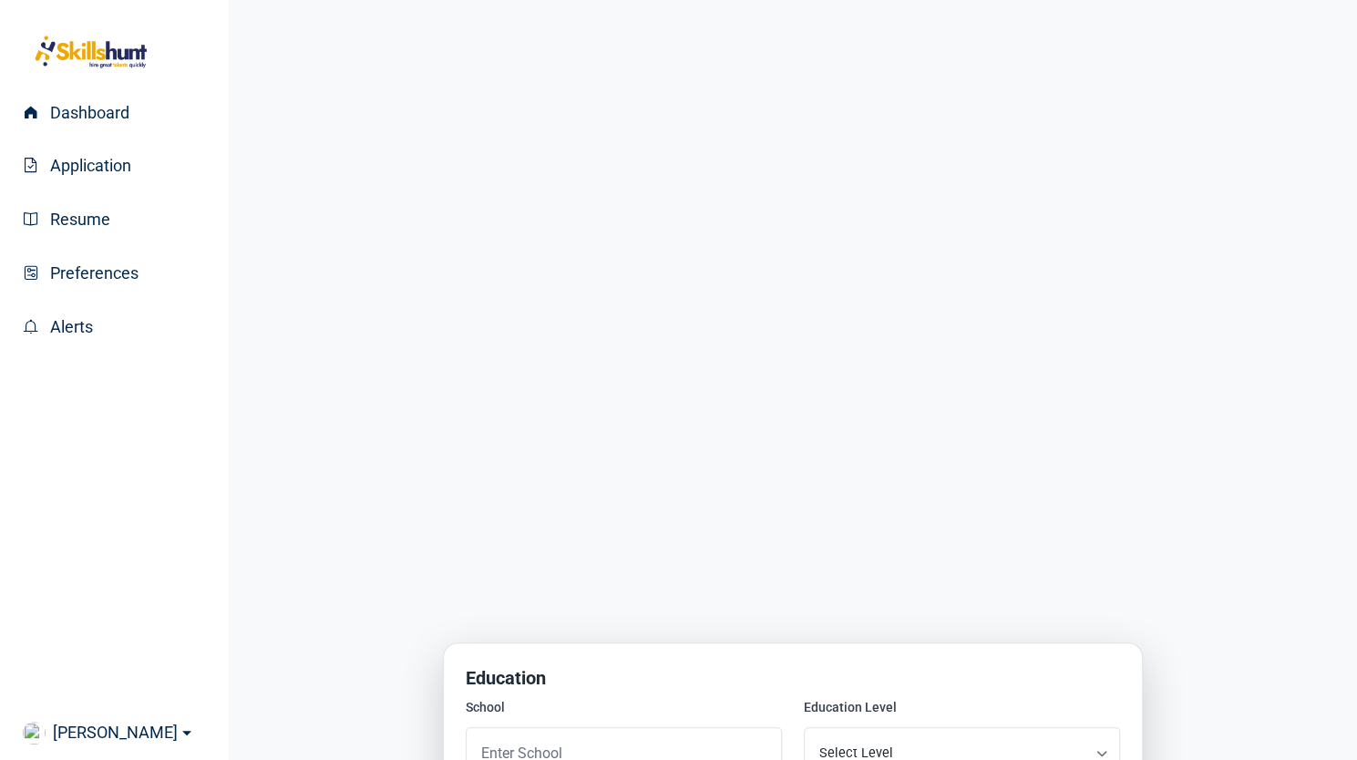
scroll to position [341, 0]
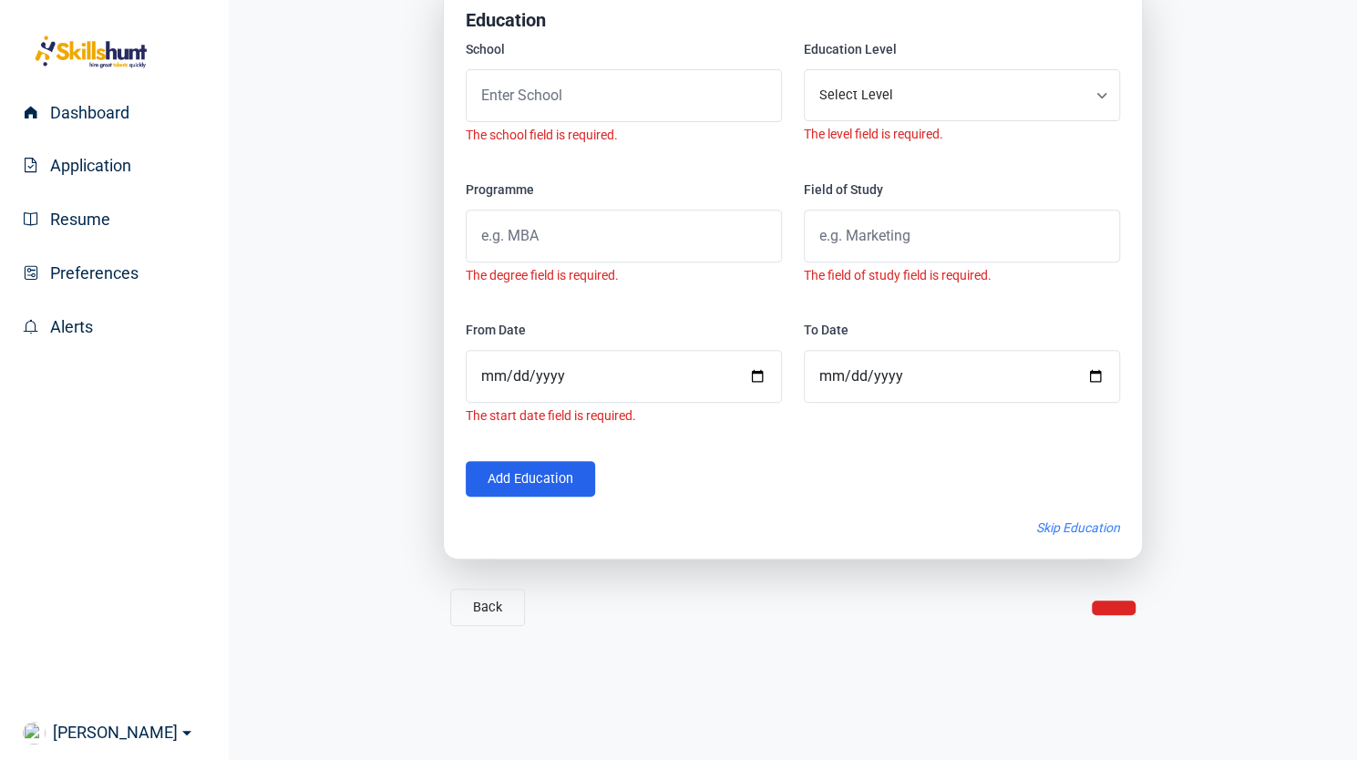
click at [1119, 617] on div "Back Next Next Finish" at bounding box center [793, 607] width 700 height 37
click at [1065, 530] on button "Skip Education" at bounding box center [1078, 527] width 84 height 18
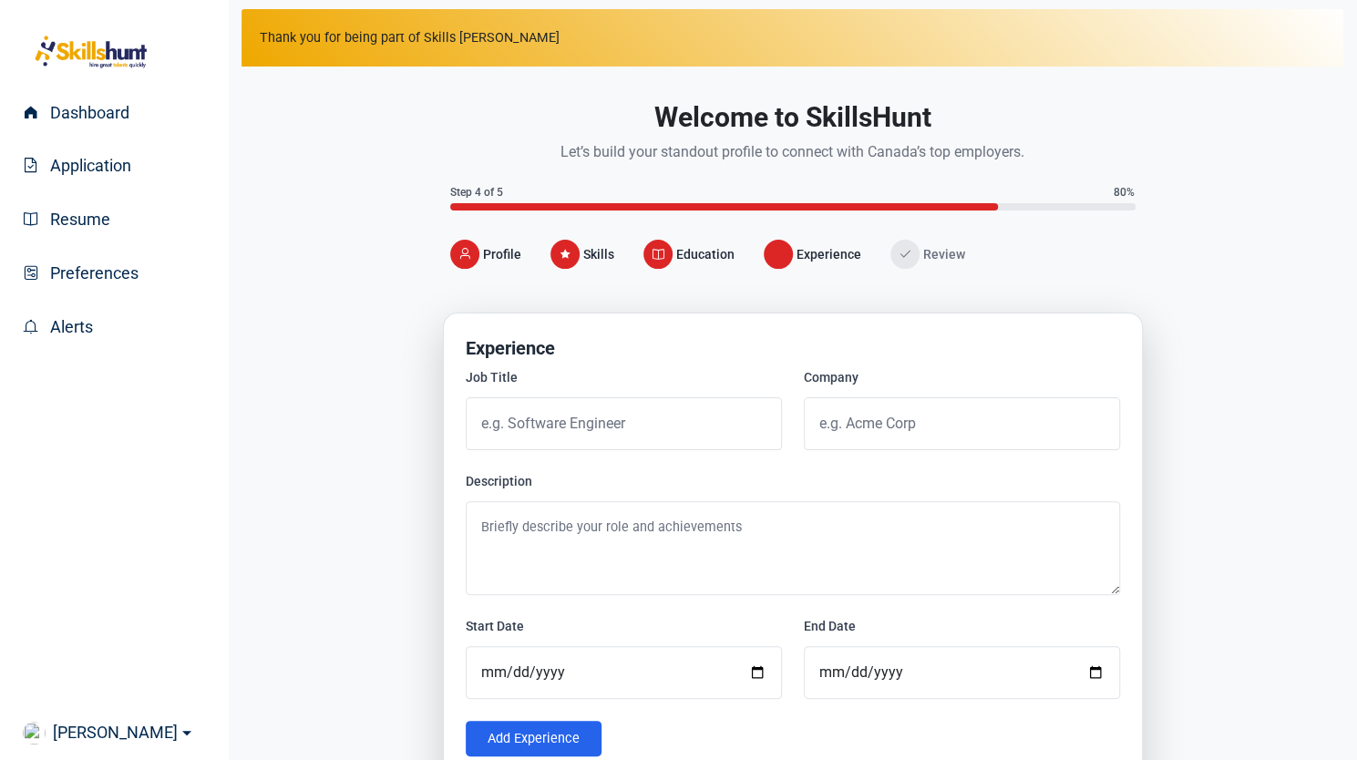
scroll to position [11, 0]
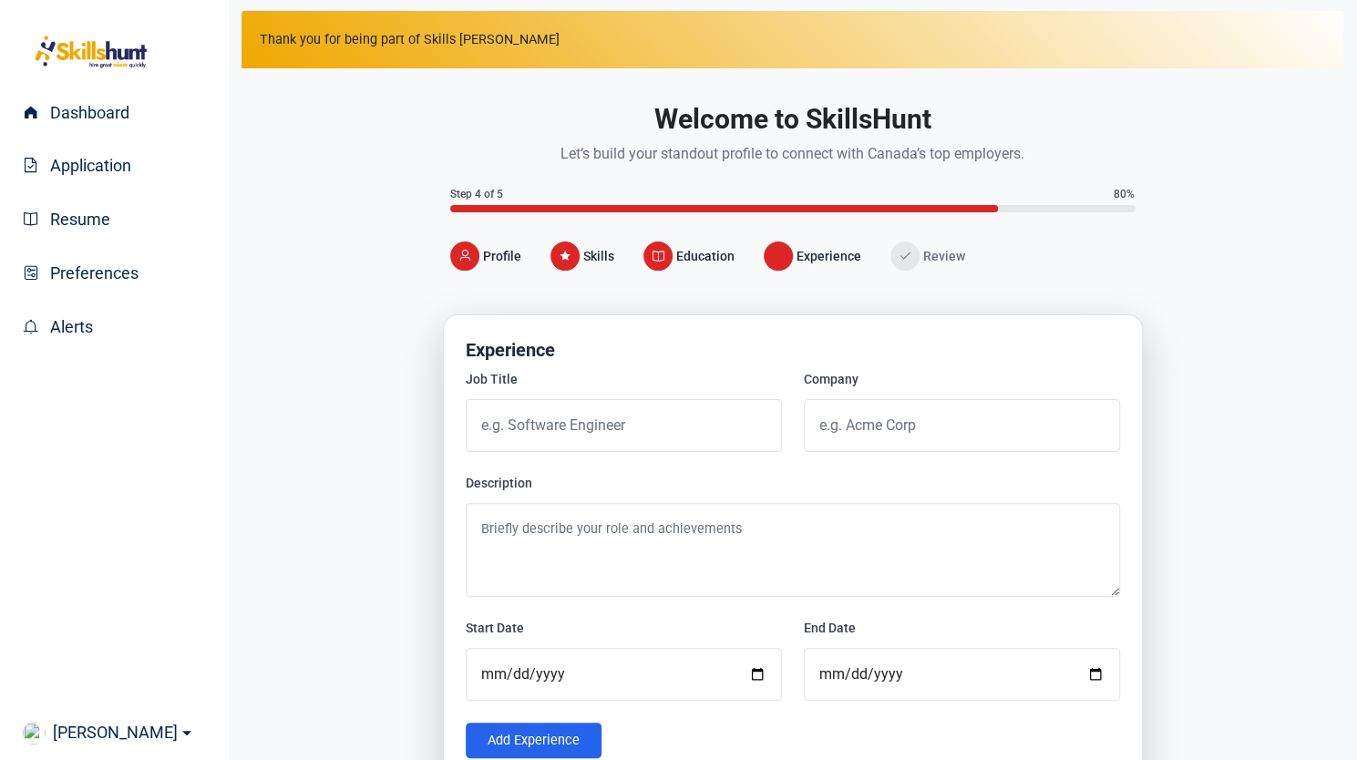
click at [671, 251] on li "Education" at bounding box center [696, 255] width 106 height 29
click at [781, 255] on div "Progress" at bounding box center [777, 255] width 29 height 29
click at [560, 256] on icon "Progress" at bounding box center [564, 256] width 13 height 13
click at [660, 250] on icon "Progress" at bounding box center [657, 256] width 13 height 13
click at [928, 252] on span "Review" at bounding box center [944, 256] width 42 height 18
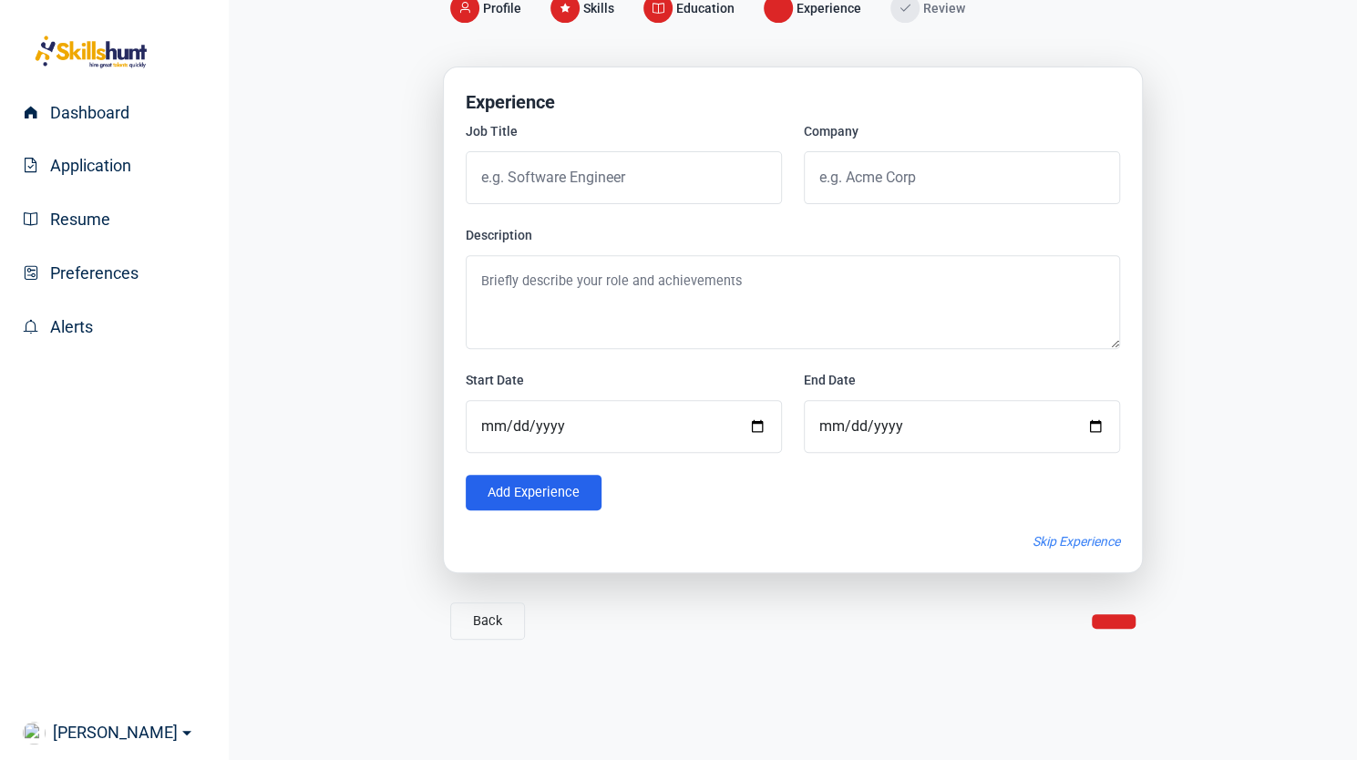
scroll to position [271, 0]
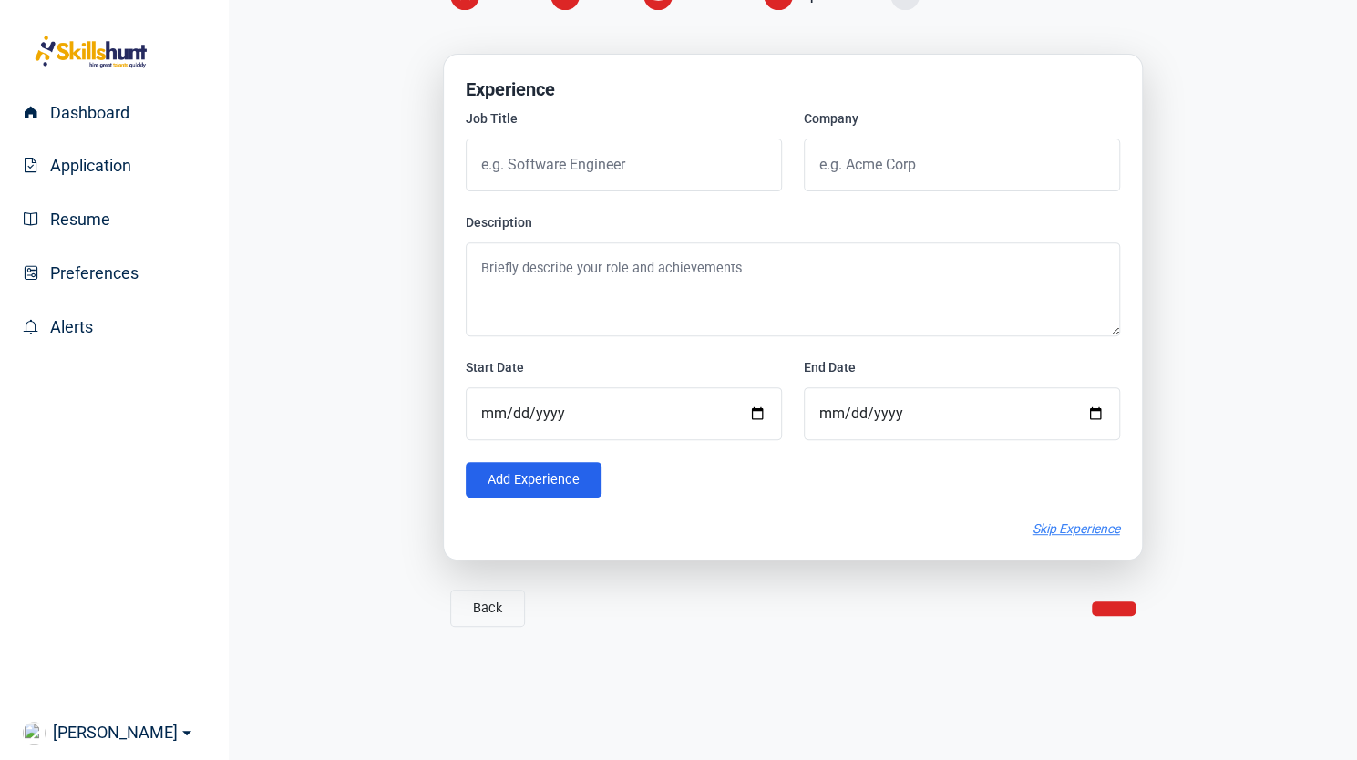
click at [1062, 520] on button "Skip Experience" at bounding box center [1075, 528] width 87 height 18
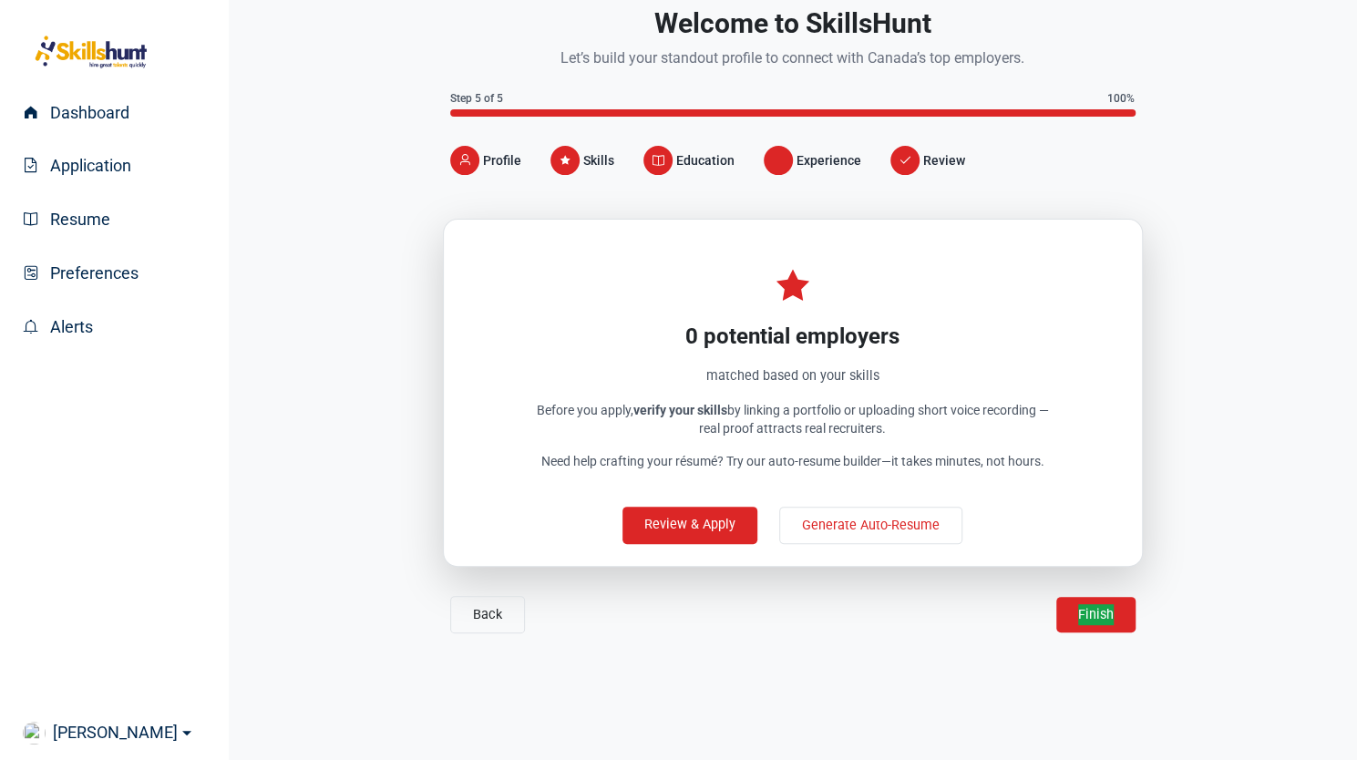
scroll to position [108, 0]
click at [674, 515] on link "Review & Apply" at bounding box center [689, 524] width 135 height 37
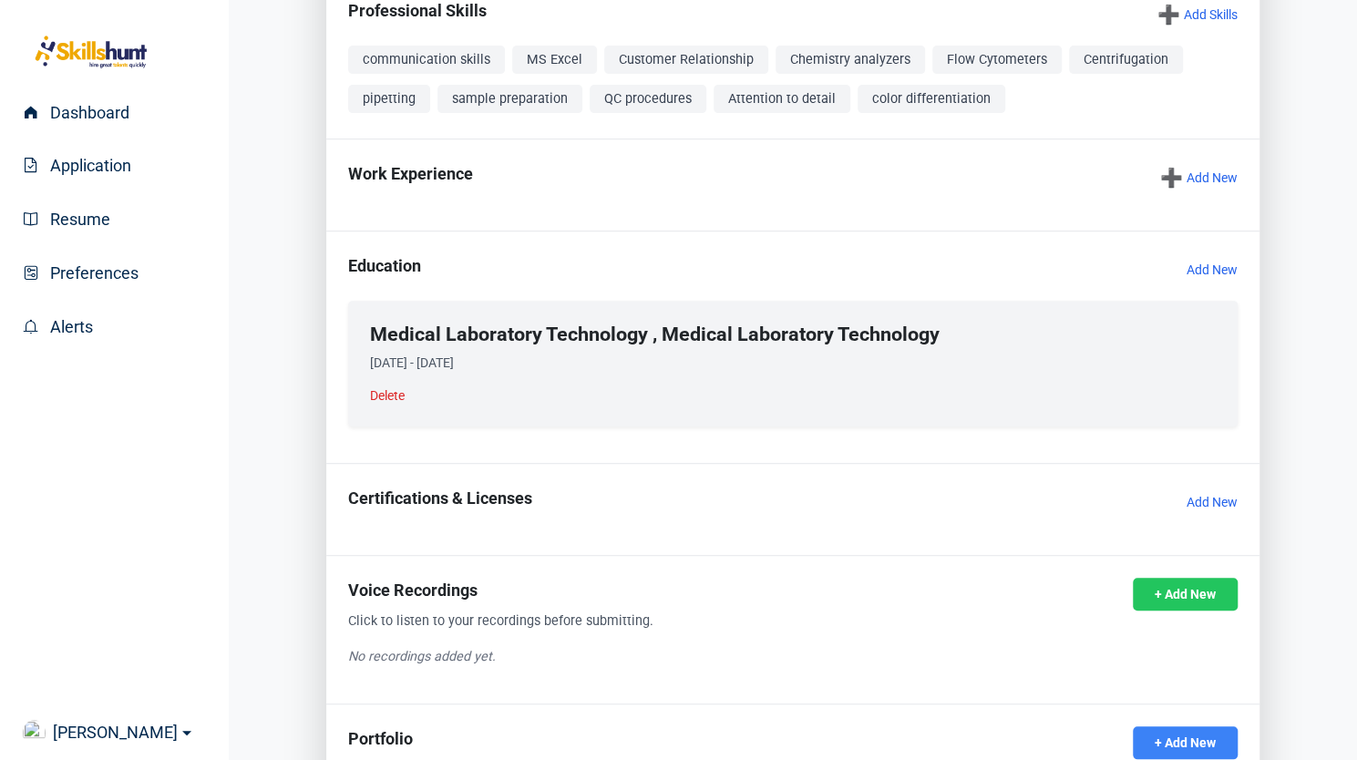
scroll to position [394, 0]
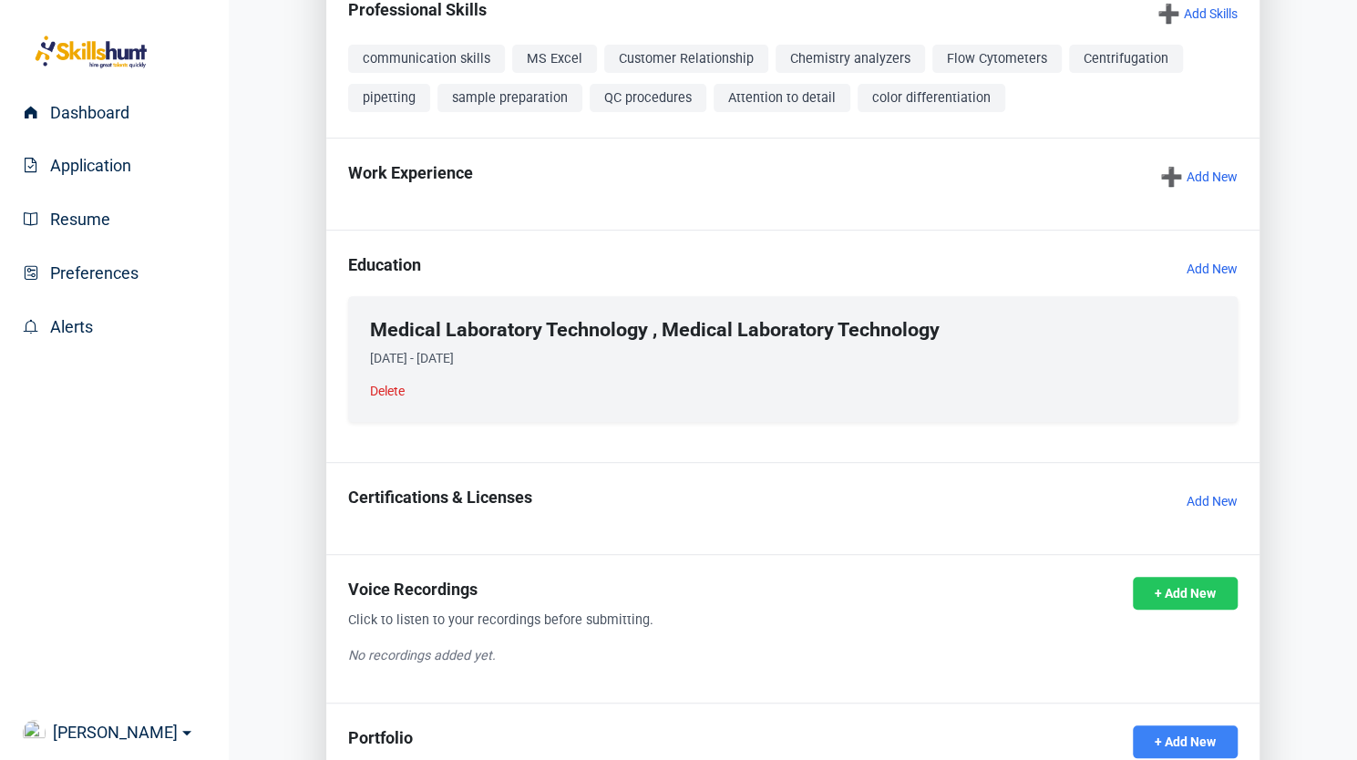
click at [1190, 333] on li "Medical Laboratory Technology , Medical Laboratory Technology 2023-09-15 - 2025…" at bounding box center [792, 359] width 889 height 126
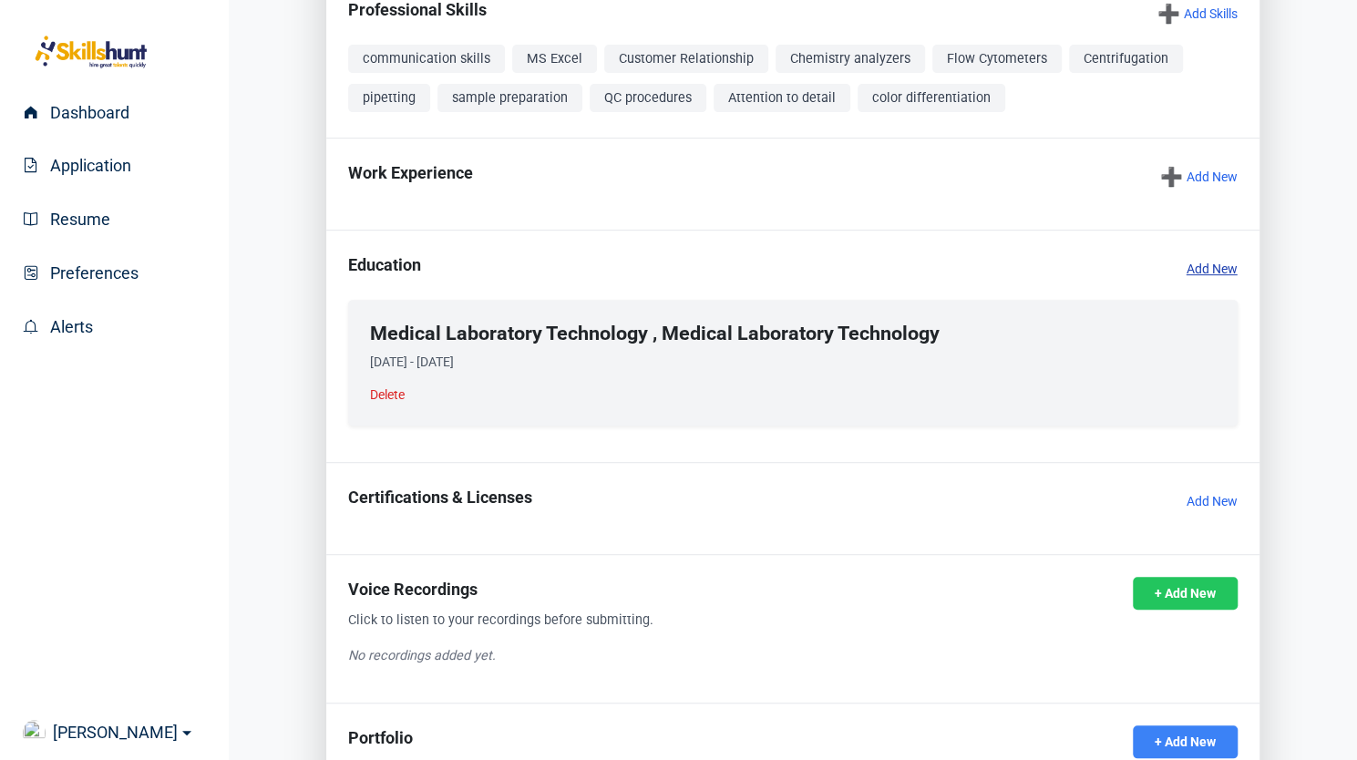
click at [1193, 278] on link "Add New" at bounding box center [1211, 269] width 51 height 18
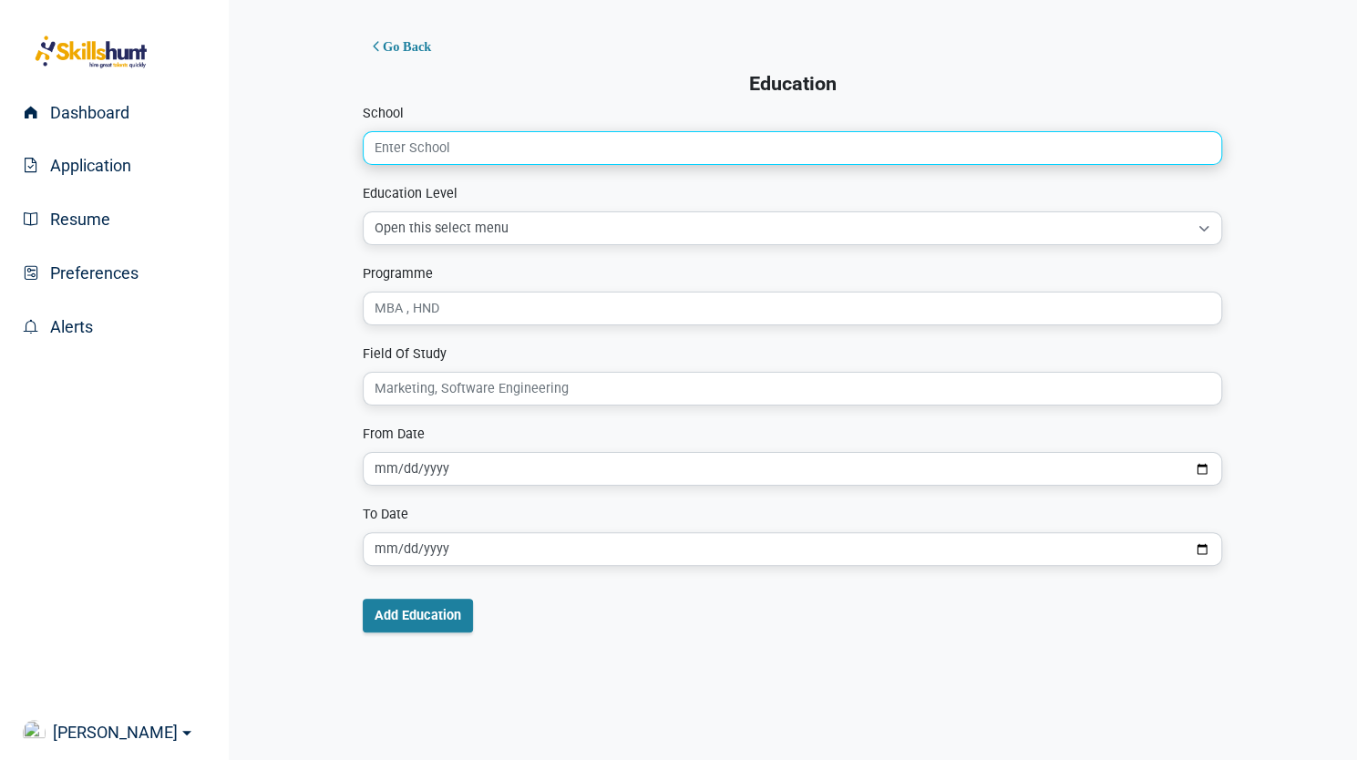
click at [530, 148] on input "School" at bounding box center [792, 148] width 859 height 34
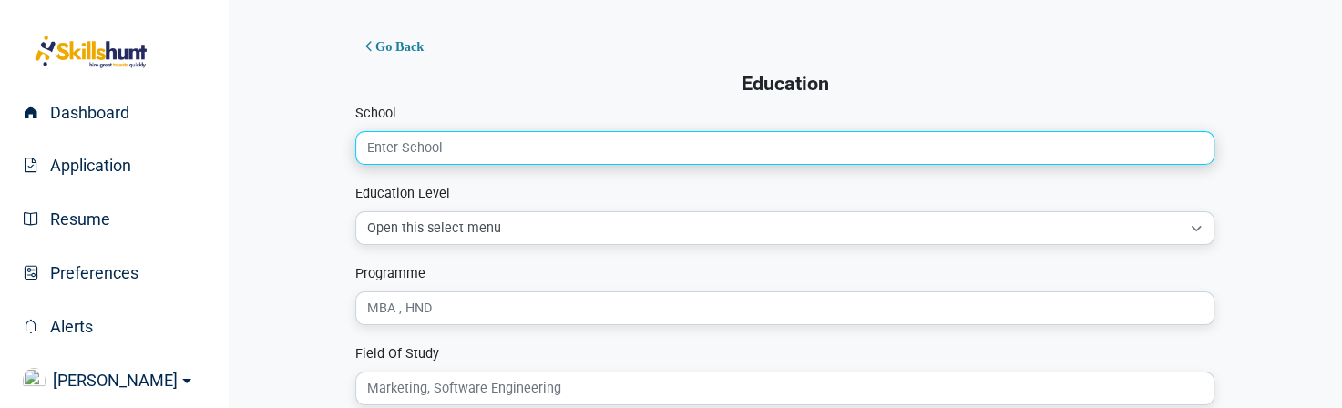
click at [447, 141] on input "School" at bounding box center [784, 148] width 859 height 34
paste input "George Brown College"
type input "George Brown College"
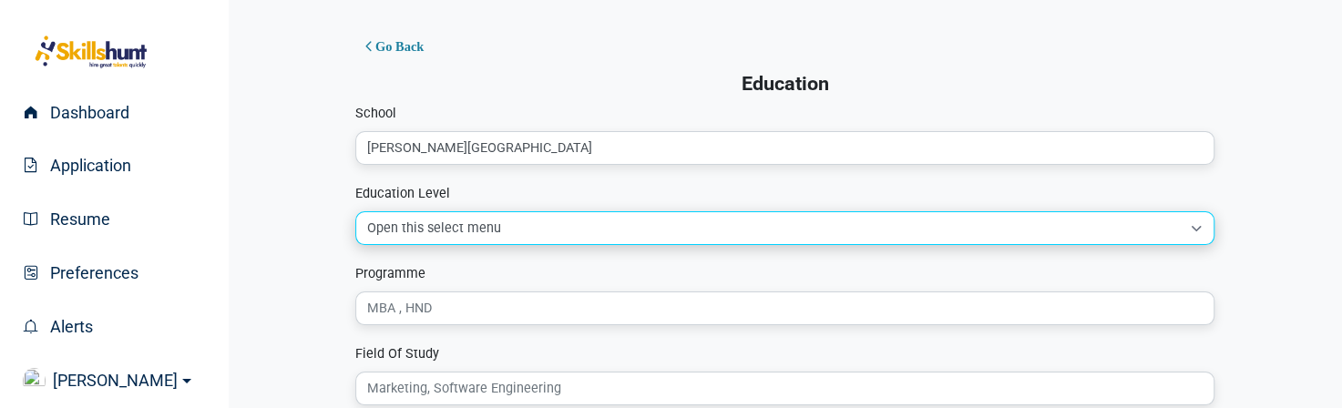
click at [464, 231] on select "Open this select menu O/L or Less Private / Other Secondary diploma (high schoo…" at bounding box center [784, 228] width 859 height 34
select select "4"
click at [355, 211] on select "Open this select menu O/L or Less Private / Other Secondary diploma (high schoo…" at bounding box center [784, 228] width 859 height 34
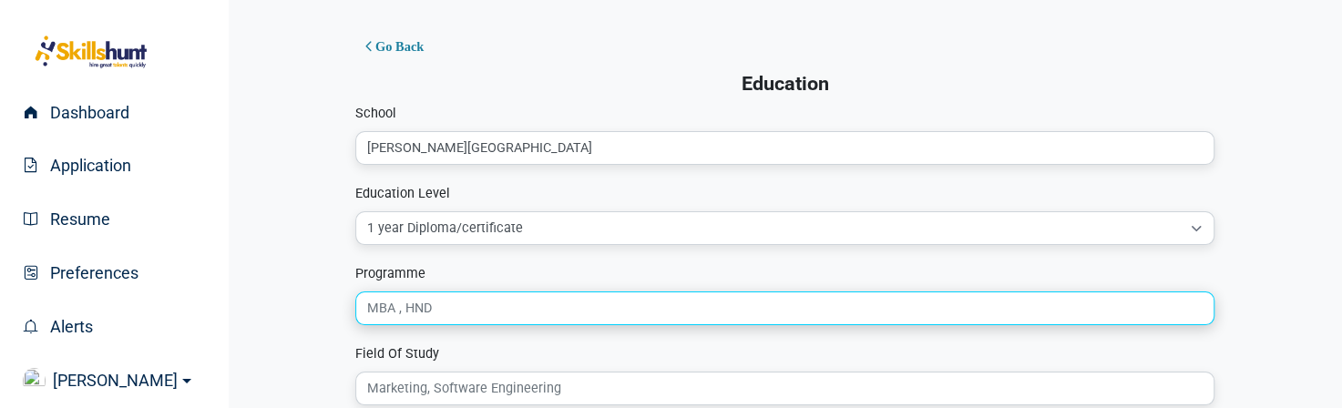
click at [435, 312] on input "Programme" at bounding box center [784, 309] width 859 height 34
click at [432, 303] on input "Programme" at bounding box center [784, 309] width 859 height 34
paste input "English for Academic Purposes"
type input "English for Academic Purposes"
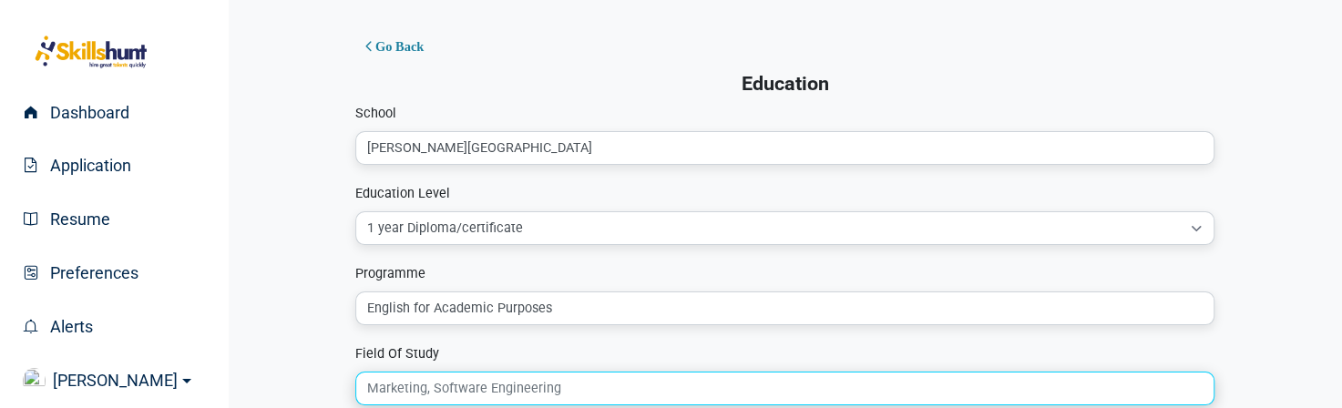
click at [476, 392] on input "Field Of Study" at bounding box center [784, 389] width 859 height 34
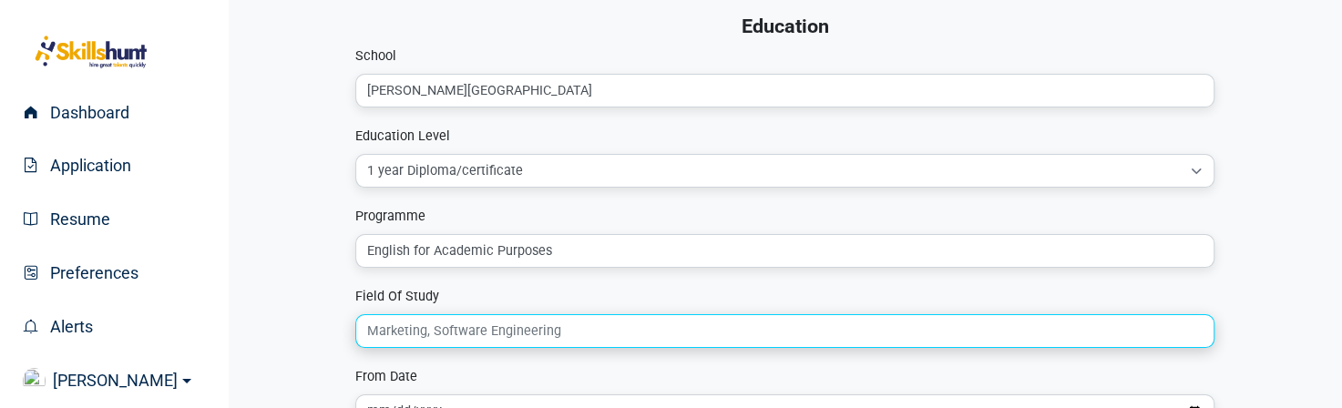
scroll to position [58, 0]
click at [459, 334] on input "Field Of Study" at bounding box center [784, 330] width 859 height 34
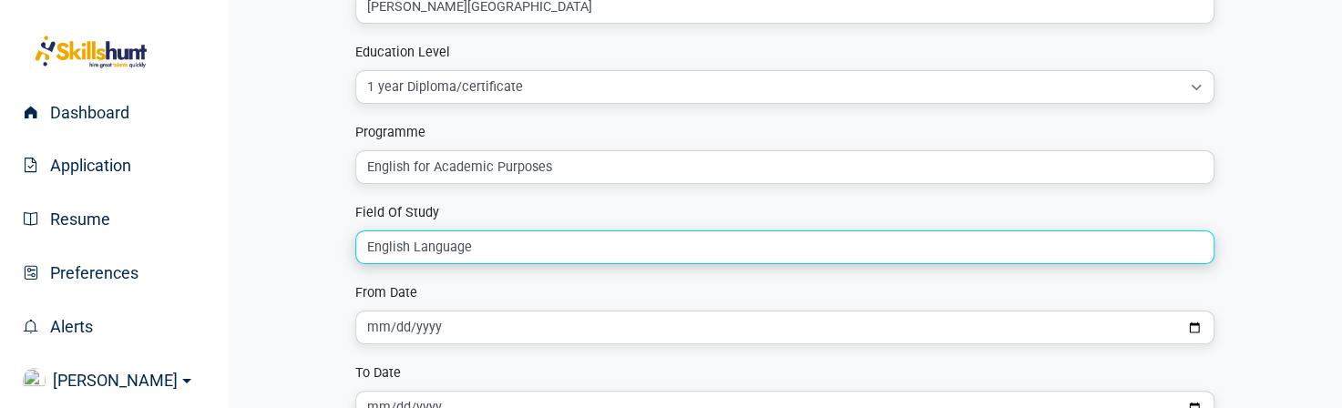
scroll to position [142, 0]
type input "English Language"
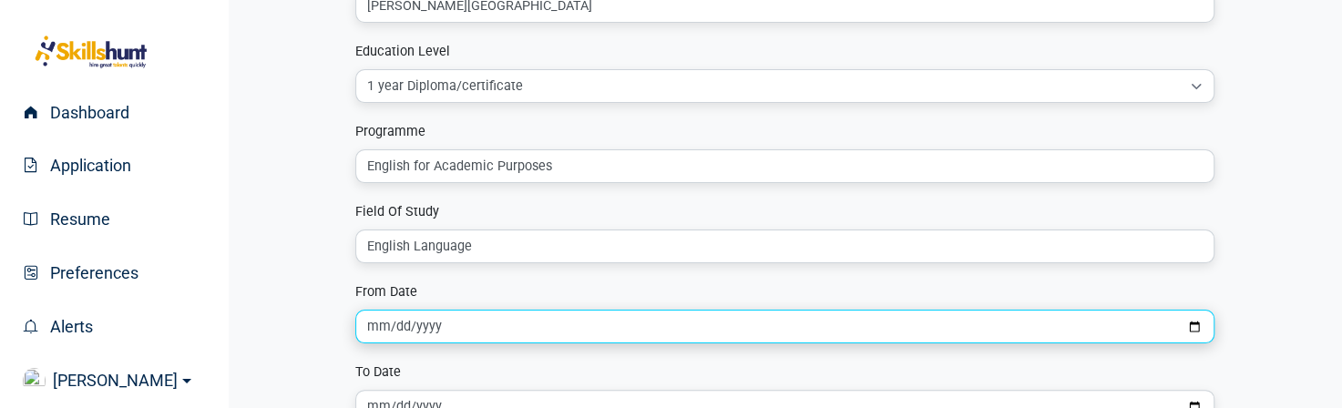
click at [579, 337] on input "date" at bounding box center [784, 327] width 859 height 34
click at [1187, 325] on input "date" at bounding box center [784, 327] width 859 height 34
type input "2019-04-01"
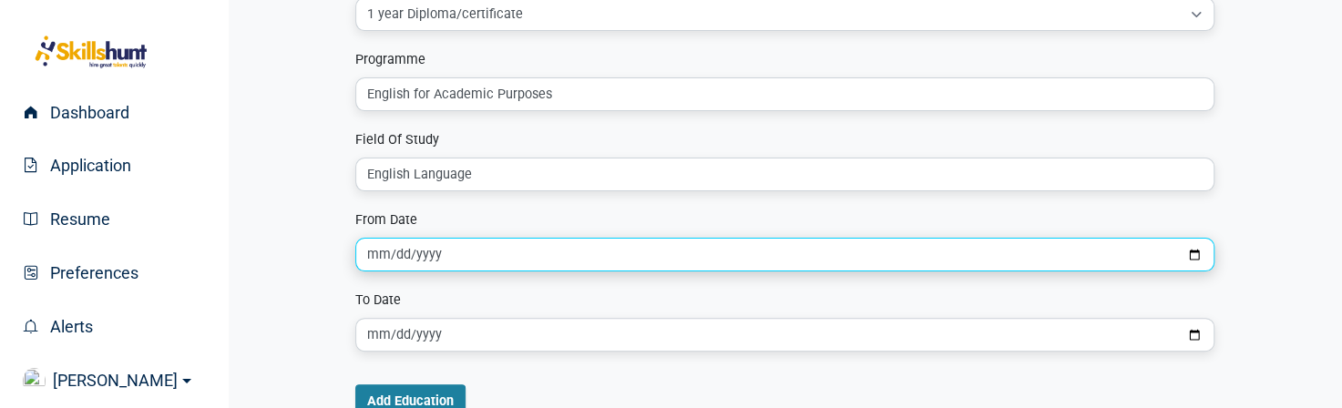
scroll to position [228, 0]
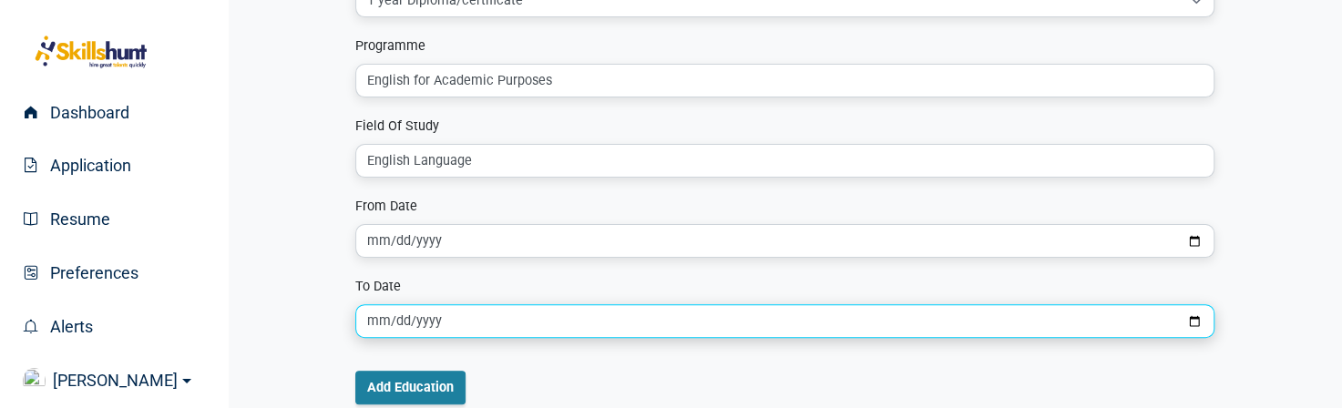
click at [434, 320] on input "date" at bounding box center [784, 321] width 859 height 34
click at [408, 322] on input "date" at bounding box center [784, 321] width 859 height 34
click at [1190, 312] on input "date" at bounding box center [784, 321] width 859 height 34
click at [1194, 325] on input "date" at bounding box center [784, 321] width 859 height 34
type input "2019-09-01"
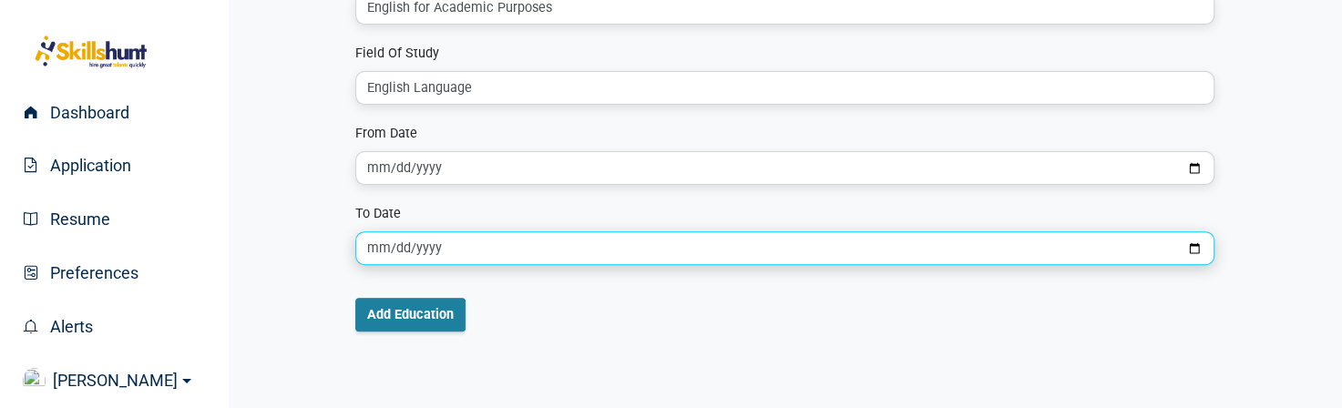
scroll to position [307, 0]
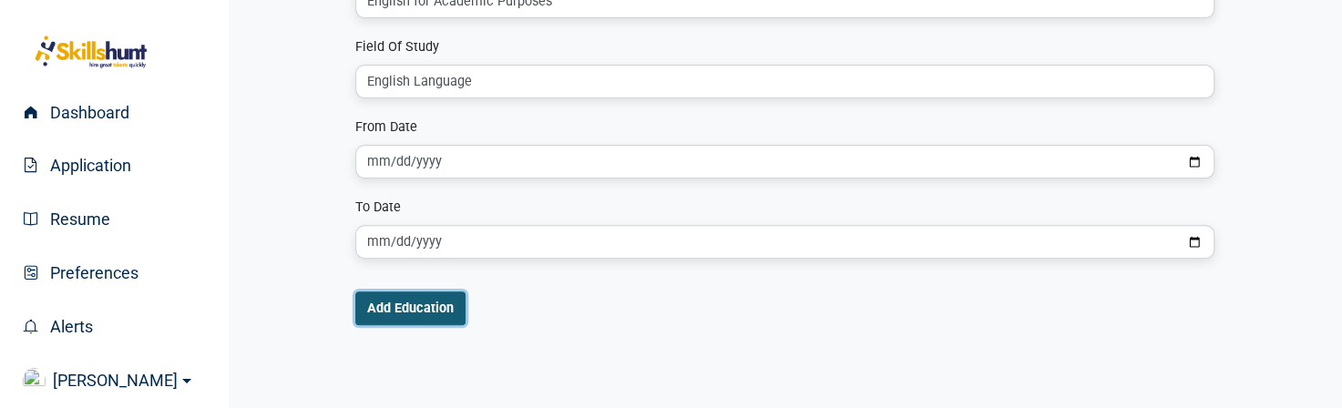
click at [417, 312] on button "Add Education" at bounding box center [410, 309] width 110 height 34
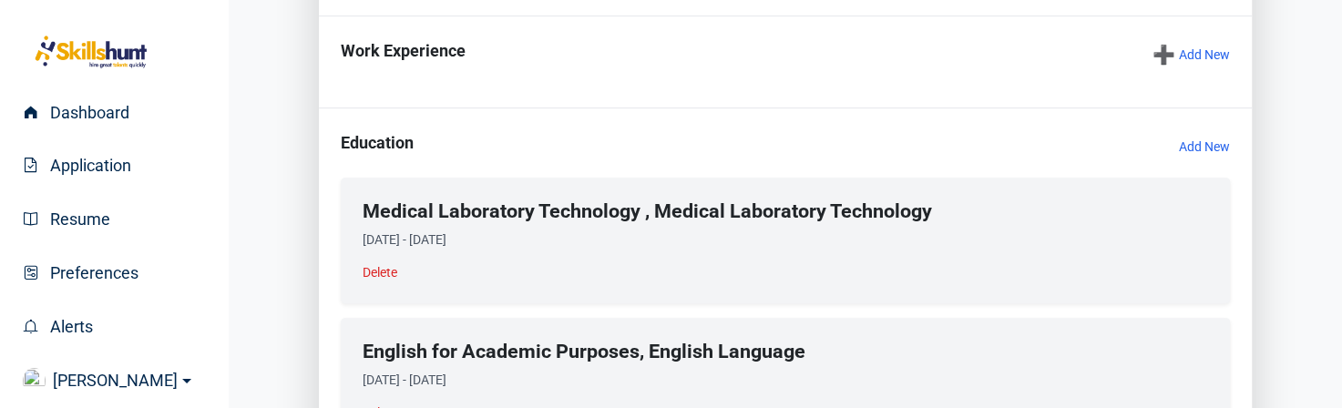
scroll to position [510, 0]
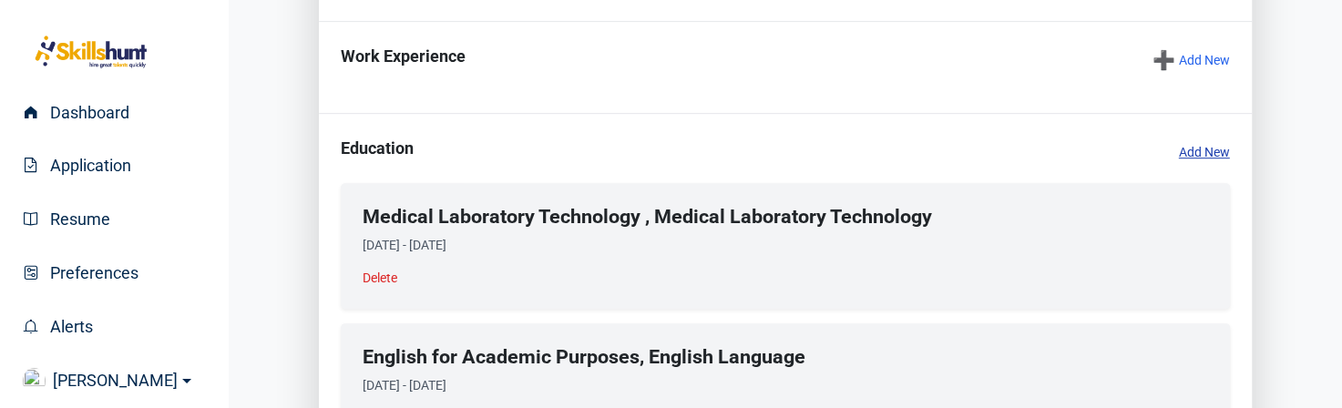
click at [1199, 161] on link "Add New" at bounding box center [1204, 152] width 51 height 18
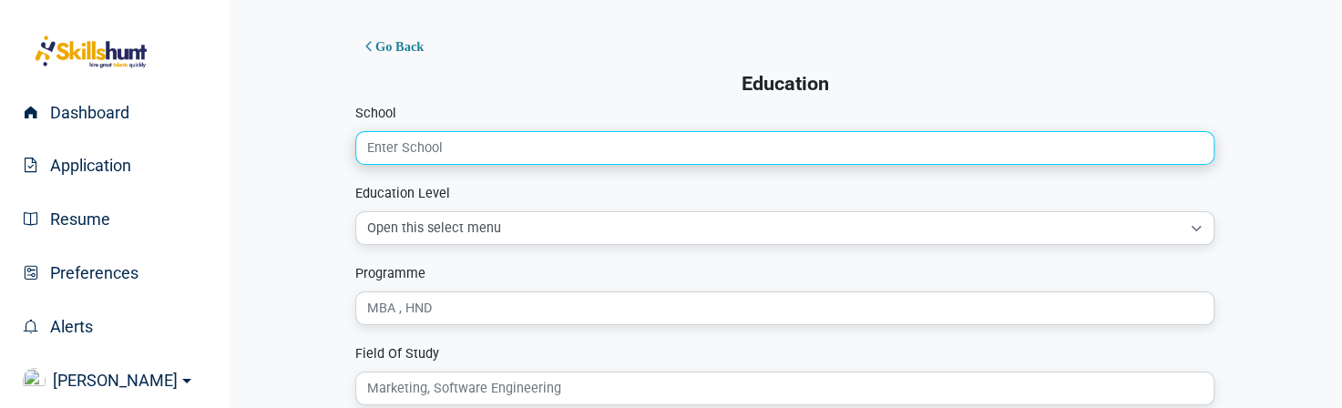
click at [439, 154] on input "School" at bounding box center [784, 148] width 859 height 34
paste input "Tehran University of Medical Sciences"
type input "Tehran University of Medical Sciences"
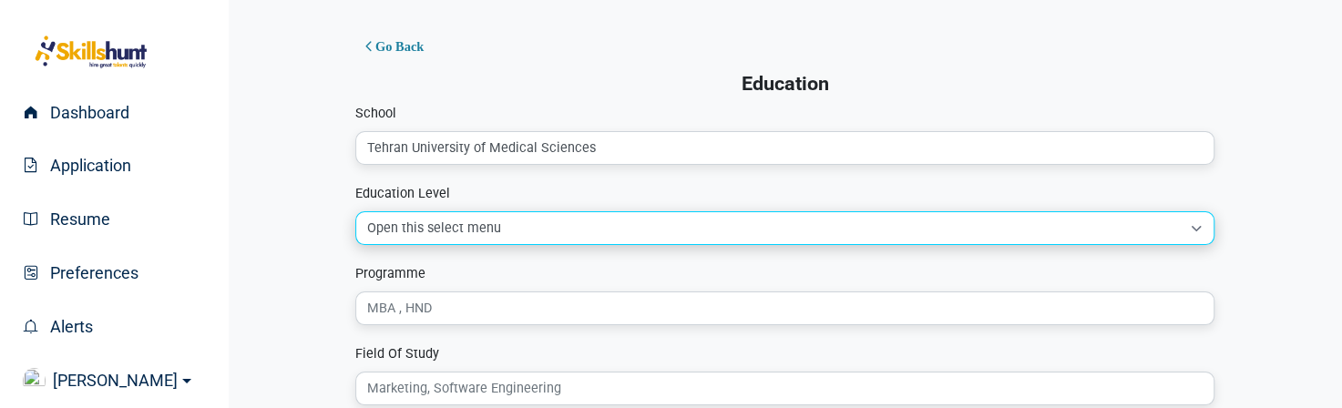
click at [473, 227] on select "Open this select menu O/L or Less Private / Other Secondary diploma (high schoo…" at bounding box center [784, 228] width 859 height 34
select select "9"
click at [355, 211] on select "Open this select menu O/L or Less Private / Other Secondary diploma (high schoo…" at bounding box center [784, 228] width 859 height 34
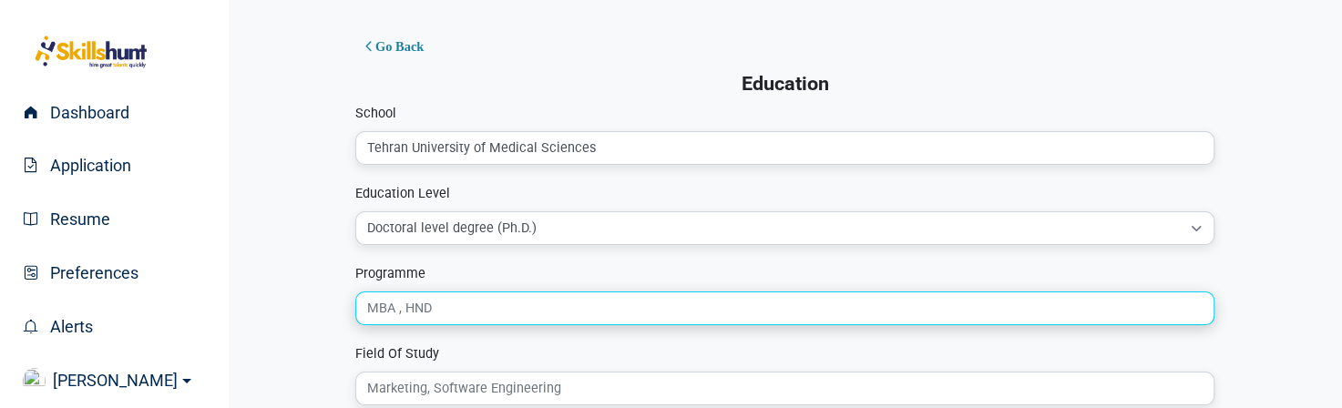
click at [417, 306] on input "Programme" at bounding box center [784, 309] width 859 height 34
drag, startPoint x: 417, startPoint y: 304, endPoint x: 352, endPoint y: 305, distance: 65.6
click at [352, 305] on el-card "Go Back Education School Tehran University of Medical Sciences Education Level …" at bounding box center [785, 334] width 888 height 625
paste input "Specialty in Medical Immunology"
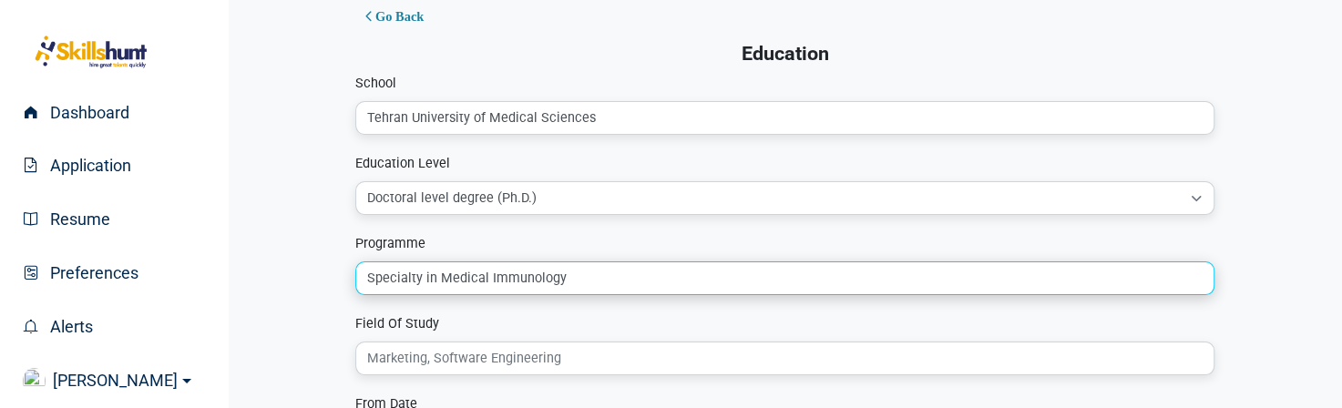
scroll to position [31, 0]
type input "Specialty in Medical Immunology"
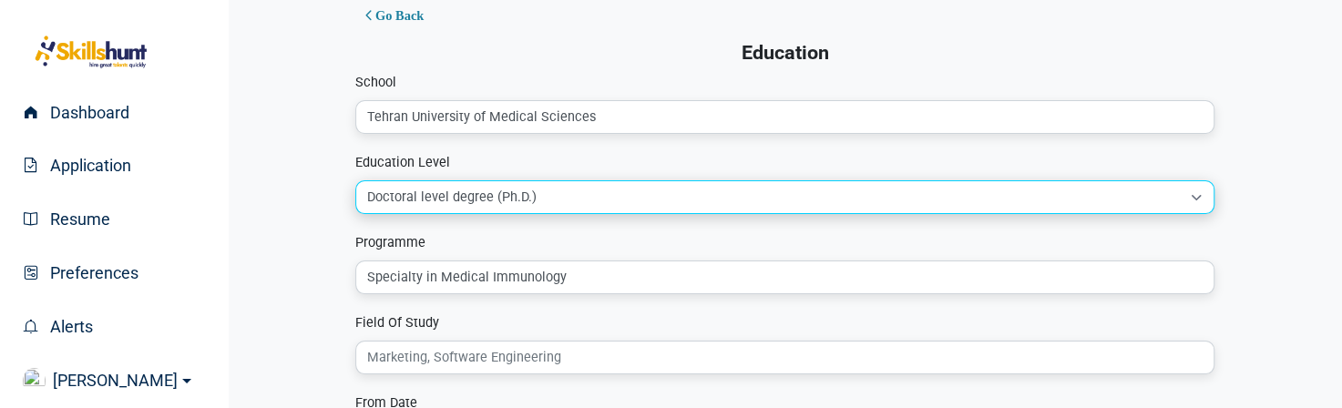
click at [546, 197] on select "Open this select menu O/L or Less Private / Other Secondary diploma (high schoo…" at bounding box center [784, 197] width 859 height 34
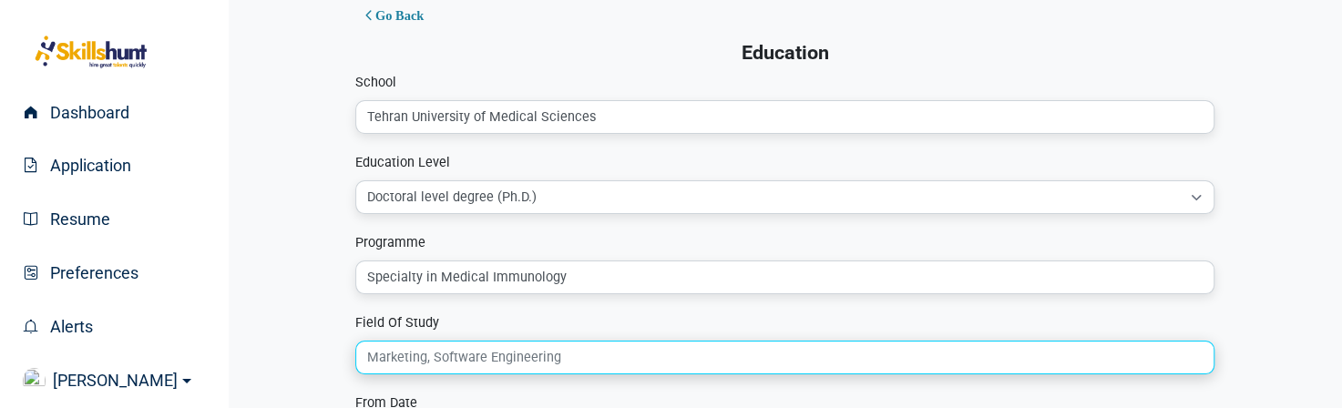
click at [399, 357] on input "Field Of Study" at bounding box center [784, 358] width 859 height 34
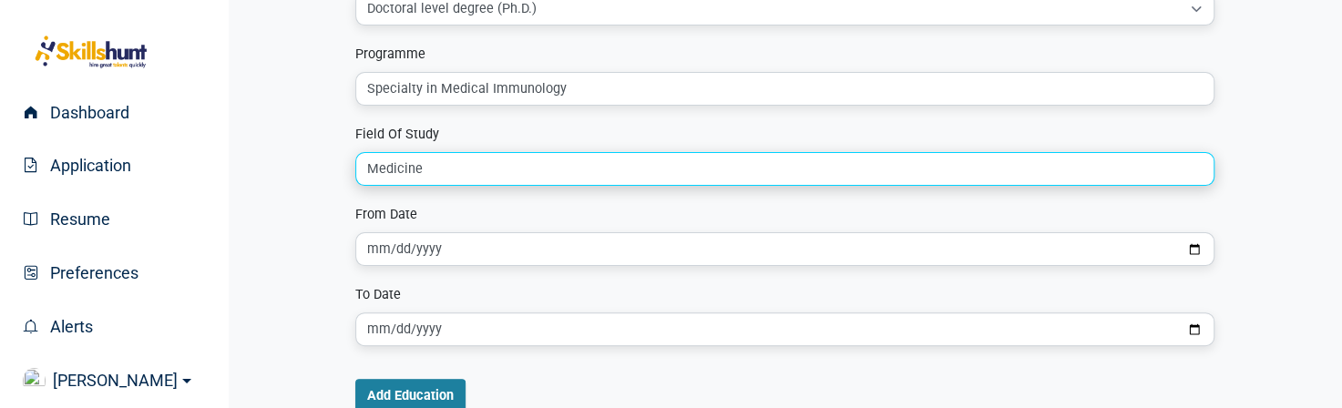
scroll to position [220, 0]
type input "Medicine"
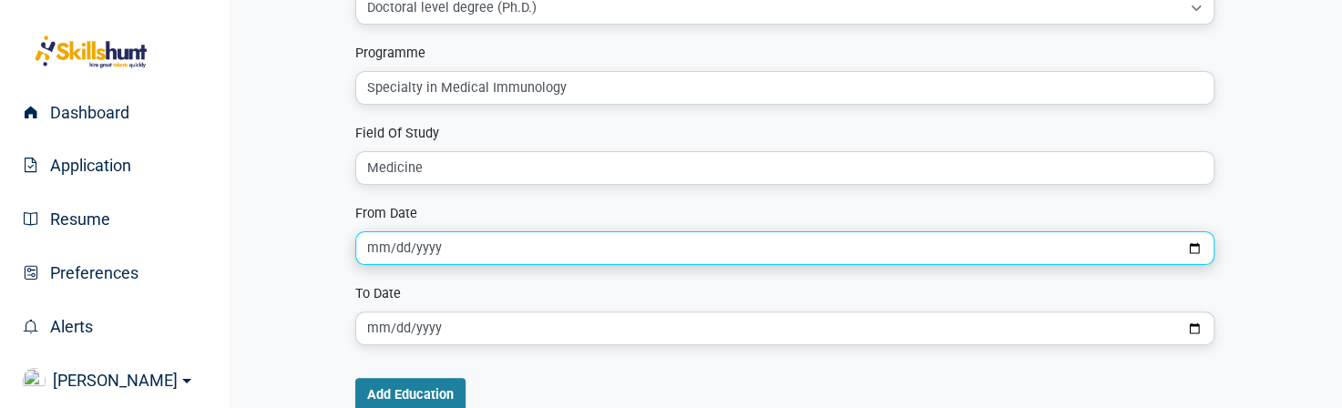
click at [451, 245] on input "date" at bounding box center [784, 248] width 859 height 34
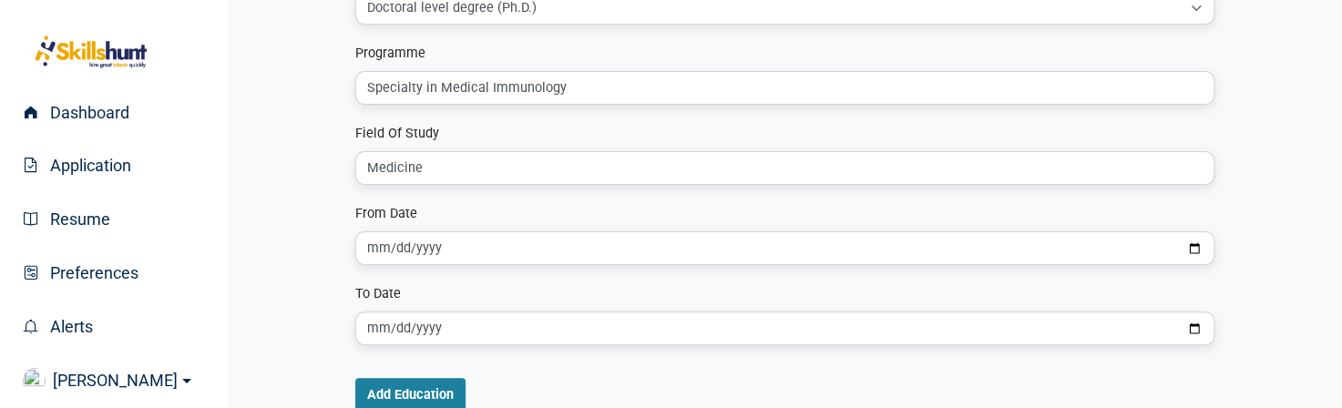
click at [327, 281] on div "Go Back Education School Tehran University of Medical Sciences Education Level …" at bounding box center [785, 113] width 1066 height 625
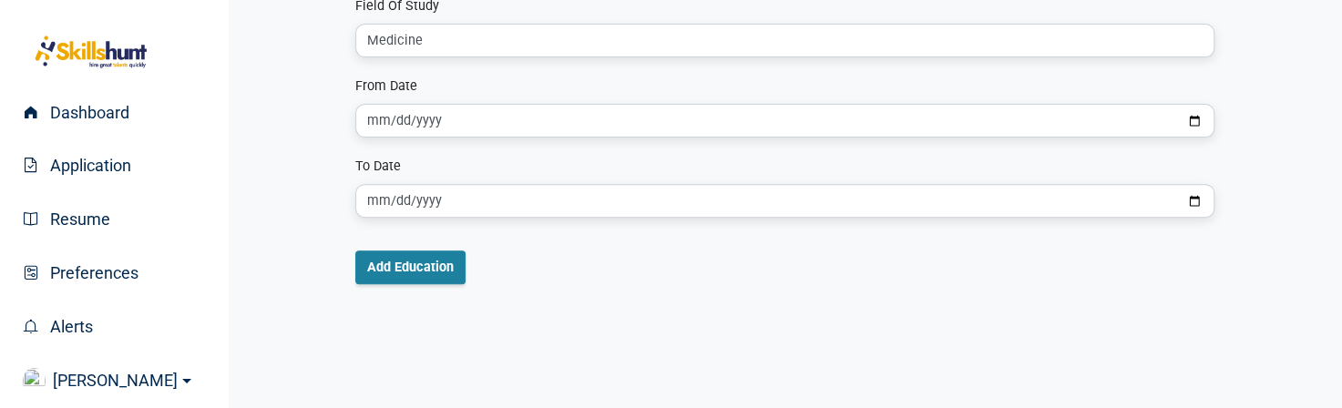
scroll to position [350, 0]
click at [411, 269] on button "Add Education" at bounding box center [410, 266] width 110 height 34
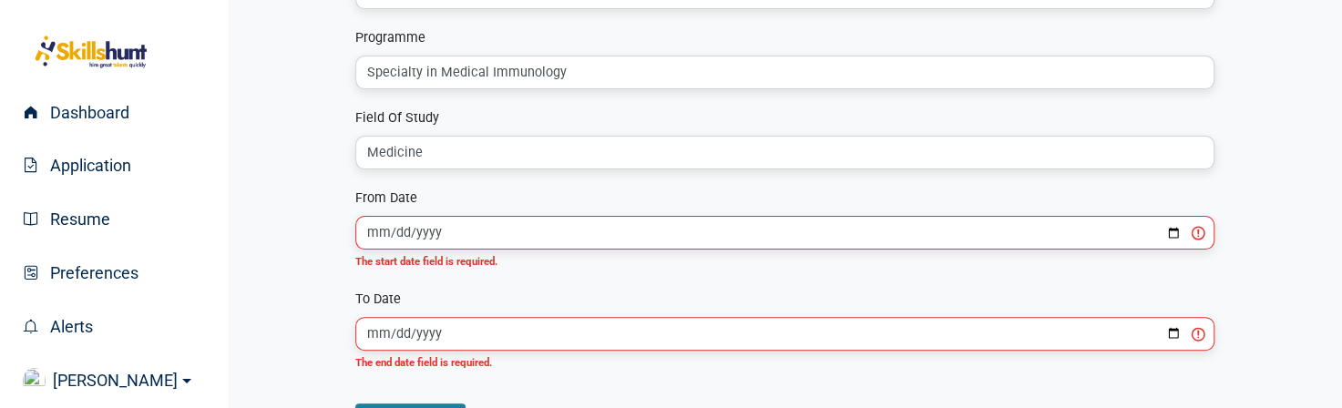
scroll to position [237, 0]
click at [411, 234] on input "date" at bounding box center [784, 232] width 859 height 34
click at [430, 234] on input "date" at bounding box center [784, 232] width 859 height 34
click at [1167, 233] on input "date" at bounding box center [784, 232] width 859 height 34
type input "[DATE]"
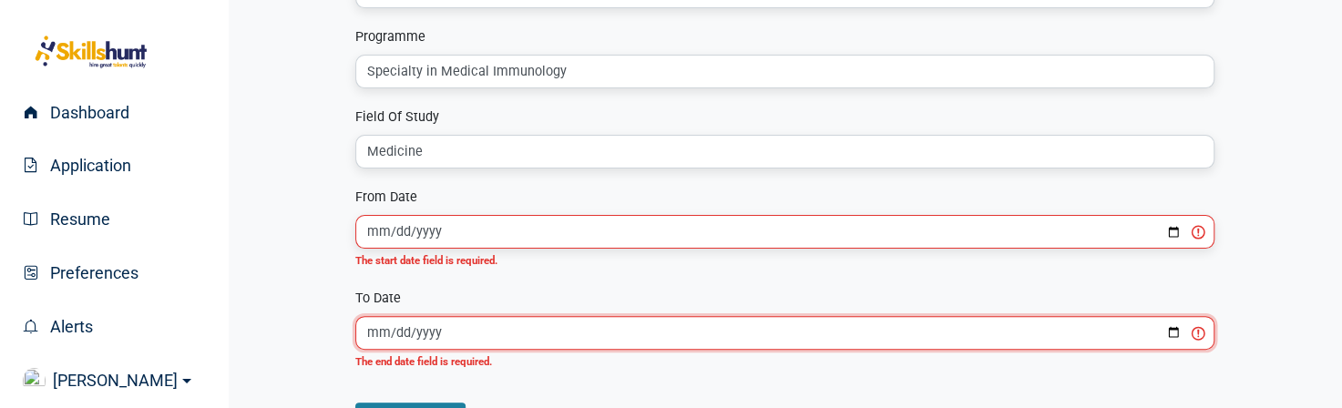
click at [427, 331] on input "date" at bounding box center [784, 333] width 859 height 34
click at [1170, 334] on input "date" at bounding box center [784, 333] width 859 height 34
type input "[DATE]"
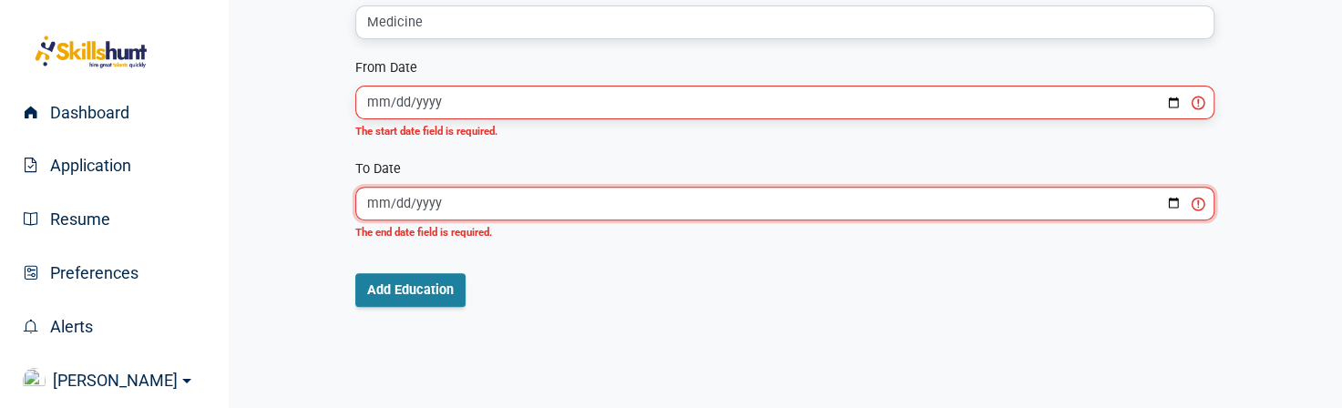
scroll to position [384, 0]
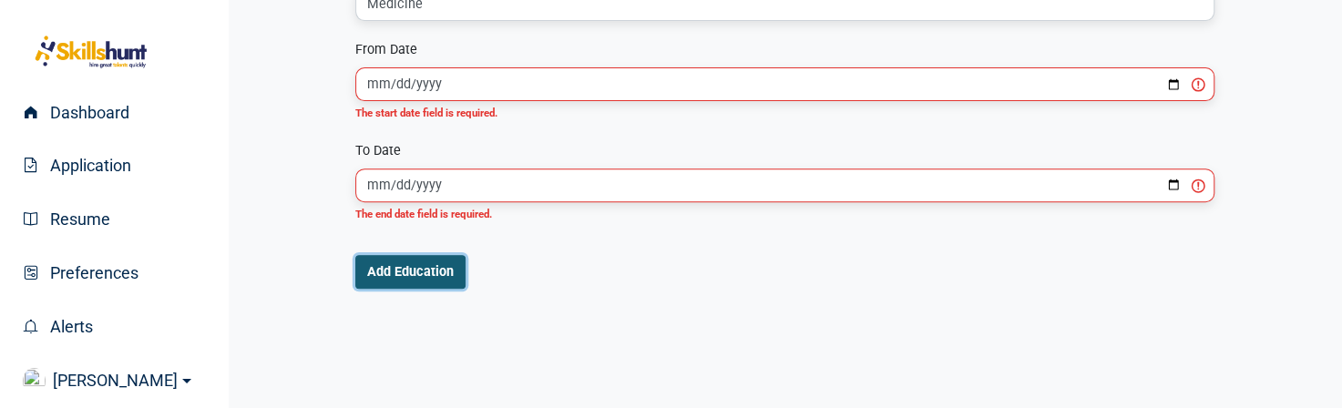
click at [434, 270] on button "Add Education" at bounding box center [410, 272] width 110 height 34
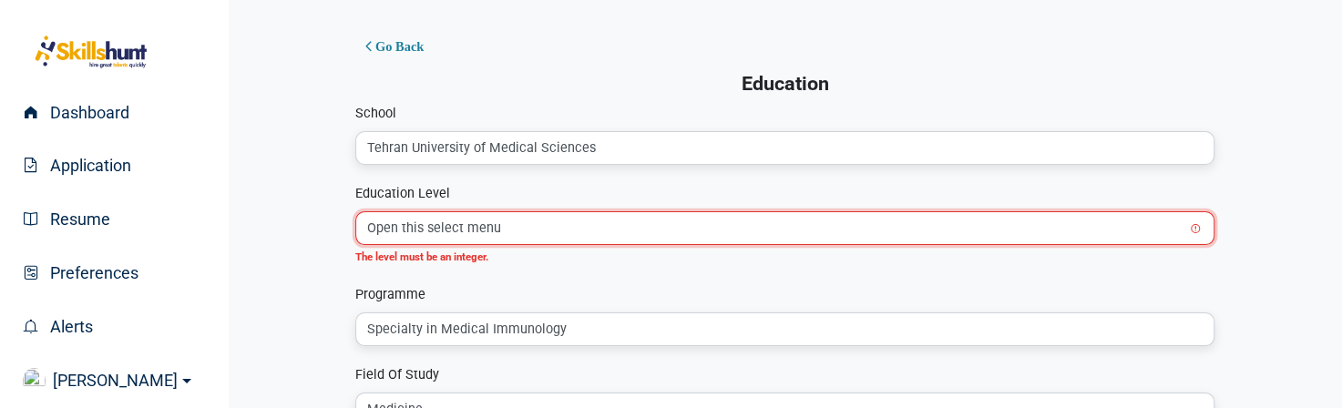
click at [503, 233] on select "Open this select menu O/L or Less Private / Other Secondary diploma (high schoo…" at bounding box center [784, 228] width 859 height 34
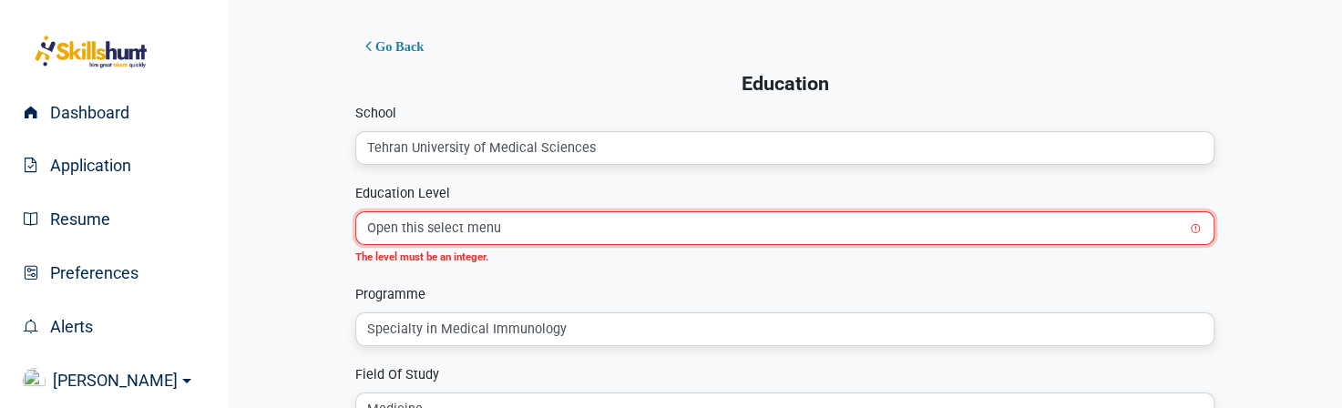
select select "9"
click at [355, 211] on select "Open this select menu O/L or Less Private / Other Secondary diploma (high schoo…" at bounding box center [784, 228] width 859 height 34
click at [671, 271] on form "School [GEOGRAPHIC_DATA] Education Level Open this select menu O/L or Less Priv…" at bounding box center [784, 378] width 859 height 550
click at [484, 234] on select "Open this select menu O/L or Less Private / Other Secondary diploma (high schoo…" at bounding box center [784, 228] width 859 height 34
click at [355, 211] on select "Open this select menu O/L or Less Private / Other Secondary diploma (high schoo…" at bounding box center [784, 228] width 859 height 34
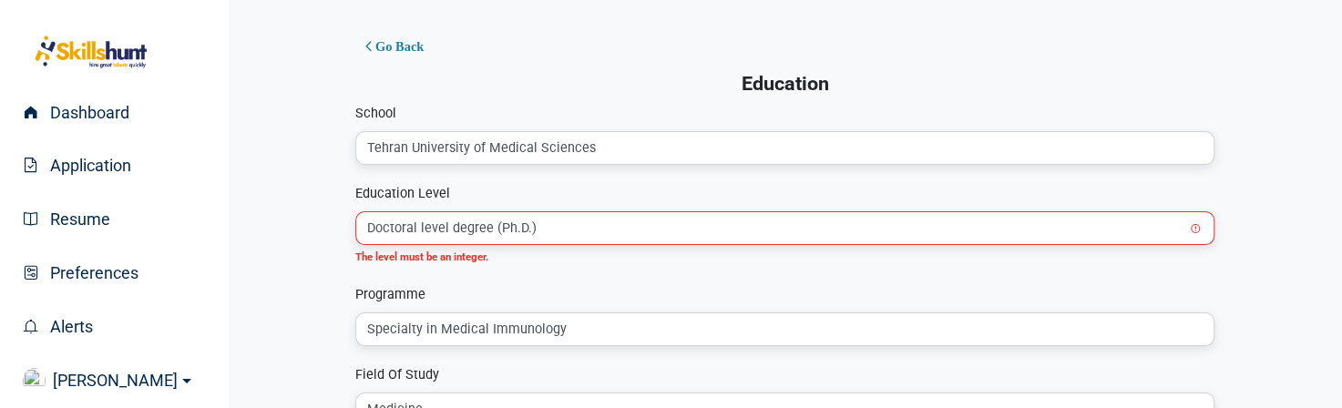
click at [289, 267] on div "Go Back Education [GEOGRAPHIC_DATA] Education Level Open this select menu O/L o…" at bounding box center [785, 345] width 1066 height 646
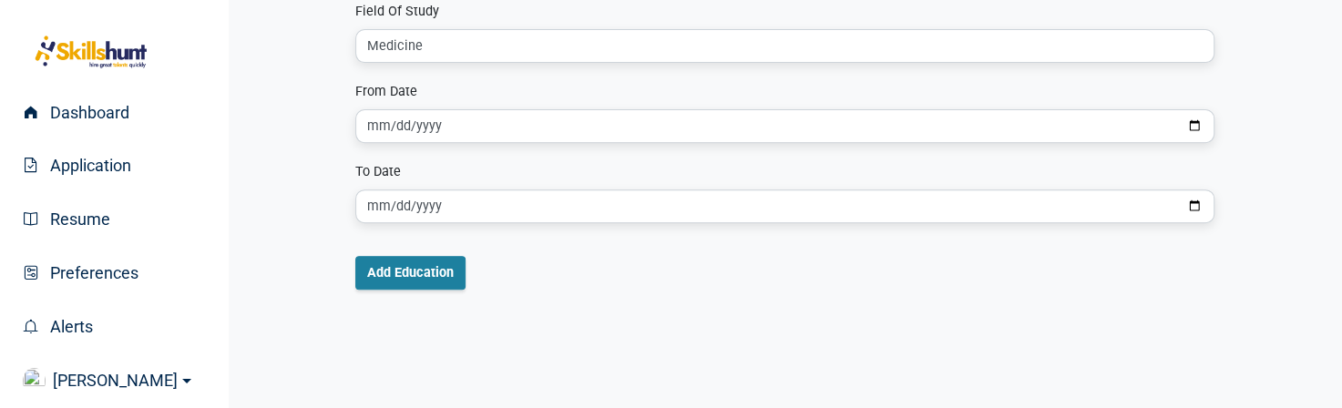
scroll to position [364, 0]
click at [389, 267] on button "Add Education" at bounding box center [410, 272] width 110 height 34
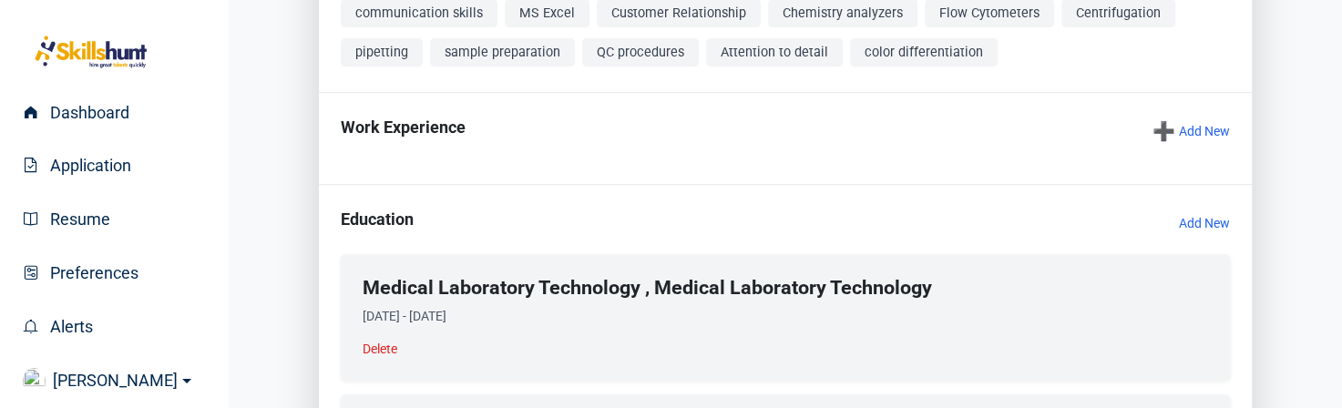
scroll to position [466, 0]
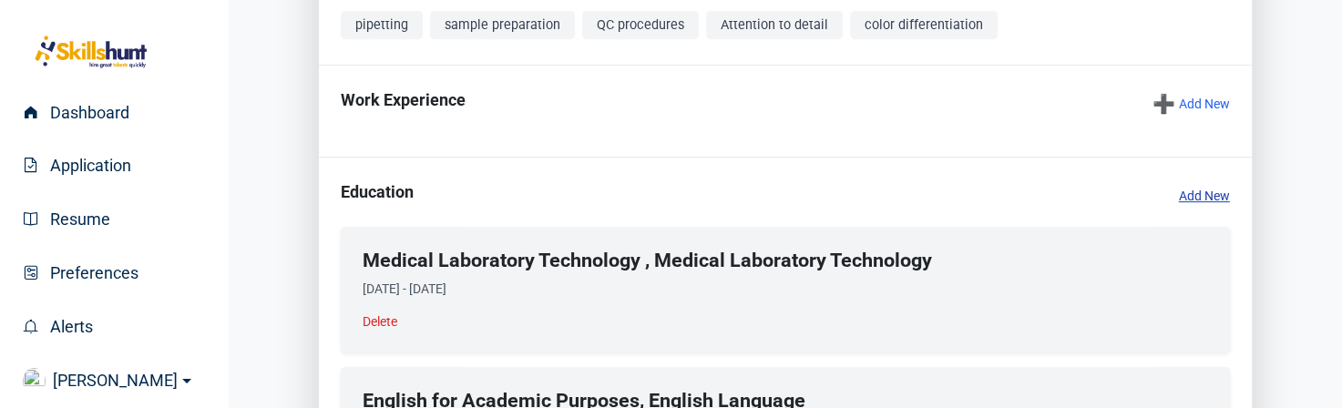
click at [1197, 205] on link "Add New" at bounding box center [1204, 196] width 51 height 18
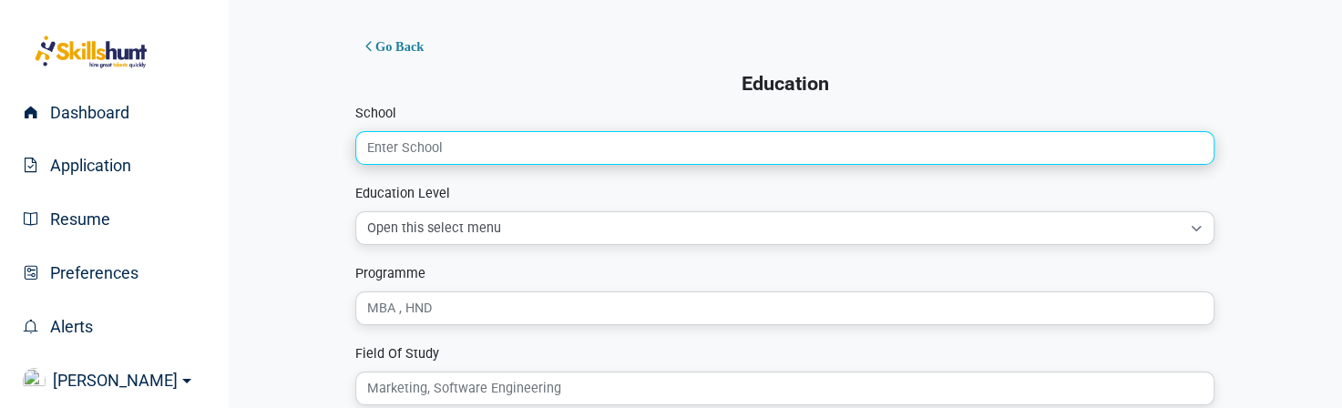
click at [457, 138] on input "School" at bounding box center [784, 148] width 859 height 34
click at [435, 141] on input "School" at bounding box center [784, 148] width 859 height 34
paste input "University of Tehran"
type input "University of Tehran"
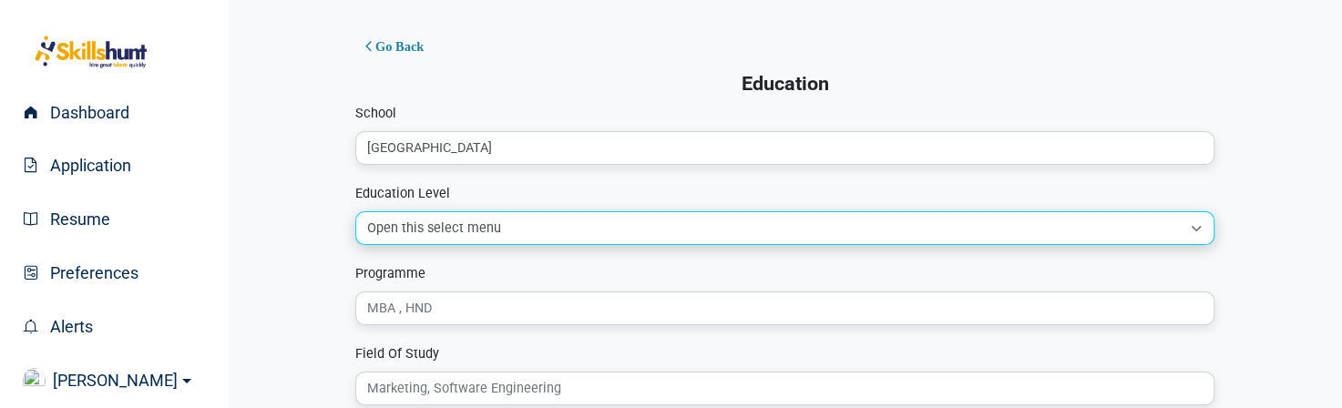
click at [472, 239] on select "Open this select menu O/L or Less Private / Other Secondary diploma (high schoo…" at bounding box center [784, 228] width 859 height 34
click at [355, 211] on select "Open this select menu O/L or Less Private / Other Secondary diploma (high schoo…" at bounding box center [784, 228] width 859 height 34
click at [434, 225] on select "Open this select menu O/L or Less Private / Other Secondary diploma (high schoo…" at bounding box center [784, 228] width 859 height 34
click at [355, 211] on select "Open this select menu O/L or Less Private / Other Secondary diploma (high schoo…" at bounding box center [784, 228] width 859 height 34
click at [437, 235] on select "Open this select menu O/L or Less Private / Other Secondary diploma (high schoo…" at bounding box center [784, 228] width 859 height 34
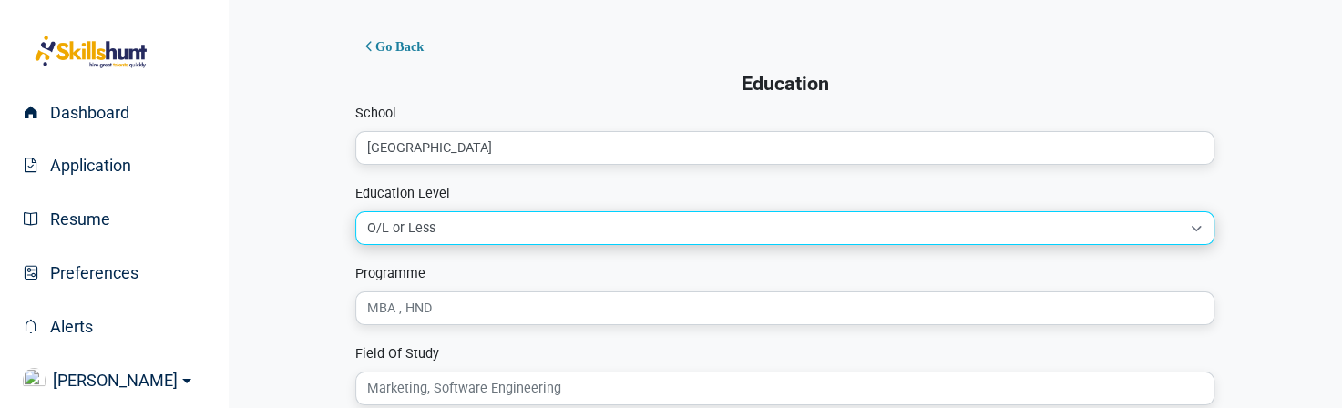
drag, startPoint x: 437, startPoint y: 235, endPoint x: 366, endPoint y: 229, distance: 71.3
click at [366, 229] on select "Open this select menu O/L or Less Private / Other Secondary diploma (high schoo…" at bounding box center [784, 228] width 859 height 34
click at [430, 232] on select "Open this select menu O/L or Less Private / Other Secondary diploma (high schoo…" at bounding box center [784, 228] width 859 height 34
click at [355, 211] on select "Open this select menu O/L or Less Private / Other Secondary diploma (high schoo…" at bounding box center [784, 228] width 859 height 34
drag, startPoint x: 437, startPoint y: 226, endPoint x: 363, endPoint y: 221, distance: 73.9
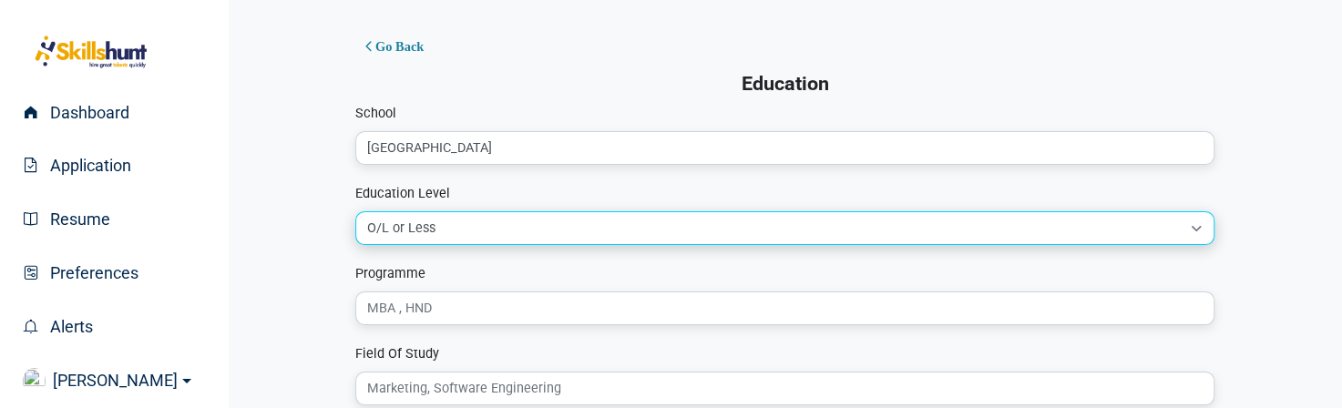
click at [363, 221] on select "Open this select menu O/L or Less Private / Other Secondary diploma (high schoo…" at bounding box center [784, 228] width 859 height 34
click at [470, 229] on select "Open this select menu O/L or Less Private / Other Secondary diploma (high schoo…" at bounding box center [784, 228] width 859 height 34
select select "8"
click at [355, 211] on select "Open this select menu O/L or Less Private / Other Secondary diploma (high schoo…" at bounding box center [784, 228] width 859 height 34
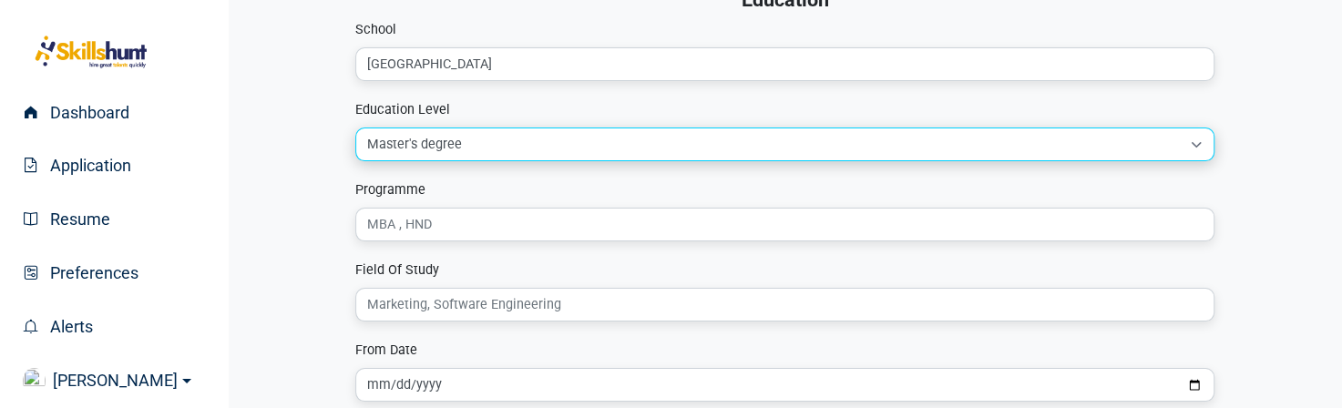
scroll to position [85, 0]
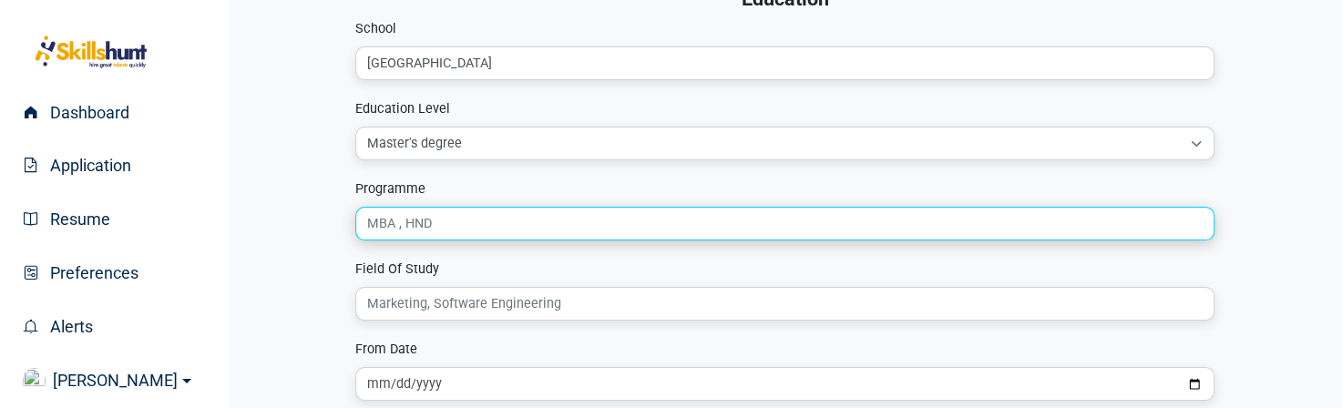
click at [456, 222] on input "Programme" at bounding box center [784, 224] width 859 height 34
drag, startPoint x: 435, startPoint y: 220, endPoint x: 352, endPoint y: 232, distance: 84.6
click at [352, 232] on el-card "Go Back Education School University of Tehran Education Level Open this select …" at bounding box center [785, 249] width 888 height 625
paste input "Doctor of Veterinary Medicine"
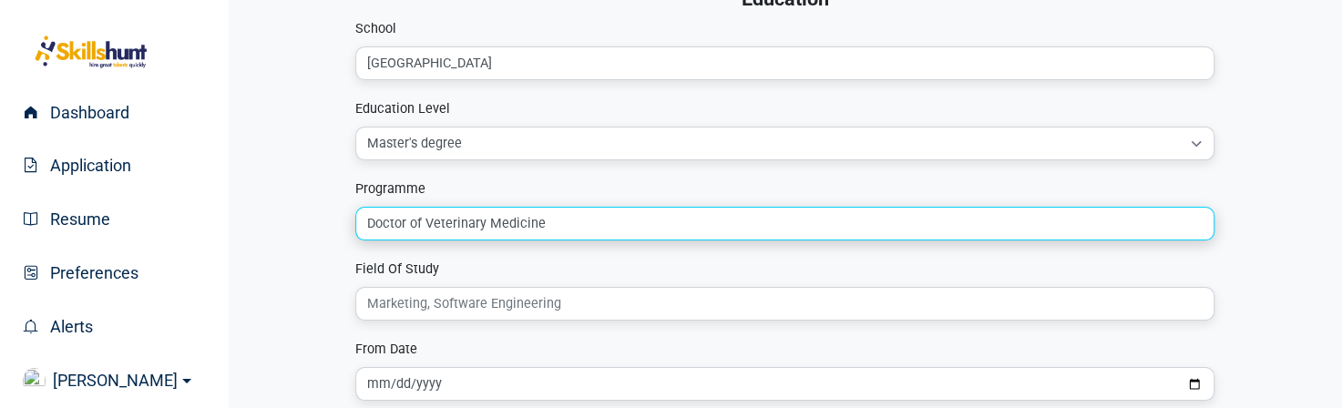
type input "Doctor of Veterinary Medicine"
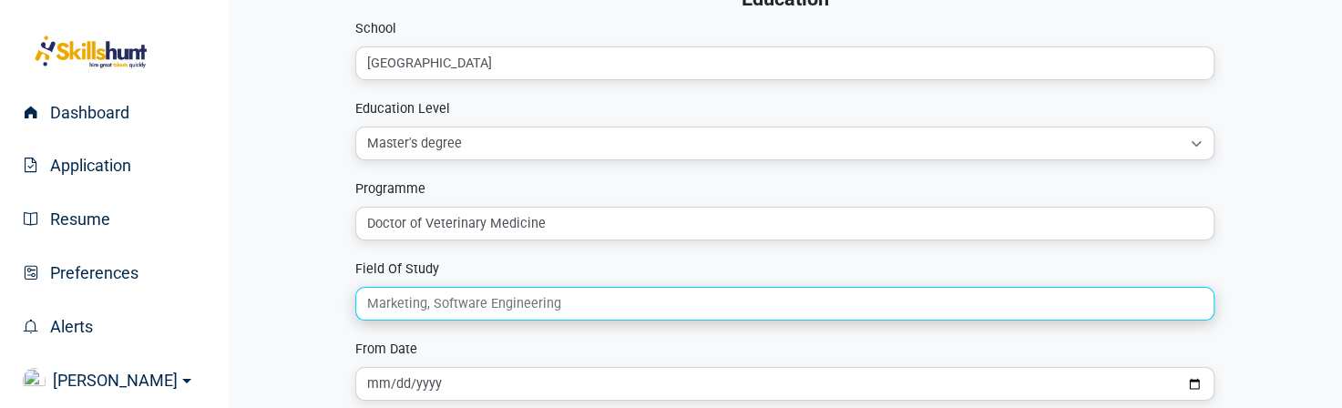
click at [509, 308] on input "Field Of Study" at bounding box center [784, 304] width 859 height 34
click at [488, 301] on input "Veterinary Medicine" at bounding box center [784, 304] width 859 height 34
click at [502, 316] on input "Veterinary Medicine" at bounding box center [784, 304] width 859 height 34
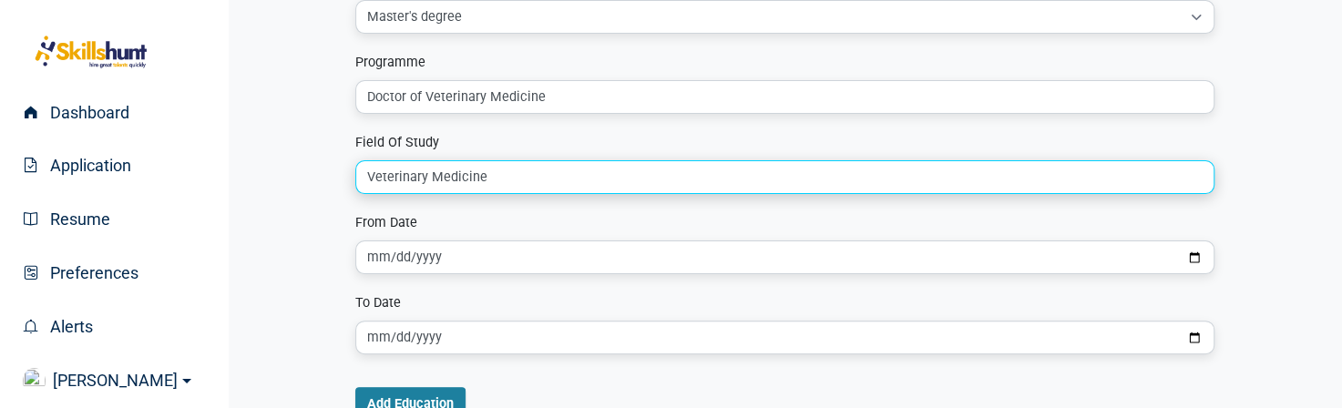
scroll to position [212, 0]
type input "Veterinary Medicine"
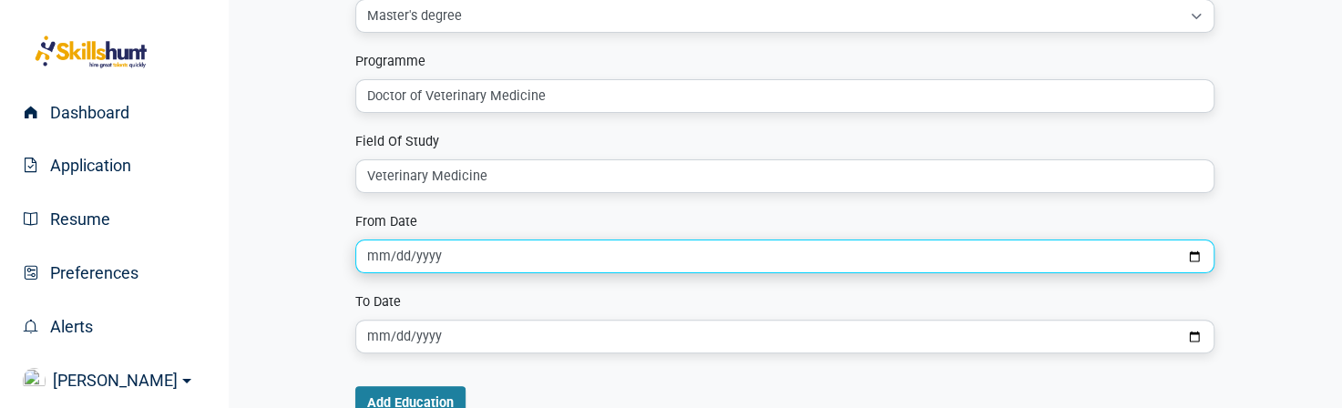
click at [456, 248] on input "date" at bounding box center [784, 257] width 859 height 34
click at [1189, 256] on input "date" at bounding box center [784, 257] width 859 height 34
type input "1975-09-23"
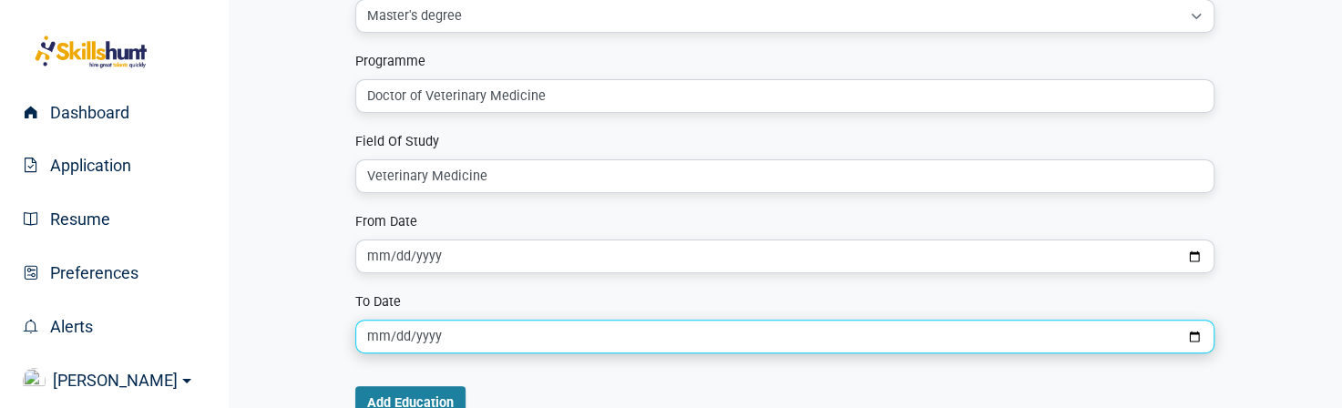
click at [426, 337] on input "date" at bounding box center [784, 337] width 859 height 34
click at [1193, 340] on input "date" at bounding box center [784, 337] width 859 height 34
type input "1982-05-22"
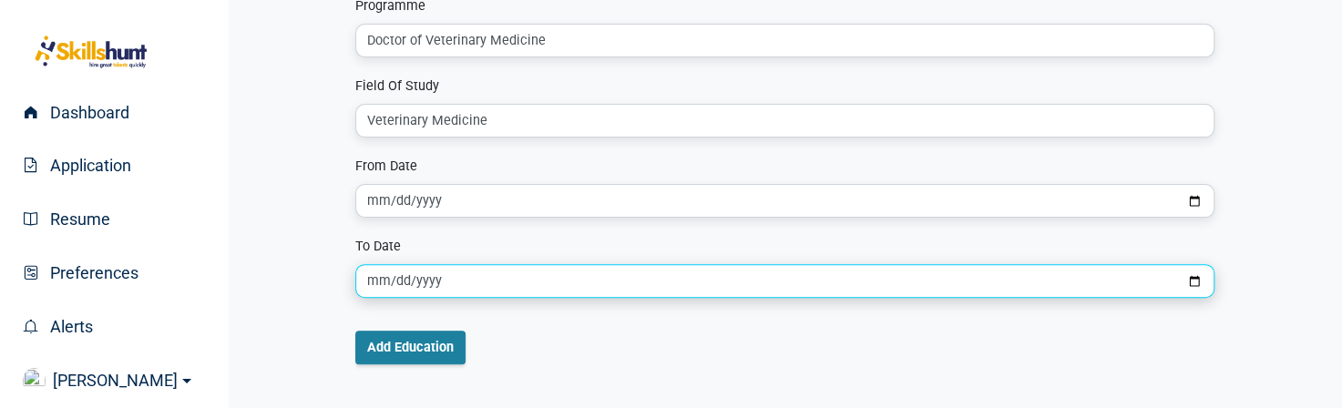
scroll to position [360, 0]
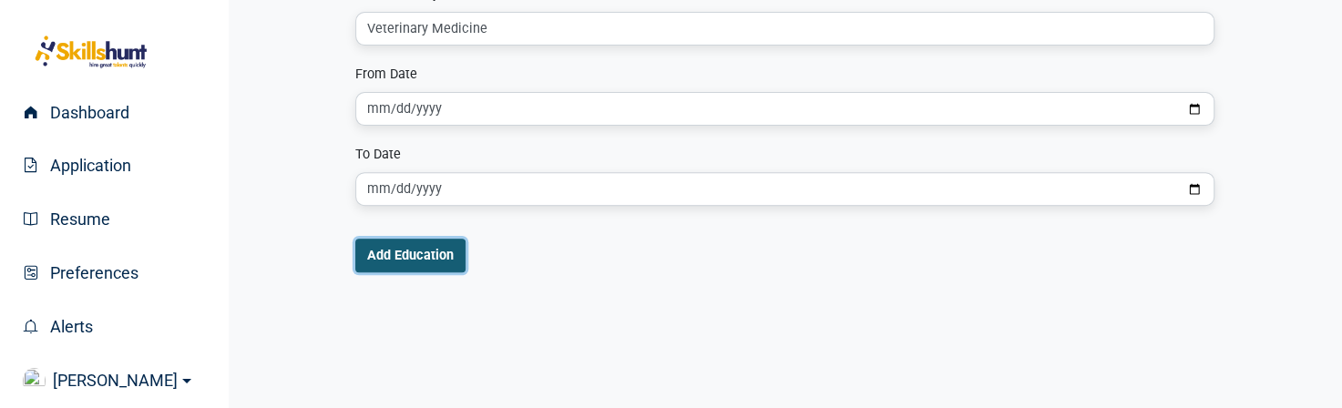
click at [415, 256] on button "Add Education" at bounding box center [410, 256] width 110 height 34
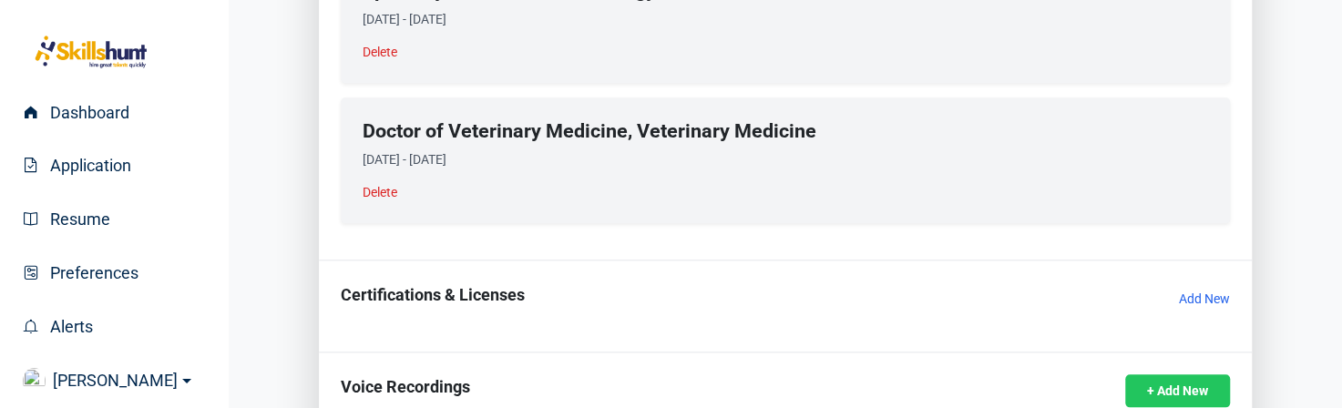
scroll to position [1018, 0]
